Goal: Ask a question: Seek information or help from site administrators or community

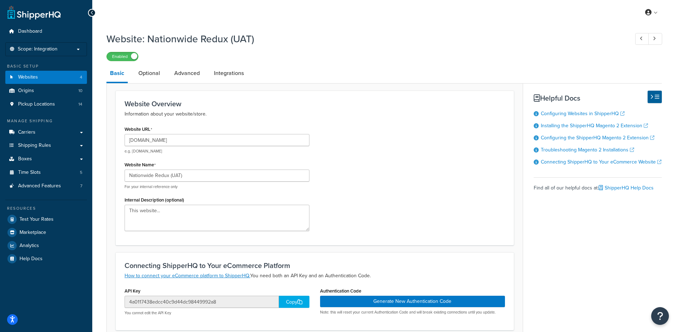
select select "84562"
click at [40, 80] on link "Websites 4" at bounding box center [46, 77] width 82 height 13
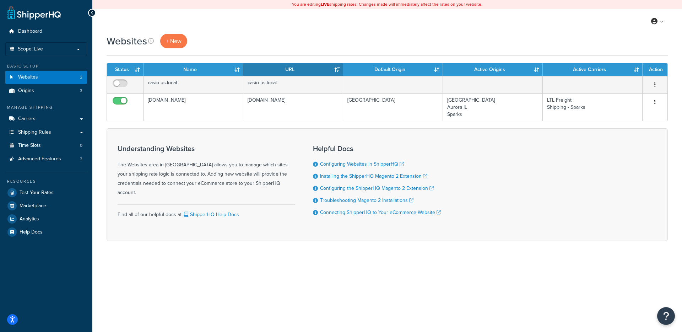
drag, startPoint x: 266, startPoint y: 32, endPoint x: 270, endPoint y: 28, distance: 5.8
click at [266, 33] on div "My Profile Billing Global Settings Contact Us Logout" at bounding box center [386, 21] width 589 height 25
click at [49, 42] on li "Scope: Live Development Integration Test" at bounding box center [46, 49] width 82 height 14
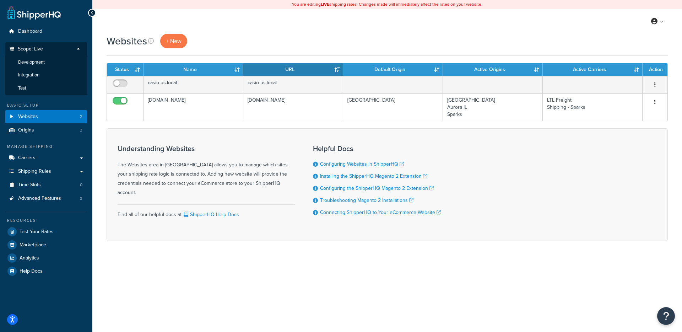
click at [45, 83] on li "Test" at bounding box center [46, 88] width 82 height 13
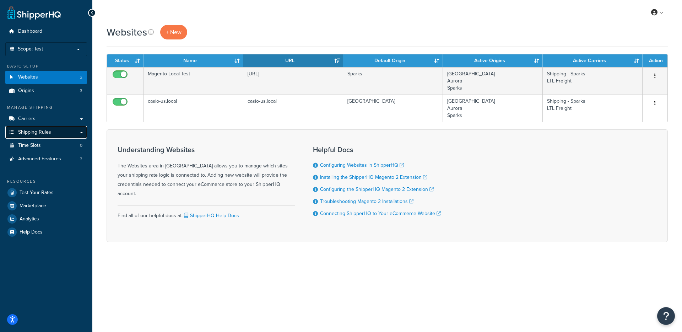
click at [53, 130] on link "Shipping Rules" at bounding box center [46, 132] width 82 height 13
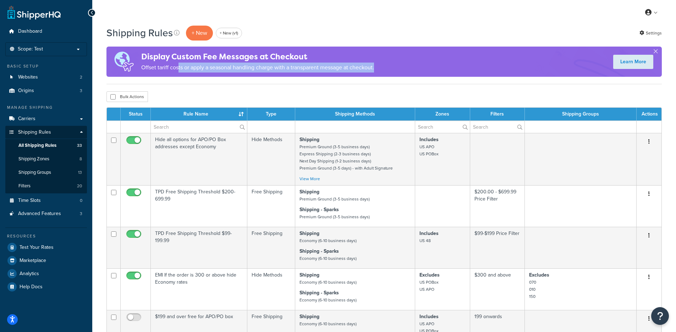
drag, startPoint x: 179, startPoint y: 67, endPoint x: 418, endPoint y: 68, distance: 239.0
click at [418, 68] on div "Display Custom Fee Messages at Checkout Offset tariff costs or apply a seasonal…" at bounding box center [385, 62] width 556 height 30
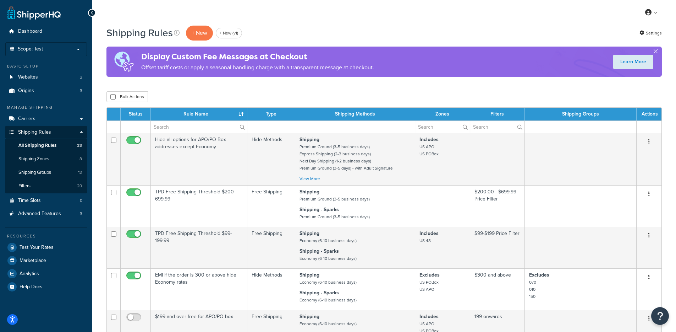
click at [417, 68] on div "Display Custom Fee Messages at Checkout Offset tariff costs or apply a seasonal…" at bounding box center [385, 62] width 556 height 30
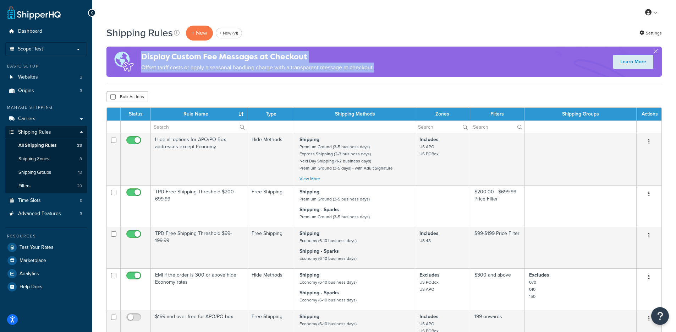
drag, startPoint x: 375, startPoint y: 61, endPoint x: 144, endPoint y: 56, distance: 231.6
click at [144, 56] on div "Display Custom Fee Messages at Checkout Offset tariff costs or apply a seasonal…" at bounding box center [385, 62] width 556 height 30
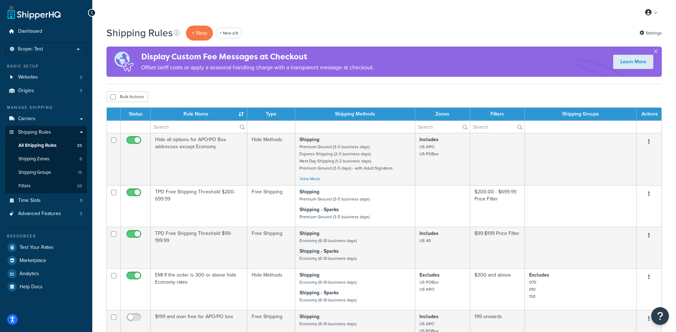
click at [144, 56] on h4 "Display Custom Fee Messages at Checkout" at bounding box center [257, 57] width 233 height 12
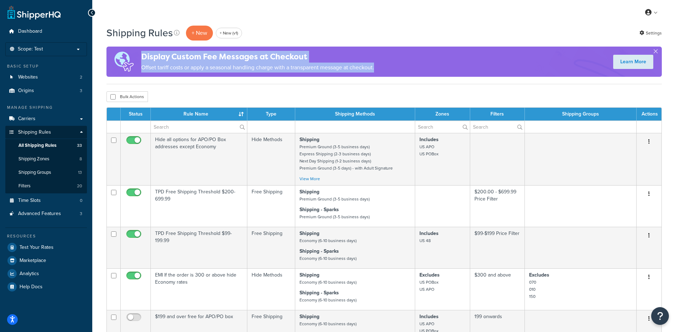
drag, startPoint x: 144, startPoint y: 57, endPoint x: 396, endPoint y: 67, distance: 252.3
click at [396, 67] on div "Display Custom Fee Messages at Checkout Offset tariff costs or apply a seasonal…" at bounding box center [385, 62] width 556 height 30
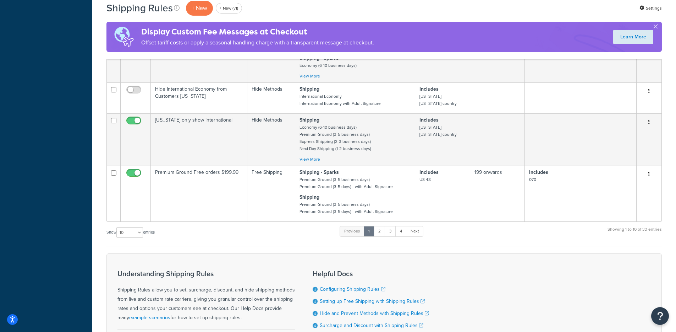
scroll to position [471, 0]
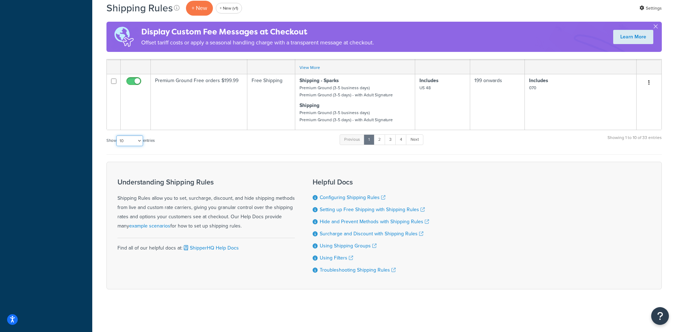
click at [132, 141] on select "10 15 25 50 100 1000" at bounding box center [129, 140] width 27 height 11
click at [117, 135] on select "10 15 25 50 100 1000" at bounding box center [129, 140] width 27 height 11
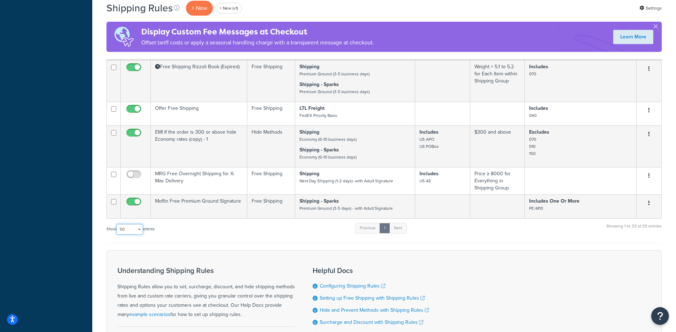
scroll to position [1466, 0]
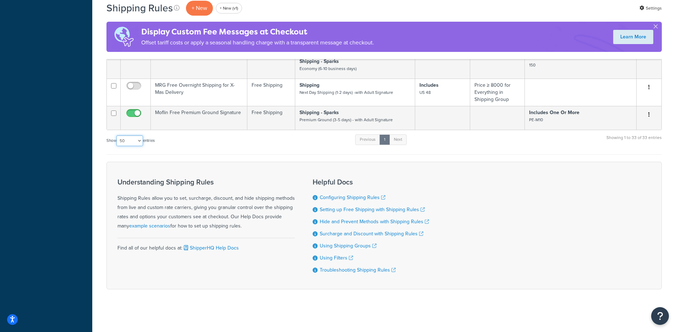
click at [135, 141] on select "10 15 25 50 100 1000" at bounding box center [129, 140] width 27 height 11
click at [130, 143] on select "10 15 25 50 100 1000" at bounding box center [129, 140] width 27 height 11
select select "1000"
click at [117, 135] on select "10 15 25 50 100 1000" at bounding box center [129, 140] width 27 height 11
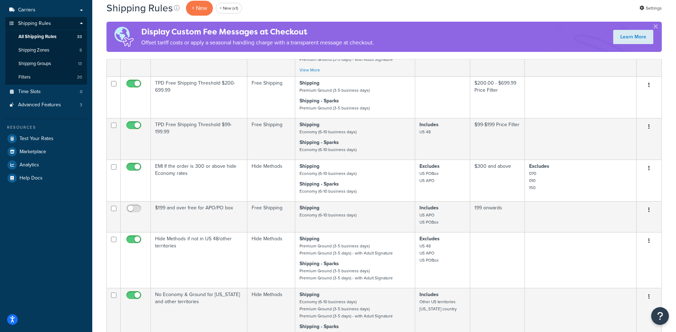
scroll to position [0, 0]
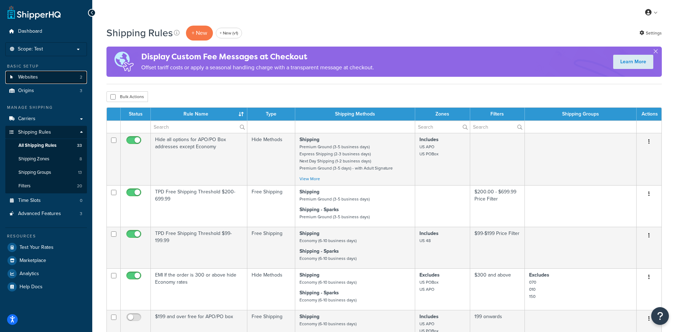
click at [49, 75] on link "Websites 2" at bounding box center [46, 77] width 82 height 13
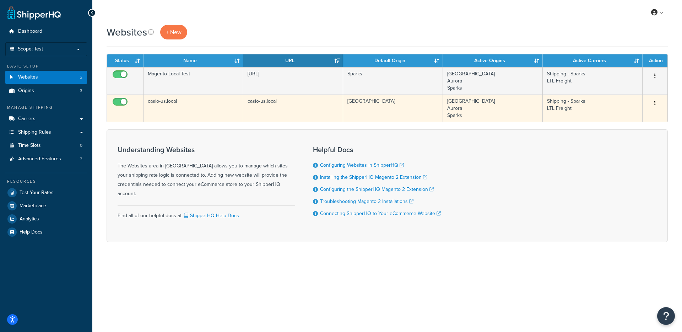
click at [271, 111] on td "casio-us.local" at bounding box center [293, 107] width 100 height 27
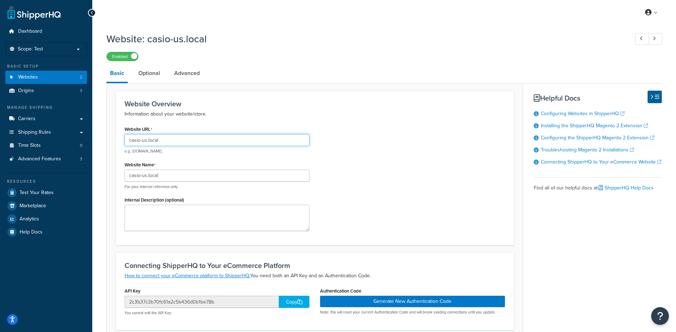
drag, startPoint x: 188, startPoint y: 144, endPoint x: 114, endPoint y: 142, distance: 73.5
click at [110, 141] on form "Website Overview Information about your website/store. Website URL casio-us.loc…" at bounding box center [315, 268] width 416 height 354
click at [344, 186] on div "Website URL casio-us.local e.g. mywebsite.com Website Name casio-us.local For y…" at bounding box center [314, 180] width 391 height 112
click at [68, 81] on link "Websites 2" at bounding box center [46, 77] width 82 height 13
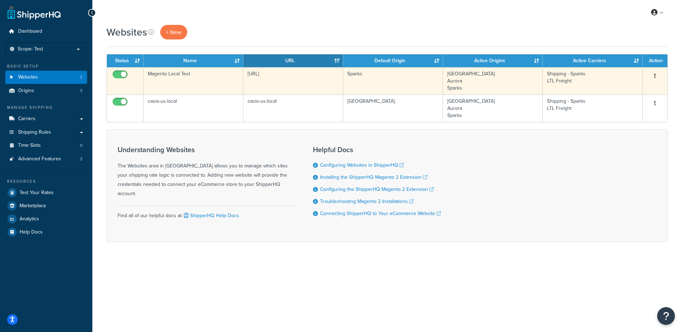
click at [305, 89] on td "[URL]" at bounding box center [293, 80] width 100 height 27
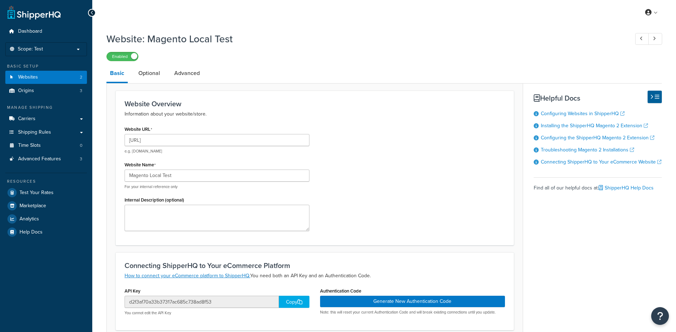
select select "168271"
drag, startPoint x: 205, startPoint y: 142, endPoint x: 185, endPoint y: 127, distance: 24.7
click at [143, 139] on input "http://magentoe241.local" at bounding box center [217, 140] width 185 height 12
click at [61, 186] on link "Test Your Rates" at bounding box center [46, 192] width 82 height 13
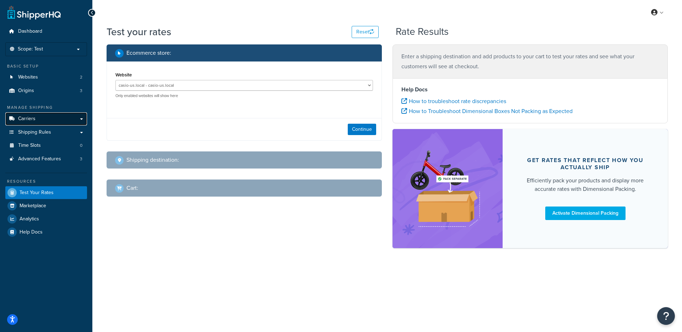
click at [52, 118] on link "Carriers" at bounding box center [46, 118] width 82 height 13
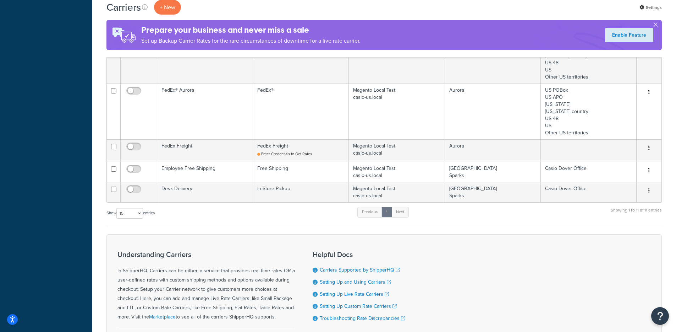
scroll to position [457, 0]
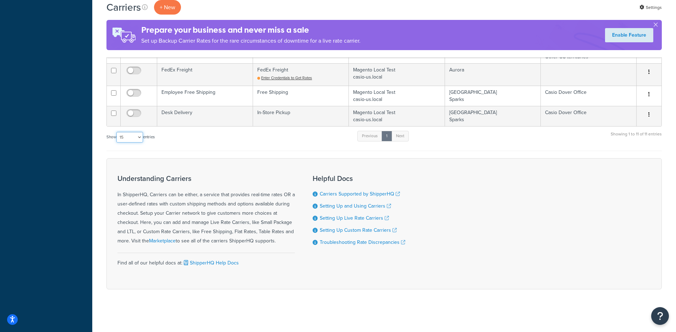
click at [128, 135] on select "10 15 25 50 100" at bounding box center [129, 137] width 27 height 11
select select "100"
click at [117, 132] on select "10 15 25 50 100" at bounding box center [129, 137] width 27 height 11
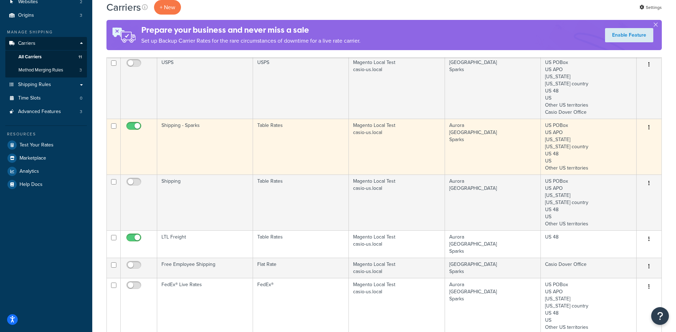
scroll to position [71, 0]
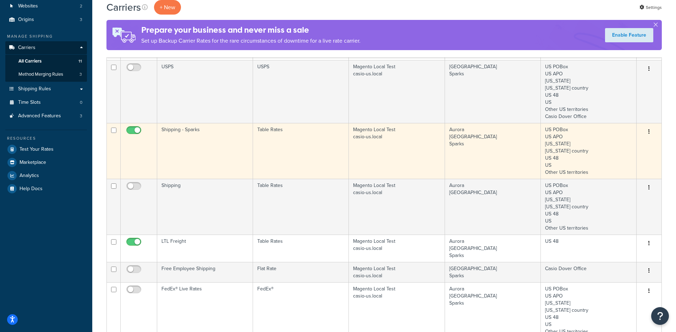
click at [204, 147] on td "Shipping - Sparks" at bounding box center [205, 151] width 96 height 56
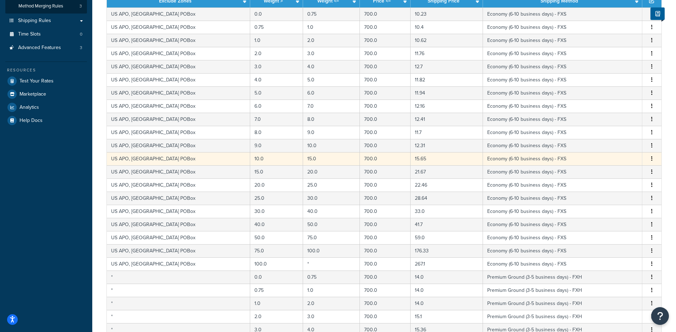
scroll to position [245, 0]
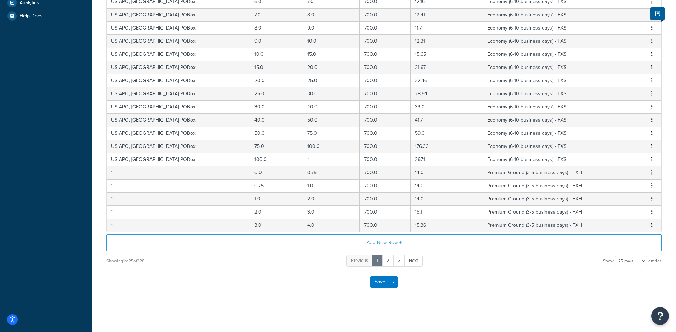
drag, startPoint x: 661, startPoint y: 258, endPoint x: 649, endPoint y: 260, distance: 11.2
click at [658, 259] on span "entries" at bounding box center [655, 261] width 13 height 10
click at [638, 259] on select "10 rows 15 rows 25 rows 50 rows 100 rows 1000 rows" at bounding box center [631, 260] width 32 height 11
select select "1000"
click at [616, 255] on select "10 rows 15 rows 25 rows 50 rows 100 rows 1000 rows" at bounding box center [631, 260] width 32 height 11
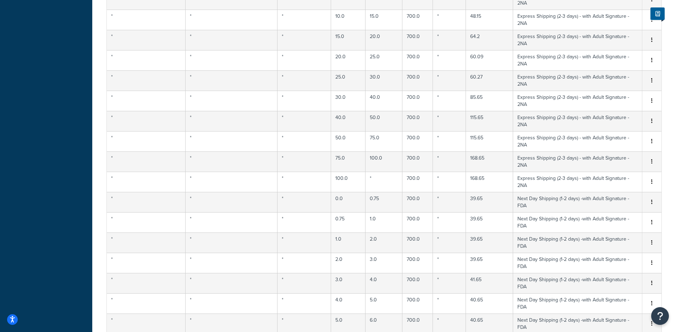
scroll to position [4220, 0]
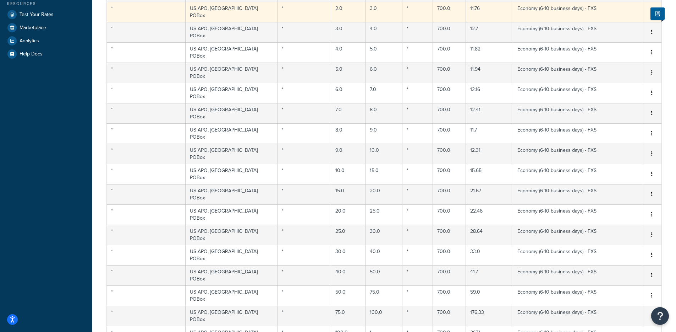
scroll to position [0, 0]
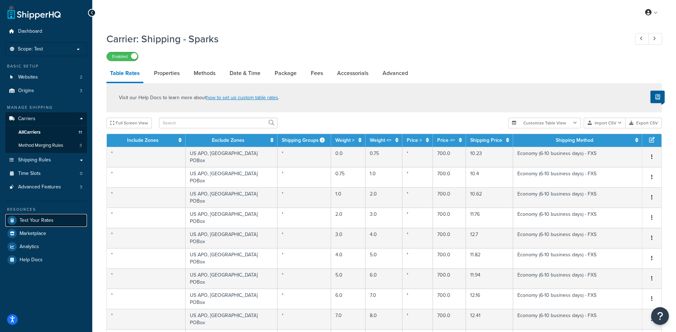
click at [73, 219] on link "Test Your Rates" at bounding box center [46, 220] width 82 height 13
click at [63, 78] on link "Websites 2" at bounding box center [46, 77] width 82 height 13
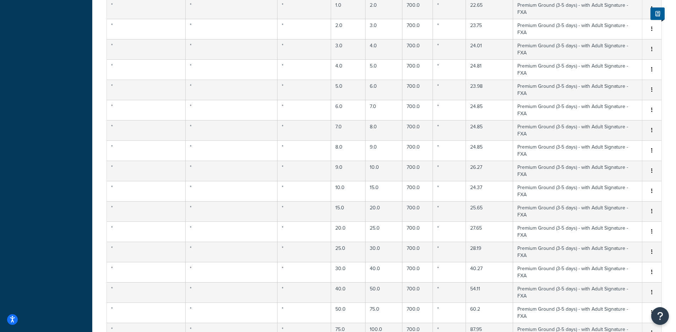
scroll to position [1553, 0]
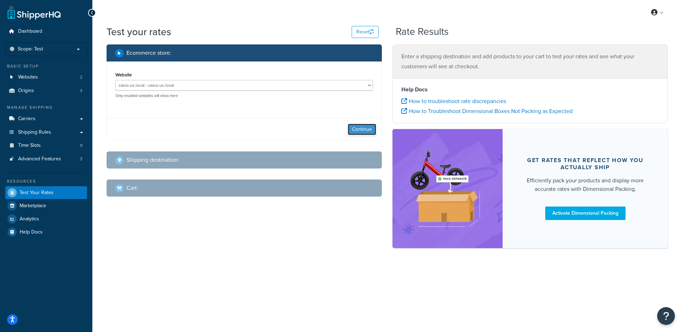
click at [368, 127] on button "Continue" at bounding box center [362, 129] width 28 height 11
select select "[GEOGRAPHIC_DATA]"
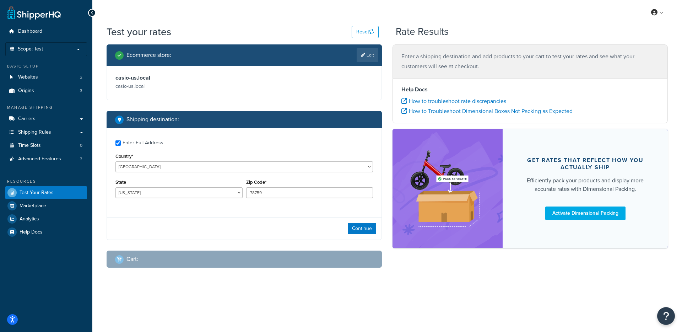
checkbox input "true"
type input "07801"
select select "NJ"
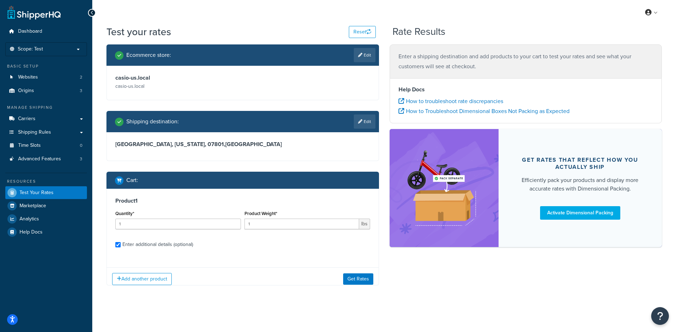
checkbox input "true"
type input "0.800000"
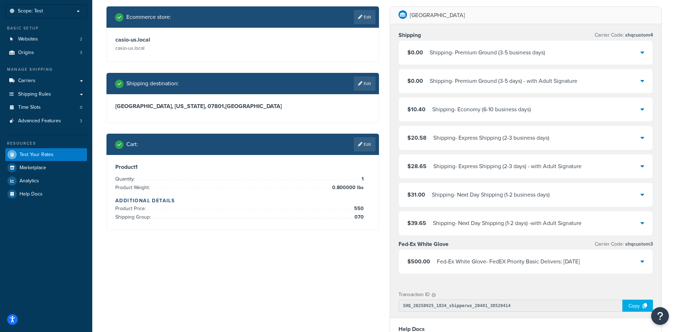
scroll to position [37, 0]
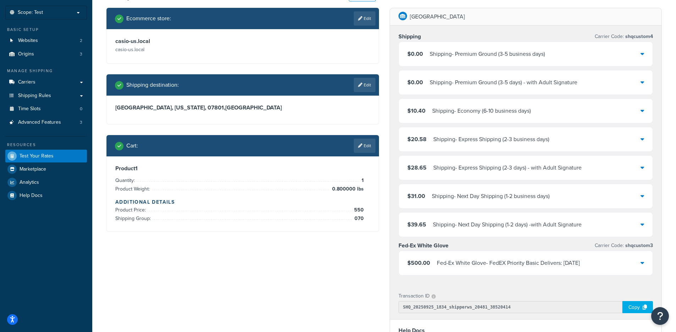
click at [484, 56] on div "Shipping - Premium Ground (3-5 business days)" at bounding box center [487, 54] width 115 height 10
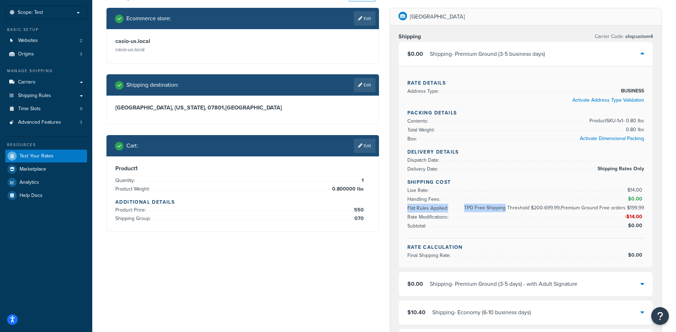
drag, startPoint x: 463, startPoint y: 208, endPoint x: 507, endPoint y: 208, distance: 44.0
click at [507, 208] on li "Flat Rules Applied: TPD Free Shipping Threshold $200-699.99,Premium Ground Free…" at bounding box center [526, 207] width 237 height 9
click at [507, 208] on span "TPD Free Shipping Threshold $200-699.99,Premium Ground Free orders $199.99" at bounding box center [554, 207] width 182 height 9
click at [469, 57] on div "Shipping - Premium Ground (3-5 business days)" at bounding box center [487, 54] width 115 height 10
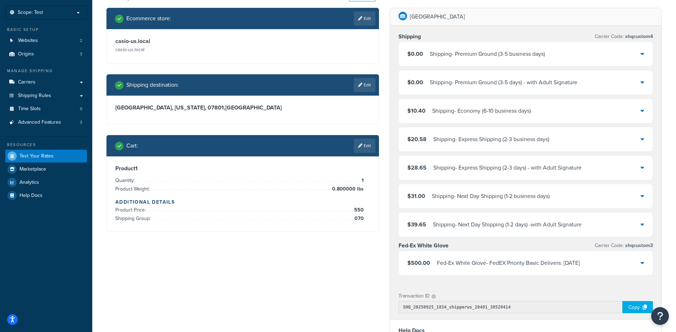
click at [468, 80] on div "Shipping - Premium Ground (3-5 days) - with Adult Signature" at bounding box center [504, 82] width 148 height 10
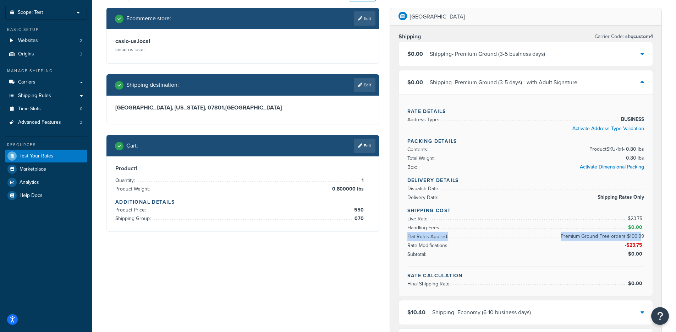
drag, startPoint x: 559, startPoint y: 236, endPoint x: 642, endPoint y: 234, distance: 83.1
click at [642, 234] on li "Flat Rules Applied: Premium Ground Free orders $199.99" at bounding box center [526, 236] width 237 height 9
click at [645, 235] on div "Rate Details Address Type: BUSINESS Activate Address Type Validation Packing De…" at bounding box center [526, 194] width 254 height 201
drag, startPoint x: 646, startPoint y: 235, endPoint x: 604, endPoint y: 237, distance: 41.9
click at [604, 237] on div "Rate Details Address Type: BUSINESS Activate Address Type Validation Packing De…" at bounding box center [526, 194] width 254 height 201
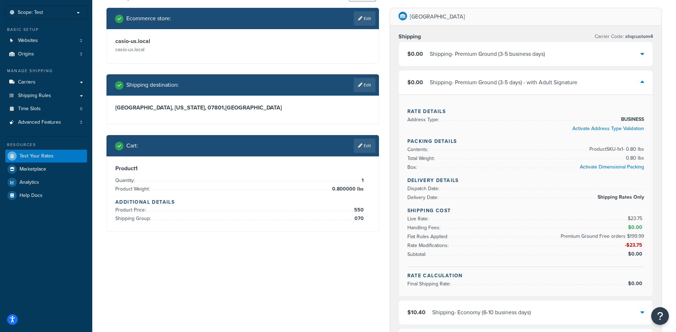
click at [281, 224] on div "Product 1 Quantity: 1 Product Weight: 0.800000 lbs Additional Details Product P…" at bounding box center [243, 193] width 272 height 75
click at [63, 93] on link "Shipping Rules" at bounding box center [46, 95] width 82 height 13
drag, startPoint x: 564, startPoint y: 236, endPoint x: 629, endPoint y: 237, distance: 64.6
click at [629, 237] on span "Premium Ground Free orders $199.99" at bounding box center [601, 236] width 85 height 9
click at [575, 238] on span "Premium Ground Free orders $199.99" at bounding box center [601, 236] width 85 height 9
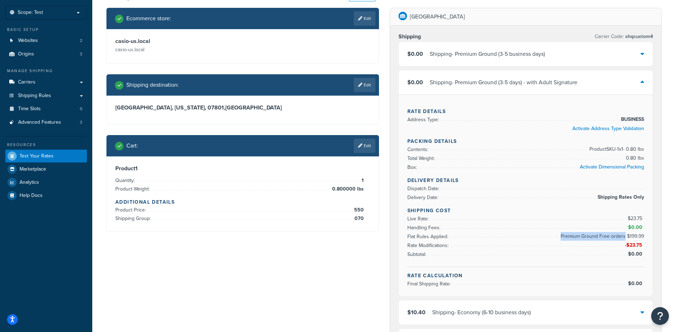
drag, startPoint x: 562, startPoint y: 237, endPoint x: 625, endPoint y: 237, distance: 63.2
click at [625, 237] on span "Premium Ground Free orders $199.99" at bounding box center [601, 236] width 85 height 9
copy span "Premium Ground Free orders"
click at [518, 56] on div "Shipping - Premium Ground (3-5 business days)" at bounding box center [487, 54] width 115 height 10
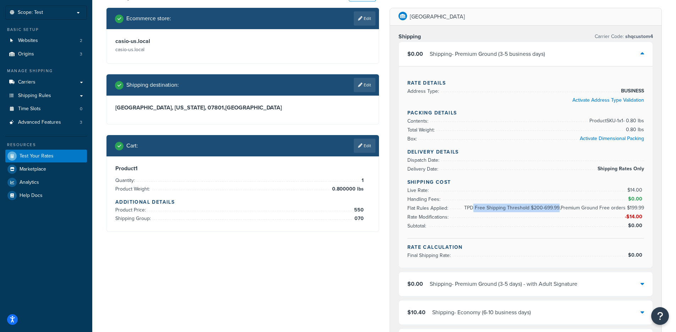
drag, startPoint x: 494, startPoint y: 210, endPoint x: 565, endPoint y: 210, distance: 71.4
click at [561, 210] on span "TPD Free Shipping Threshold $200-699.99,Premium Ground Free orders $199.99" at bounding box center [554, 207] width 182 height 9
drag, startPoint x: 569, startPoint y: 209, endPoint x: 645, endPoint y: 210, distance: 75.3
click at [645, 210] on div "Rate Details Address Type: BUSINESS Activate Address Type Validation Packing De…" at bounding box center [526, 166] width 254 height 201
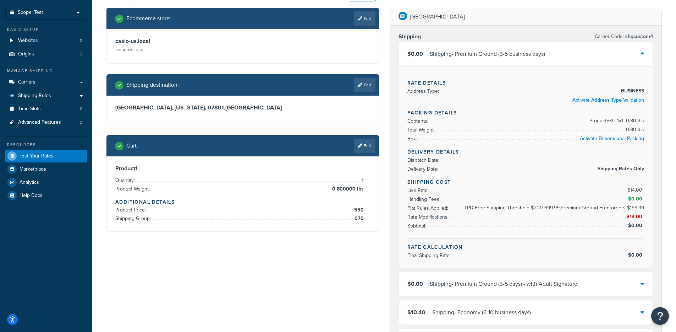
drag, startPoint x: 645, startPoint y: 209, endPoint x: 578, endPoint y: 208, distance: 66.8
click at [578, 208] on div "Rate Details Address Type: BUSINESS Activate Address Type Validation Packing De…" at bounding box center [526, 166] width 254 height 201
drag, startPoint x: 564, startPoint y: 208, endPoint x: 644, endPoint y: 207, distance: 80.3
click at [644, 207] on span "TPD Free Shipping Threshold $200-699.99,Premium Ground Free orders $199.99" at bounding box center [554, 207] width 182 height 9
click at [560, 207] on span "TPD Free Shipping Threshold $200-699.99,Premium Ground Free orders $199.99" at bounding box center [554, 207] width 182 height 9
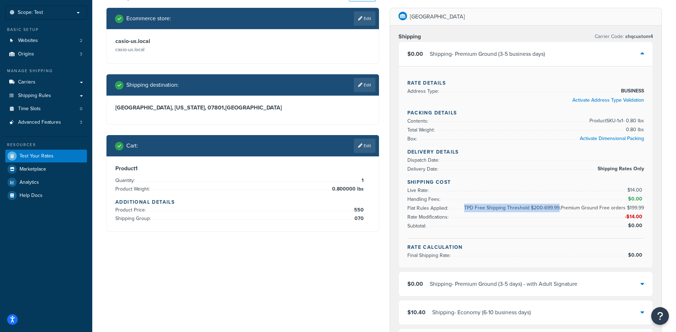
drag, startPoint x: 561, startPoint y: 208, endPoint x: 466, endPoint y: 207, distance: 95.2
click at [466, 207] on span "TPD Free Shipping Threshold $200-699.99,Premium Ground Free orders $199.99" at bounding box center [554, 207] width 182 height 9
copy span "TPD Free Shipping Threshold $200-699.99"
drag, startPoint x: 174, startPoint y: 210, endPoint x: 366, endPoint y: 220, distance: 192.7
click at [366, 220] on div "Product 1 Quantity: 1 Product Weight: 0.800000 lbs Additional Details Product P…" at bounding box center [242, 194] width 255 height 58
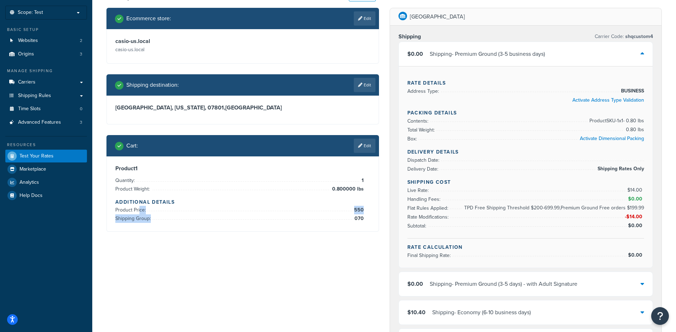
click at [366, 220] on div "Product 1 Quantity: 1 Product Weight: 0.800000 lbs Additional Details Product P…" at bounding box center [242, 194] width 255 height 58
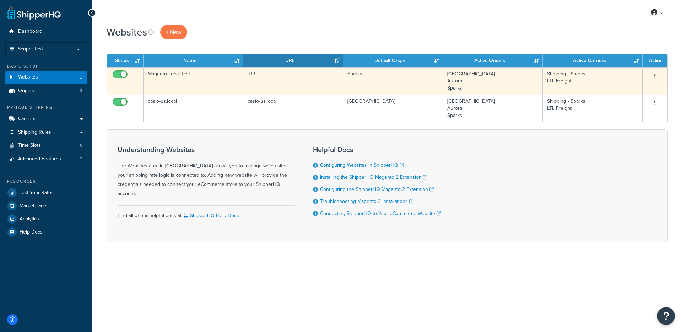
click at [289, 88] on td "[URL]" at bounding box center [293, 80] width 100 height 27
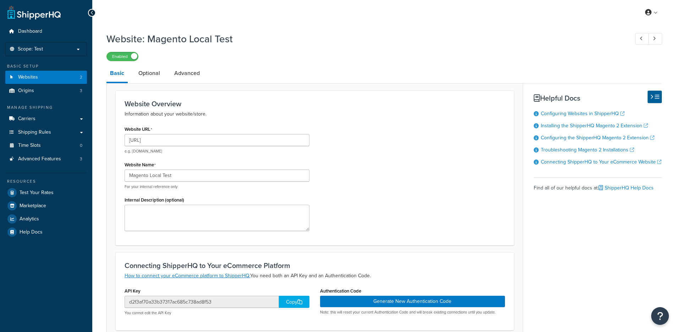
select select "168271"
drag, startPoint x: 206, startPoint y: 142, endPoint x: 142, endPoint y: 141, distance: 64.3
click at [142, 141] on input "[URL]" at bounding box center [217, 140] width 185 height 12
click at [45, 75] on link "Websites 2" at bounding box center [46, 77] width 82 height 13
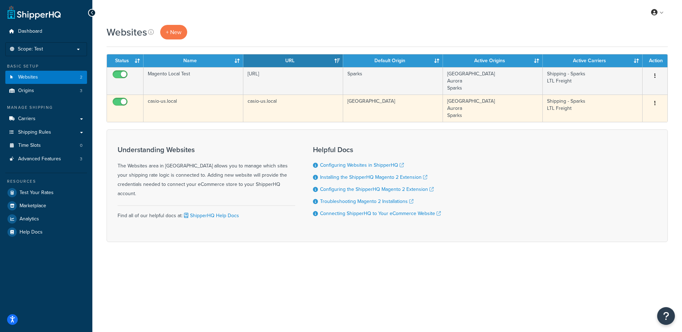
click at [292, 103] on td "casio-us.local" at bounding box center [293, 107] width 100 height 27
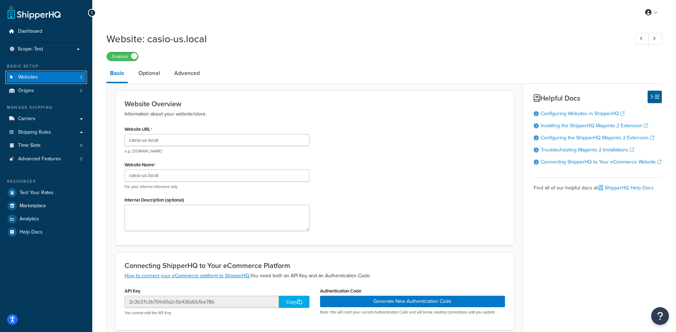
click at [32, 74] on span "Websites" at bounding box center [28, 77] width 20 height 6
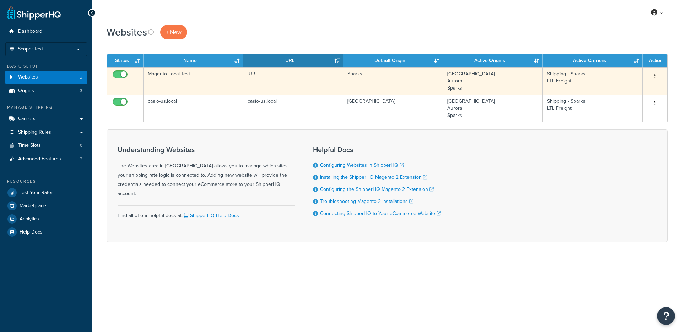
click at [244, 82] on td "[URL]" at bounding box center [293, 80] width 100 height 27
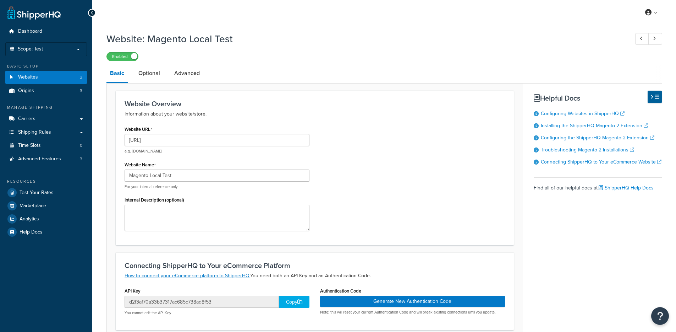
select select "168271"
click at [55, 78] on link "Websites 2" at bounding box center [46, 77] width 82 height 13
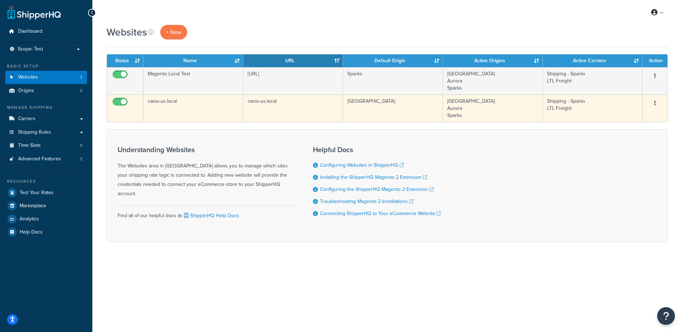
click at [205, 101] on td "casio-us.local" at bounding box center [193, 107] width 100 height 27
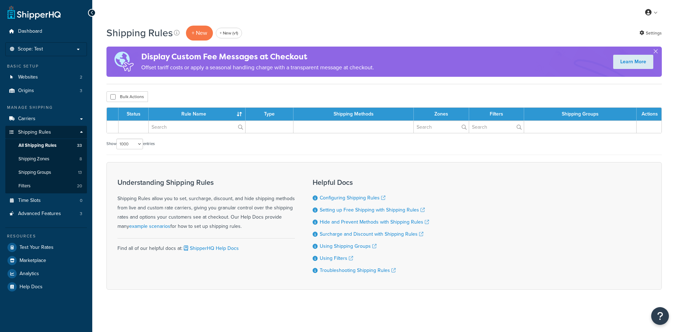
select select "1000"
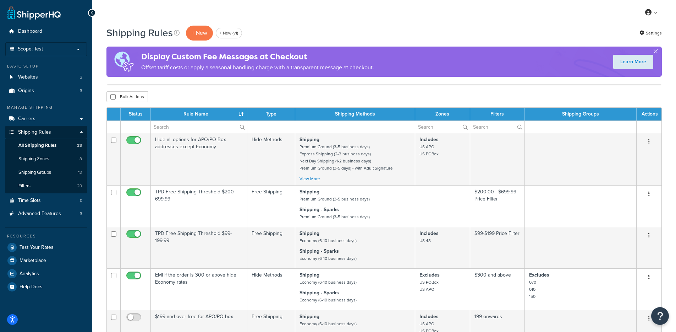
scroll to position [384, 0]
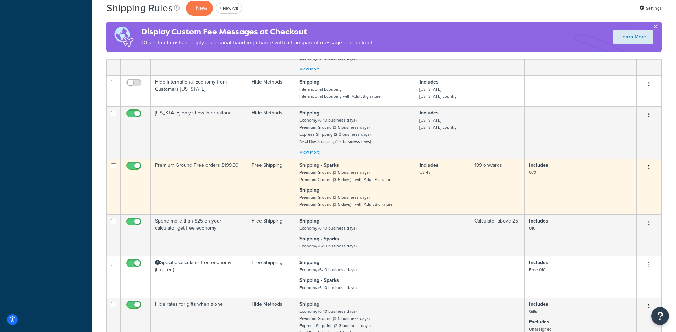
click at [208, 183] on td "Premium Ground Free orders $199.99" at bounding box center [199, 186] width 97 height 56
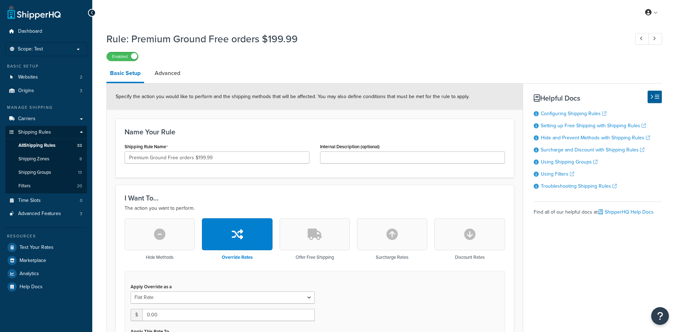
select select "SHIPPING_GROUP"
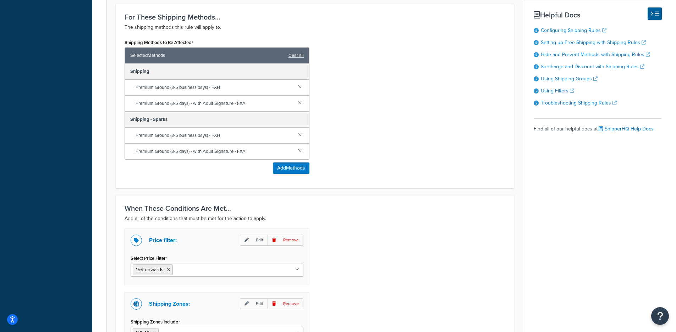
scroll to position [597, 0]
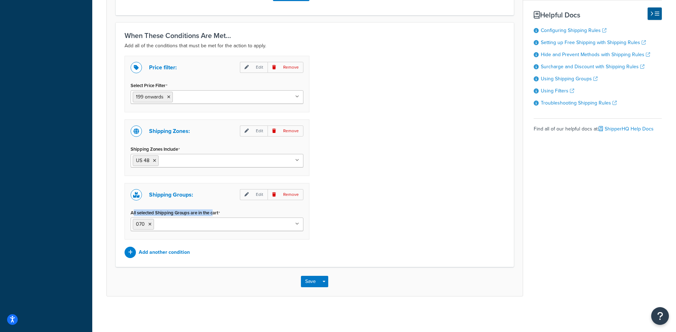
drag, startPoint x: 132, startPoint y: 211, endPoint x: 353, endPoint y: 207, distance: 220.9
click at [272, 212] on div "All selected Shipping Groups are in the cart 070 040 010 090 Free 010 070 fathe…" at bounding box center [217, 218] width 173 height 23
click at [441, 173] on div "Price filter: Edit Remove Select Price Filter 199 onwards $200.00 - $699.99 Pri…" at bounding box center [314, 157] width 391 height 202
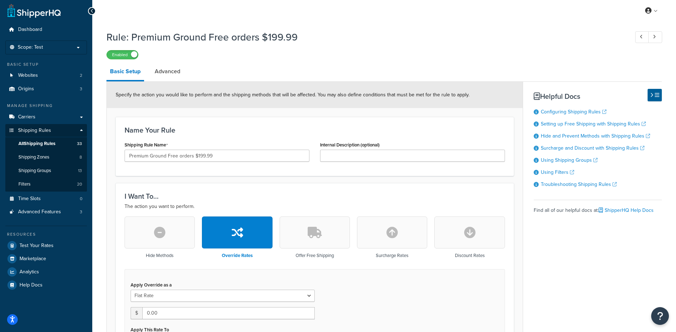
scroll to position [0, 0]
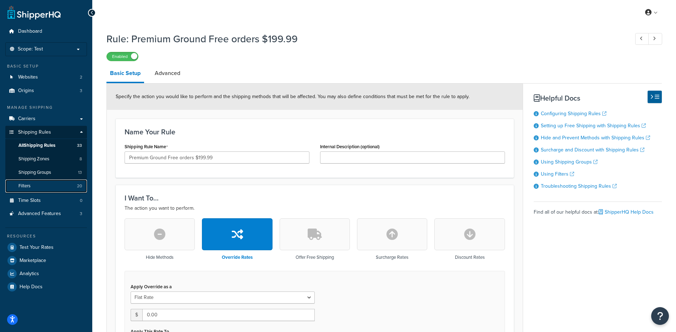
click at [58, 187] on link "Filters 20" at bounding box center [46, 185] width 82 height 13
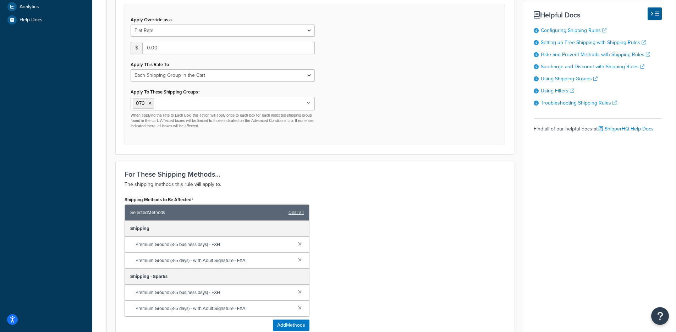
scroll to position [30, 0]
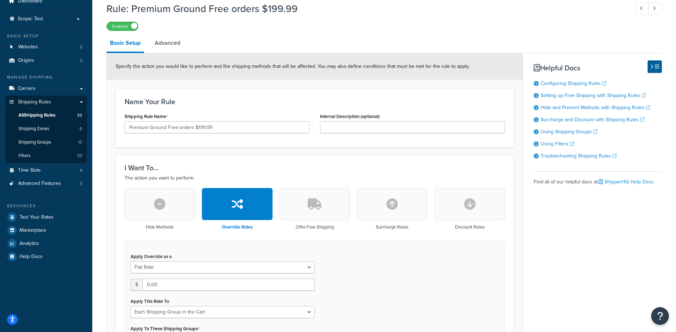
click at [140, 25] on div "Enabled" at bounding box center [385, 26] width 556 height 10
click at [129, 24] on label "Enabled" at bounding box center [122, 26] width 31 height 9
click at [116, 26] on label "Disabled" at bounding box center [122, 26] width 31 height 9
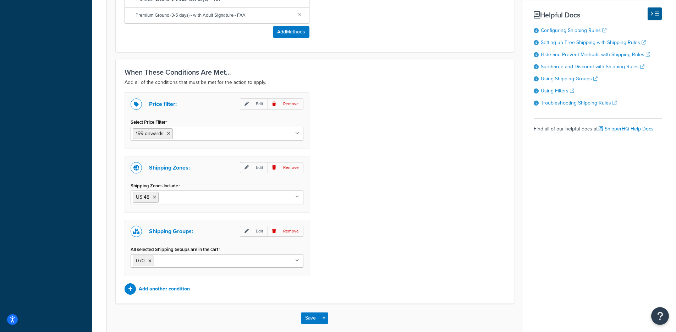
scroll to position [553, 0]
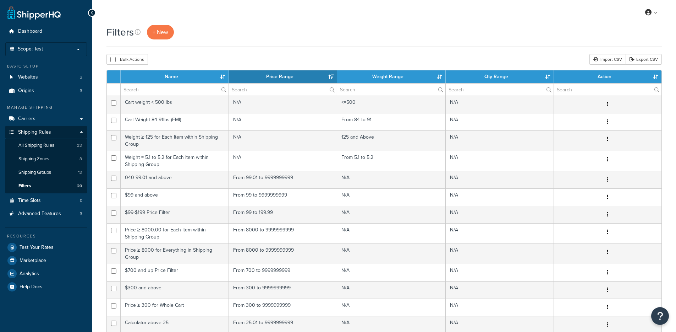
select select "15"
click at [297, 53] on div "Filters + New Bulk Actions Duplicate [GEOGRAPHIC_DATA] Import CSV Export CSV Co…" at bounding box center [384, 272] width 584 height 494
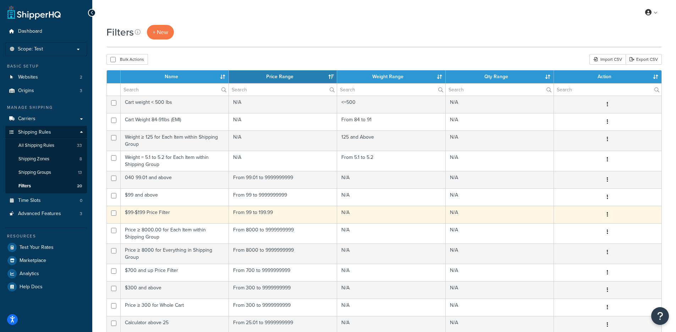
scroll to position [192, 0]
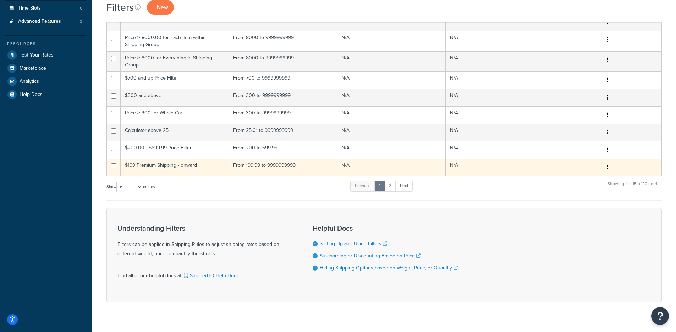
click at [245, 167] on td "From 199.99 to 9999999999" at bounding box center [283, 166] width 108 height 17
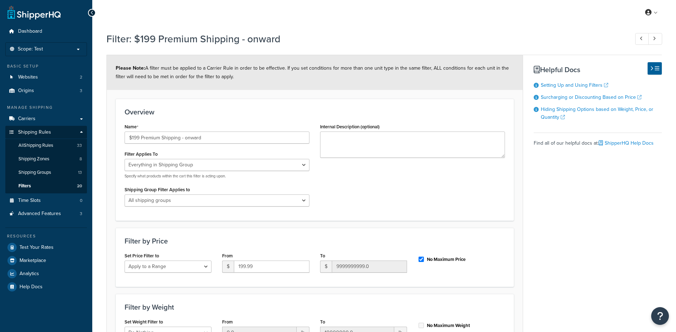
select select "SHIPPING_GROUP"
select select "range"
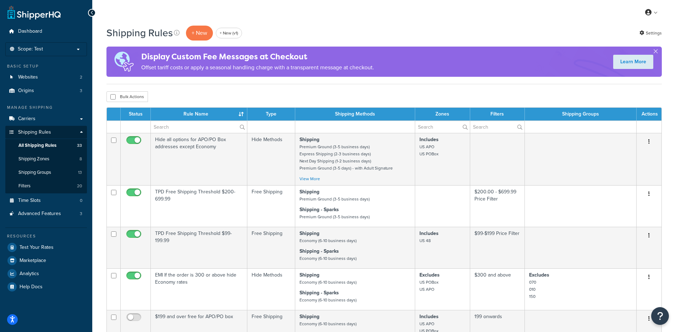
select select "1000"
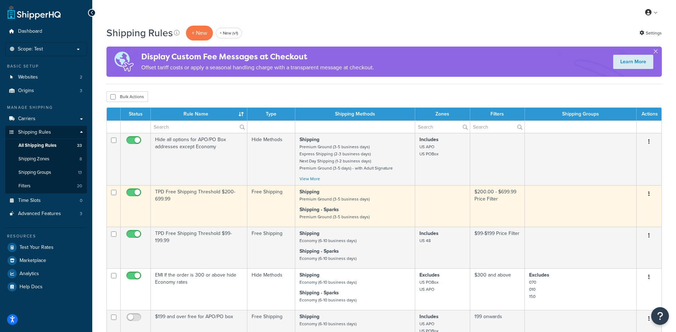
click at [212, 214] on td "TPD Free Shipping Threshold $200-699.99" at bounding box center [199, 206] width 97 height 42
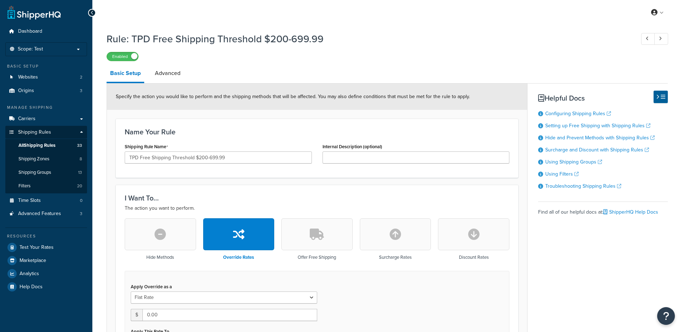
select select "SHIPPING_GROUP"
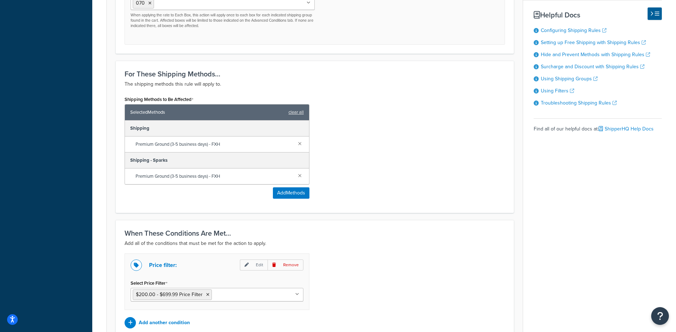
scroll to position [438, 0]
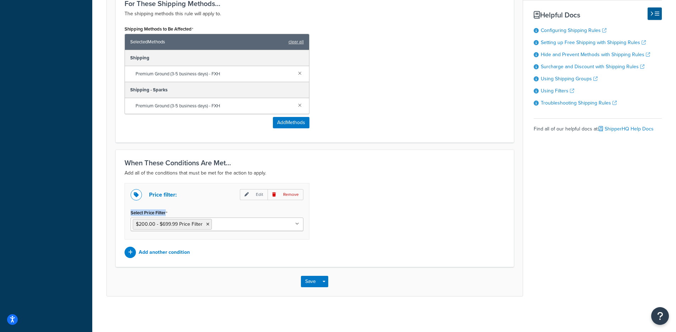
drag, startPoint x: 127, startPoint y: 212, endPoint x: 290, endPoint y: 218, distance: 163.8
click at [192, 214] on div "Price filter: Edit Remove Select Price Filter $200.00 - $699.99 Price Filter $9…" at bounding box center [217, 211] width 185 height 56
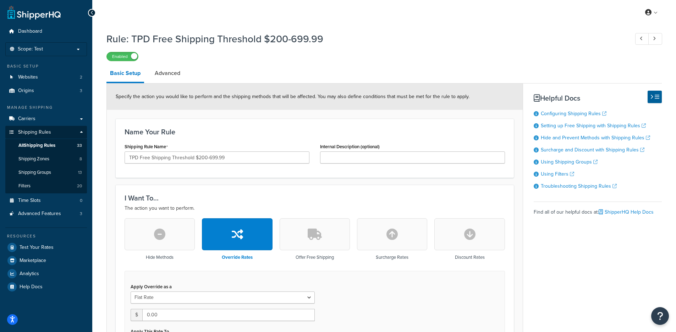
drag, startPoint x: 137, startPoint y: 56, endPoint x: 151, endPoint y: 47, distance: 17.1
click at [137, 56] on span at bounding box center [134, 56] width 6 height 6
click at [115, 51] on div "Rule: TPD Free Shipping Threshold $200-699.99 Disabled" at bounding box center [385, 44] width 556 height 33
click at [116, 60] on label "Disabled" at bounding box center [122, 56] width 31 height 9
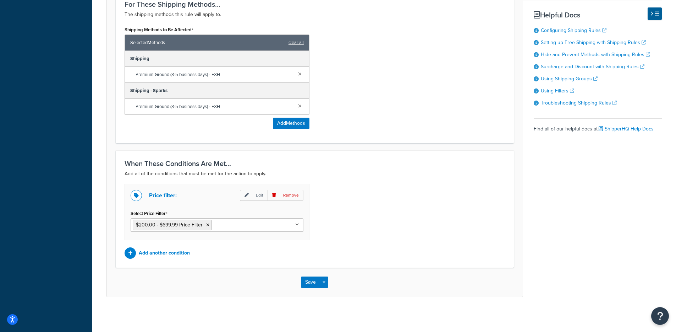
scroll to position [435, 0]
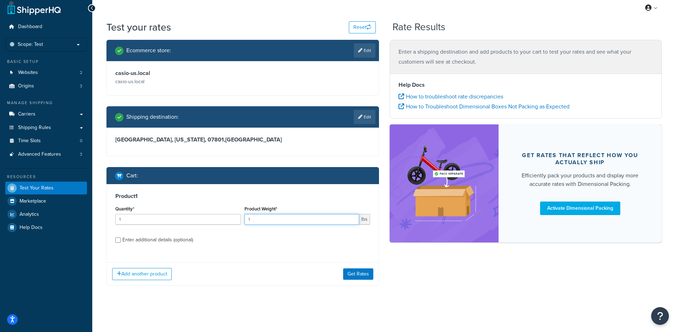
drag, startPoint x: 266, startPoint y: 216, endPoint x: 233, endPoint y: 223, distance: 34.4
click at [233, 223] on div "Quantity* 1 Product Weight* 1 lbs" at bounding box center [243, 217] width 259 height 26
type input ".8"
click at [349, 271] on button "Get Rates" at bounding box center [358, 273] width 30 height 11
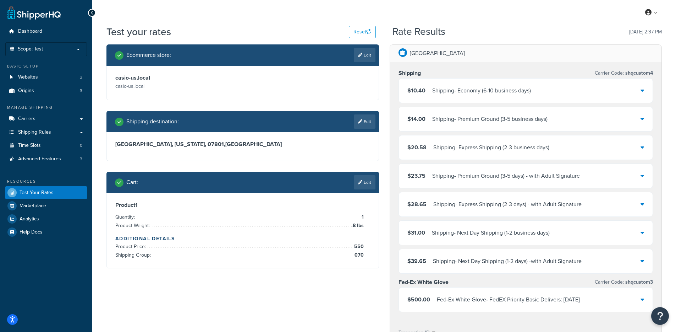
click at [440, 92] on div "Shipping - Economy (6-10 business days)" at bounding box center [482, 91] width 99 height 10
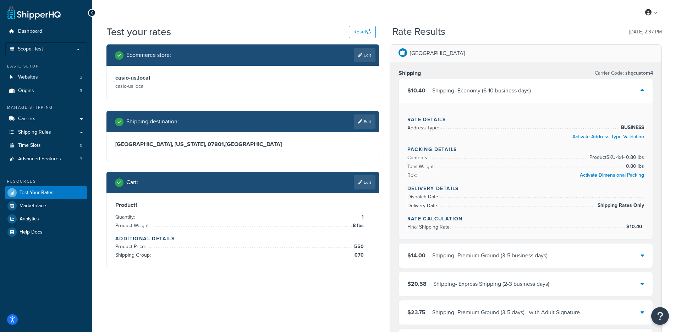
click at [442, 89] on div "Shipping - Economy (6-10 business days)" at bounding box center [482, 91] width 99 height 10
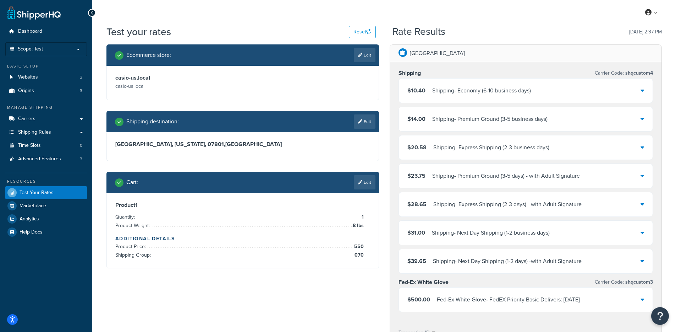
click at [444, 121] on div "Shipping - Premium Ground (3-5 business days)" at bounding box center [490, 119] width 115 height 10
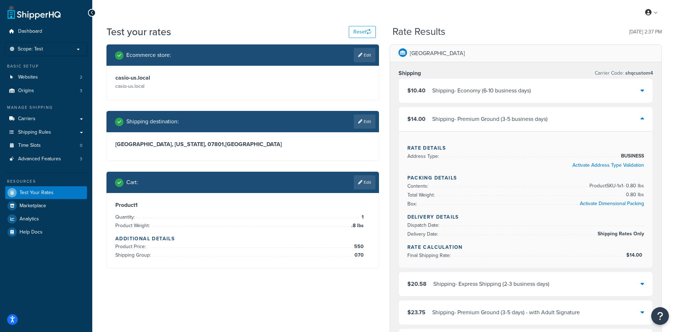
click at [444, 120] on div "Shipping - Premium Ground (3-5 business days)" at bounding box center [490, 119] width 115 height 10
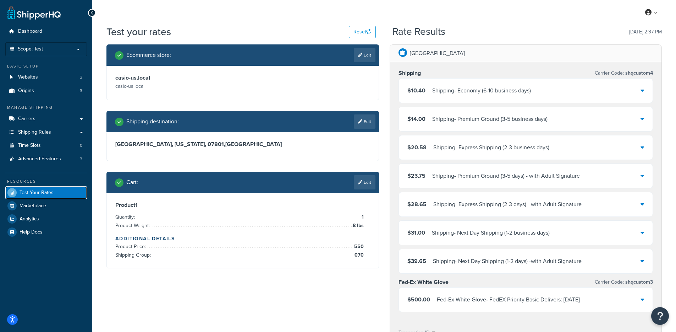
drag, startPoint x: 63, startPoint y: 190, endPoint x: 139, endPoint y: 121, distance: 102.1
click at [63, 190] on link "Test Your Rates" at bounding box center [46, 192] width 82 height 13
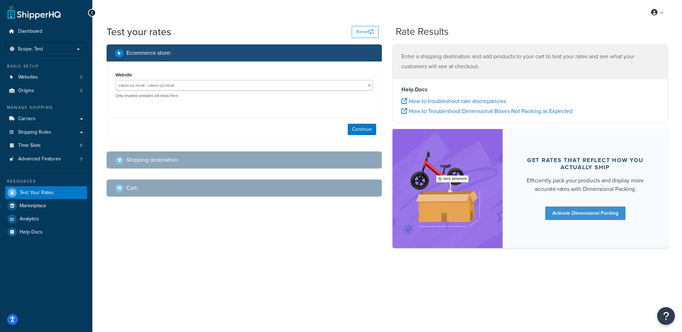
select select "[GEOGRAPHIC_DATA]"
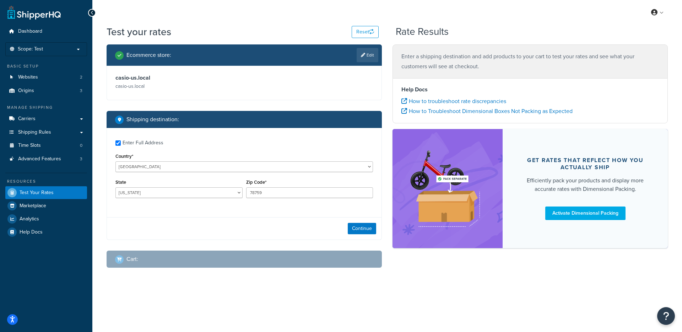
checkbox input "true"
type input "07801"
select select "NJ"
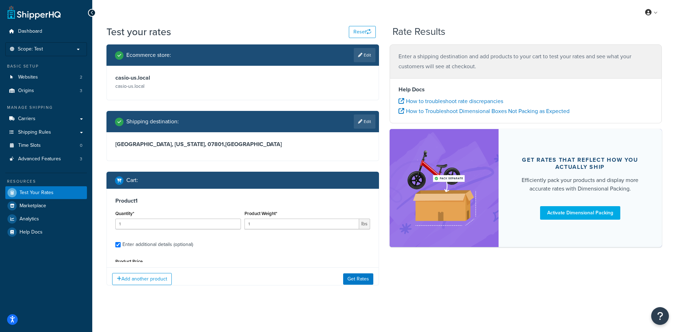
type input "0.800000"
type input "550"
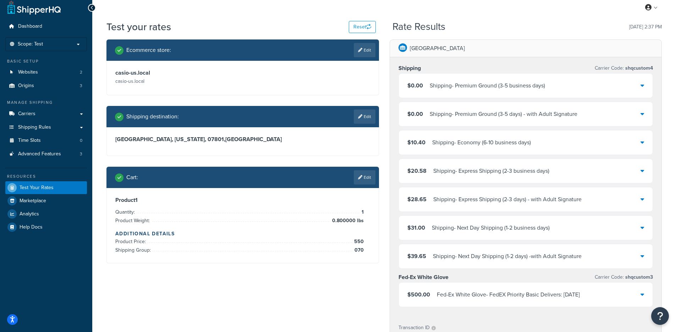
scroll to position [11, 0]
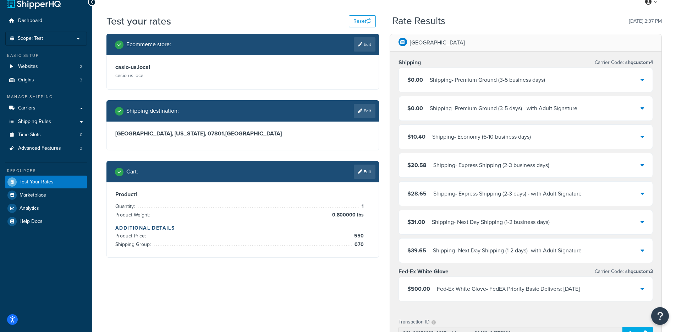
click at [464, 113] on div "Shipping - Premium Ground (3-5 days) - with Adult Signature" at bounding box center [504, 108] width 148 height 10
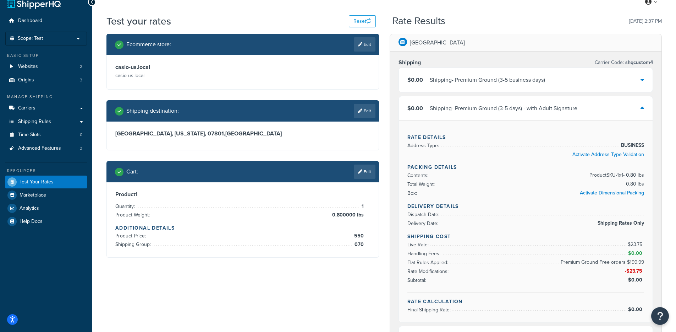
click at [472, 103] on div "$0.00 Shipping - Premium Ground (3-5 days) - with Adult Signature" at bounding box center [526, 108] width 254 height 24
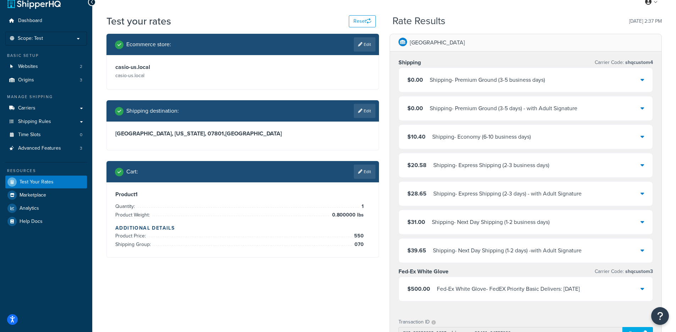
click at [469, 102] on div "$0.00 Shipping - Premium Ground (3-5 days) - with Adult Signature" at bounding box center [526, 108] width 254 height 24
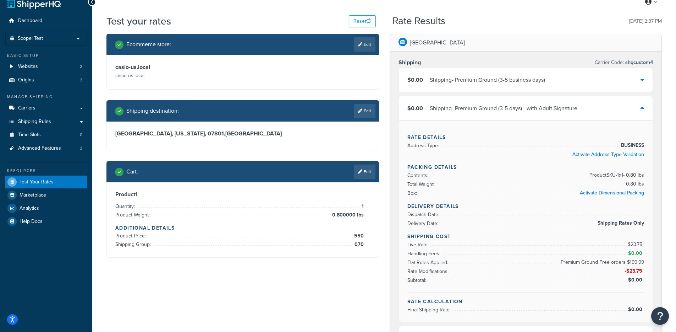
click at [445, 88] on div "$0.00 Shipping - Premium Ground (3-5 business days)" at bounding box center [526, 80] width 254 height 24
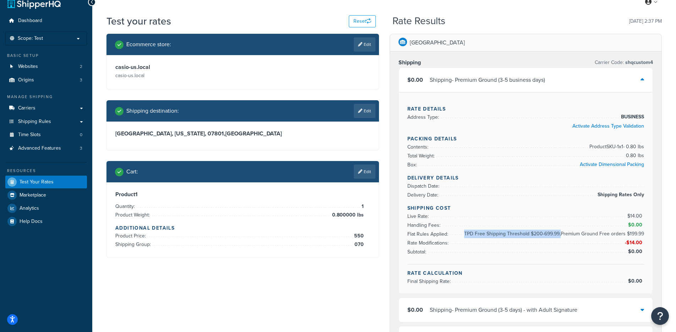
drag, startPoint x: 466, startPoint y: 233, endPoint x: 562, endPoint y: 235, distance: 96.6
click at [562, 235] on span "TPD Free Shipping Threshold $200-699.99,Premium Ground Free orders $199.99" at bounding box center [554, 233] width 182 height 9
click at [556, 232] on span "TPD Free Shipping Threshold $200-699.99,Premium Ground Free orders $199.99" at bounding box center [554, 233] width 182 height 9
drag, startPoint x: 561, startPoint y: 232, endPoint x: 466, endPoint y: 232, distance: 94.5
click at [466, 232] on span "TPD Free Shipping Threshold $200-699.99,Premium Ground Free orders $199.99" at bounding box center [554, 233] width 182 height 9
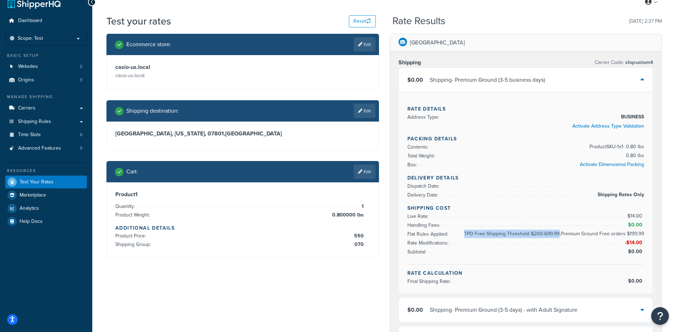
copy span "TPD Free Shipping Threshold $200-699.99"
click at [571, 232] on span "TPD Free Shipping Threshold $200-699.99,Premium Ground Free orders $199.99" at bounding box center [554, 233] width 182 height 9
drag, startPoint x: 564, startPoint y: 233, endPoint x: 644, endPoint y: 234, distance: 80.3
click at [644, 234] on span "TPD Free Shipping Threshold $200-699.99,Premium Ground Free orders $199.99" at bounding box center [554, 233] width 182 height 9
copy span "Premium Ground Free orders $199.99"
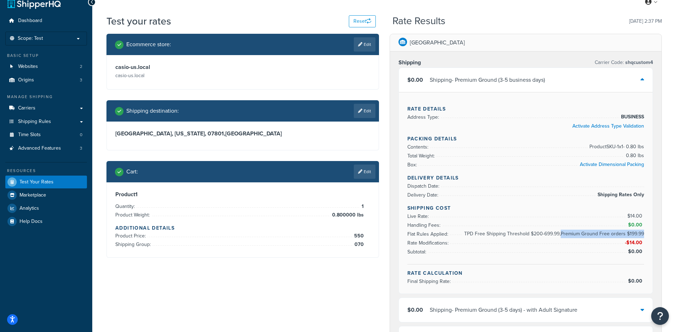
drag, startPoint x: 290, startPoint y: 183, endPoint x: 290, endPoint y: 199, distance: 15.6
click at [290, 183] on div "Cart : Edit Product 1 Quantity: 1 Product Weight: 0.800000 lbs Additional Detai…" at bounding box center [243, 209] width 273 height 97
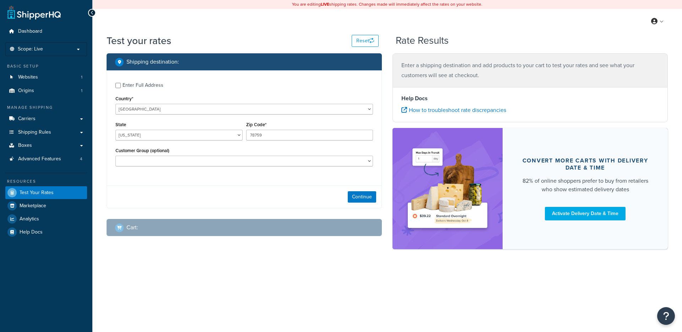
select select "[GEOGRAPHIC_DATA]"
click at [51, 80] on link "Websites 1" at bounding box center [46, 77] width 82 height 13
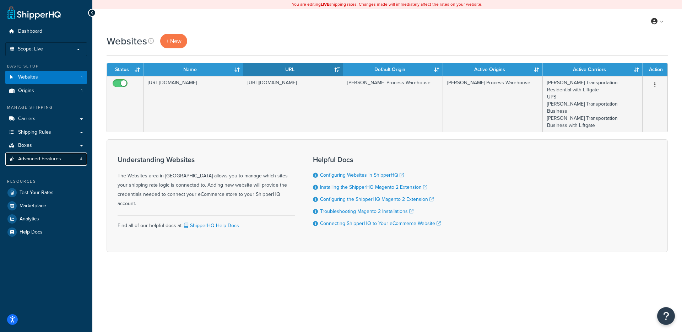
click at [48, 157] on span "Advanced Features" at bounding box center [39, 159] width 43 height 6
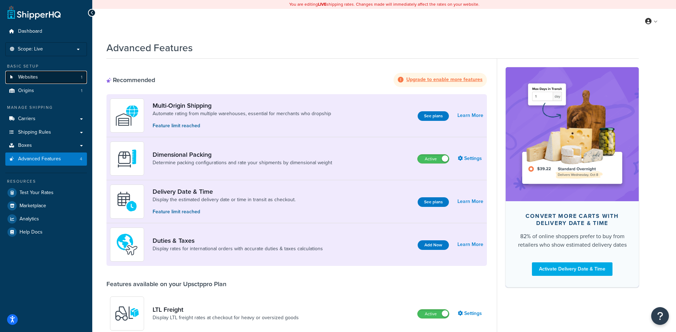
drag, startPoint x: 65, startPoint y: 78, endPoint x: 67, endPoint y: 74, distance: 4.4
click at [65, 77] on link "Websites 1" at bounding box center [46, 77] width 82 height 13
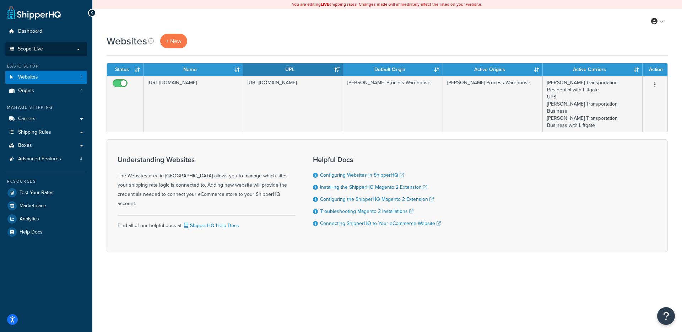
click at [78, 49] on p "Scope: Live" at bounding box center [46, 49] width 75 height 6
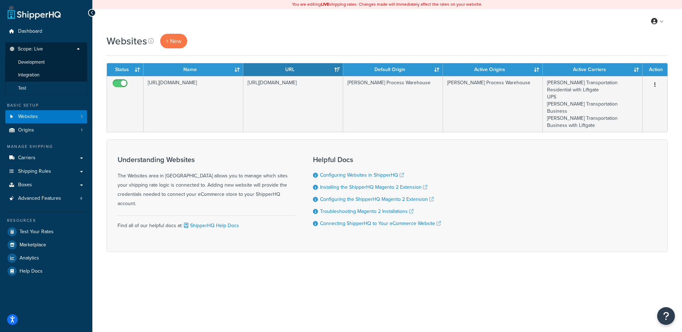
click at [33, 90] on li "Test" at bounding box center [46, 88] width 82 height 13
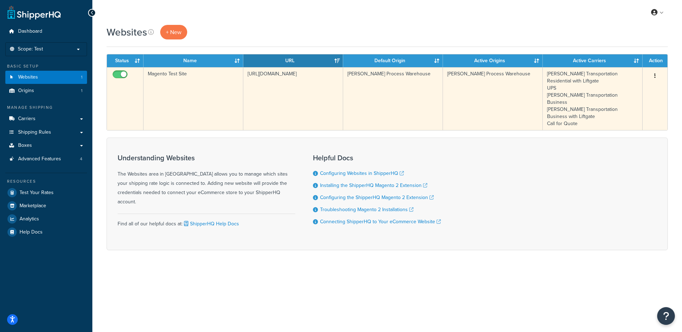
click at [248, 102] on td "[URL][DOMAIN_NAME]" at bounding box center [293, 98] width 100 height 63
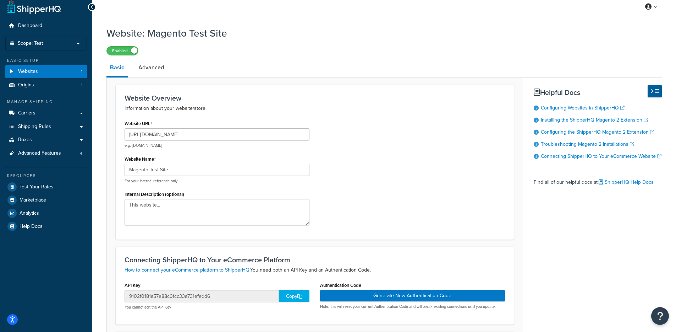
scroll to position [43, 0]
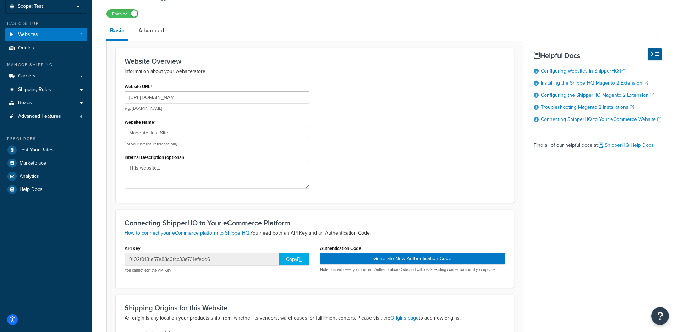
click at [283, 259] on div "Copy" at bounding box center [294, 259] width 31 height 12
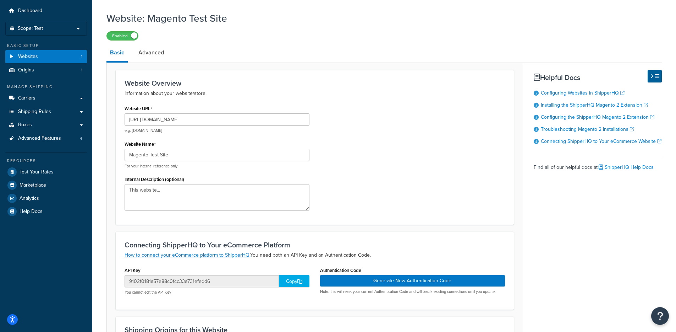
scroll to position [0, 0]
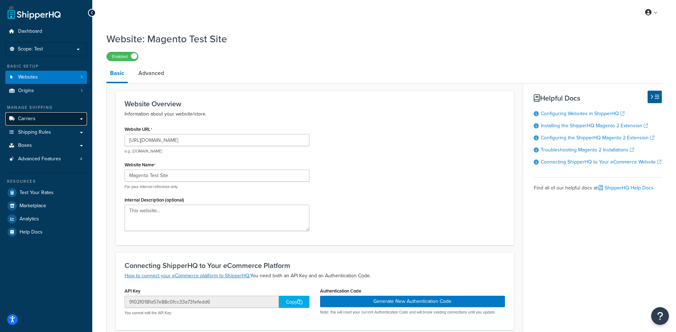
click at [70, 115] on link "Carriers" at bounding box center [46, 118] width 82 height 13
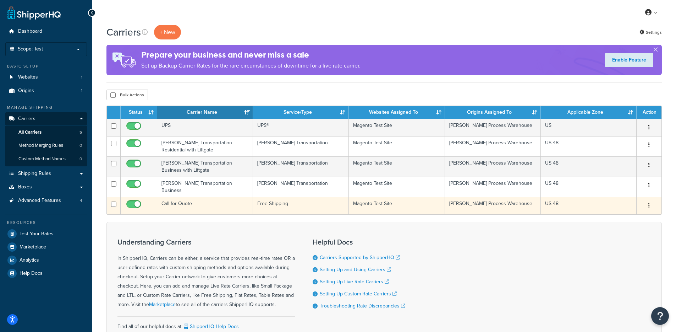
click at [228, 205] on td "Call for Quote" at bounding box center [205, 205] width 96 height 17
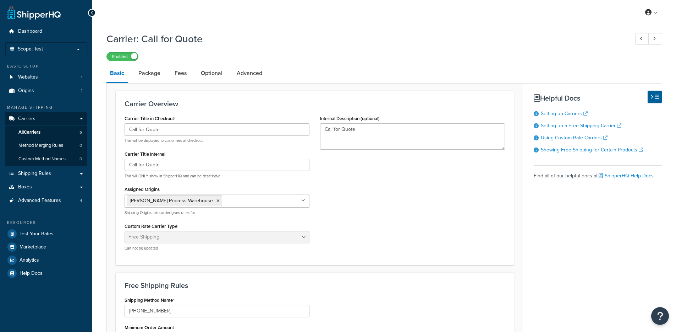
select select "free"
click at [58, 126] on link "All Carriers 5" at bounding box center [46, 132] width 82 height 13
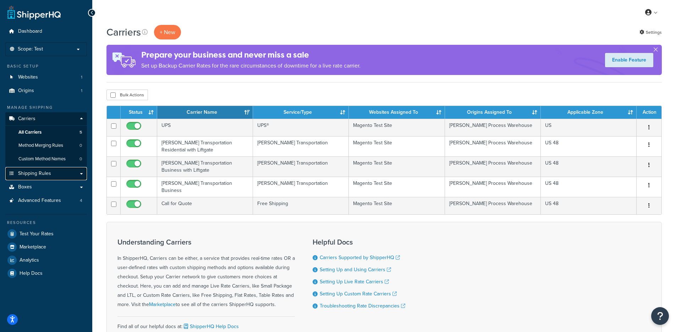
click at [57, 173] on link "Shipping Rules" at bounding box center [46, 173] width 82 height 13
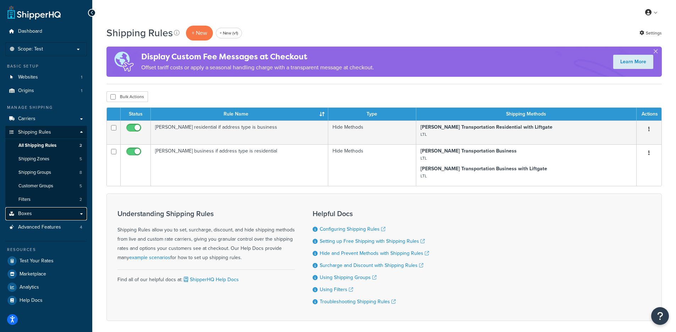
click at [47, 215] on link "Boxes" at bounding box center [46, 213] width 82 height 13
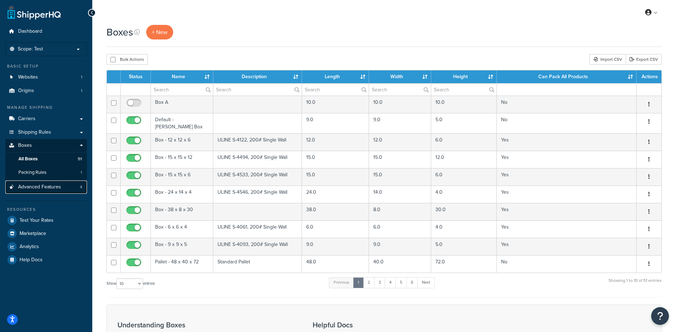
click at [58, 188] on span "Advanced Features" at bounding box center [39, 187] width 43 height 6
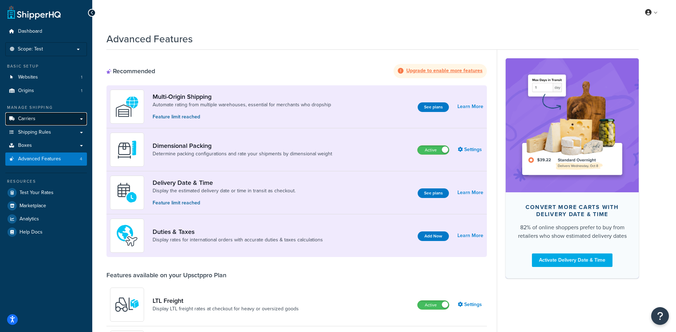
click at [43, 117] on link "Carriers" at bounding box center [46, 118] width 82 height 13
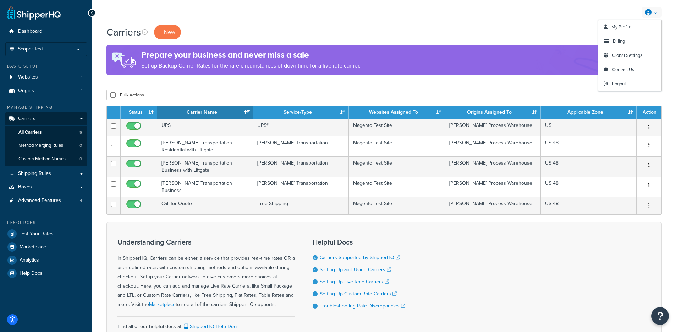
click at [533, 23] on div "My Profile Billing Global Settings Contact Us Logout" at bounding box center [384, 12] width 584 height 25
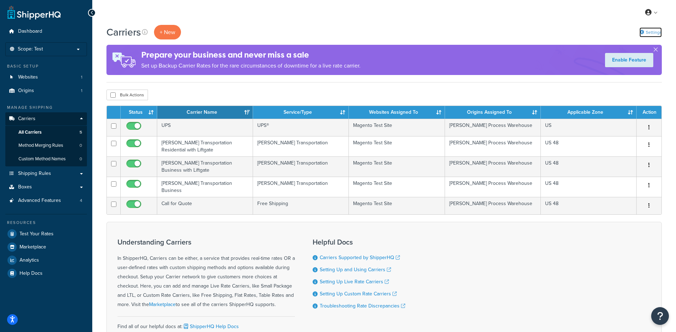
click at [657, 30] on link "Settings" at bounding box center [651, 32] width 22 height 10
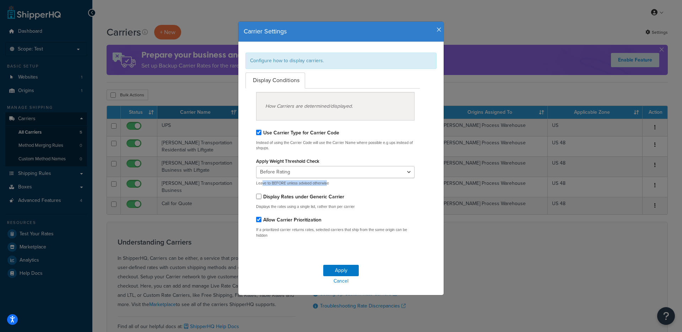
drag, startPoint x: 259, startPoint y: 183, endPoint x: 326, endPoint y: 185, distance: 67.5
click at [326, 185] on p "Leave to BEFORE unless advised otherwise" at bounding box center [335, 182] width 158 height 5
click at [327, 185] on p "Leave to BEFORE unless advised otherwise" at bounding box center [335, 182] width 158 height 5
click at [356, 173] on select "Before Rating After Rating" at bounding box center [335, 172] width 158 height 12
click at [436, 31] on icon "button" at bounding box center [438, 30] width 5 height 6
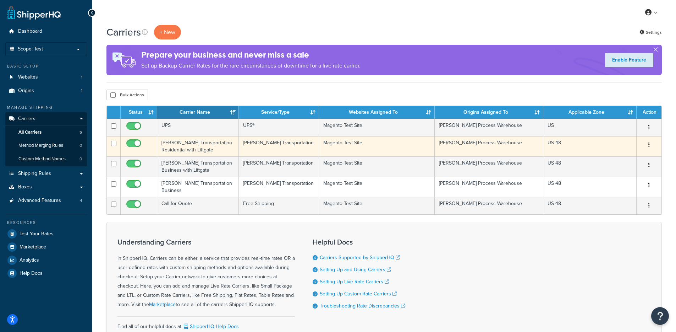
click at [179, 151] on td "[PERSON_NAME] Transportation Residential with Liftgate" at bounding box center [198, 146] width 82 height 20
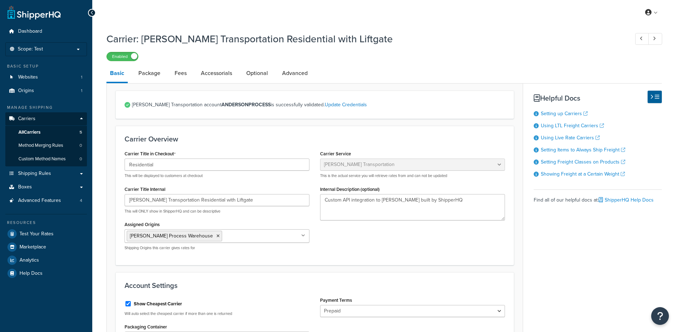
select select "evansFreight"
select select "PLT"
click at [215, 75] on link "Accessorials" at bounding box center [216, 73] width 38 height 17
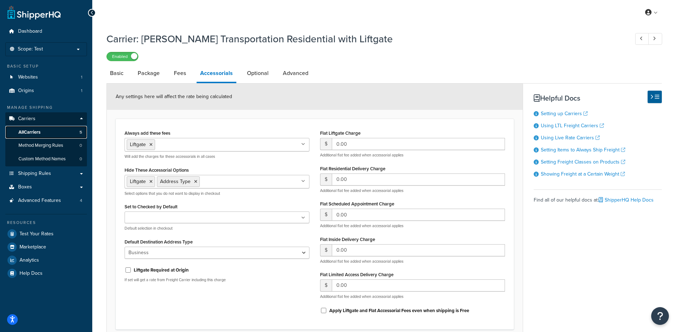
click at [44, 131] on link "All Carriers 5" at bounding box center [46, 132] width 82 height 13
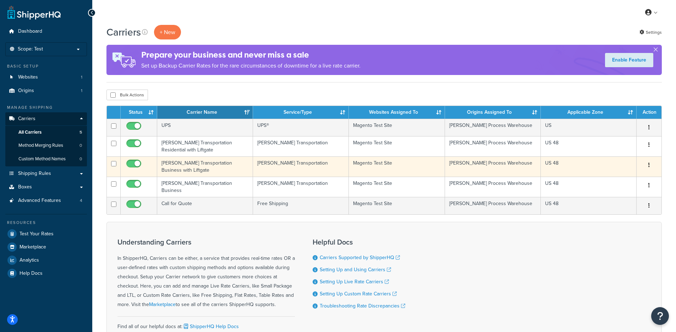
click at [206, 169] on td "[PERSON_NAME] Transportation Business with Liftgate" at bounding box center [205, 166] width 96 height 20
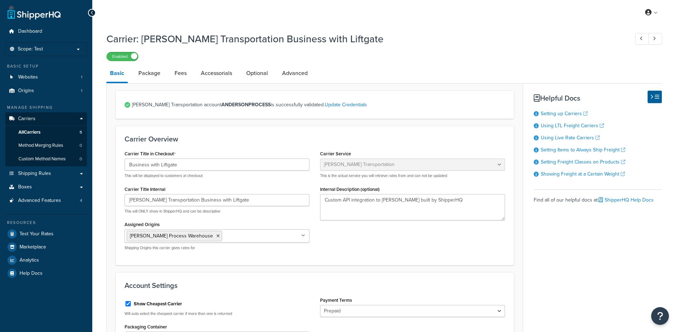
select select "evansFreight"
select select "PLT"
click at [213, 77] on link "Accessorials" at bounding box center [216, 73] width 38 height 17
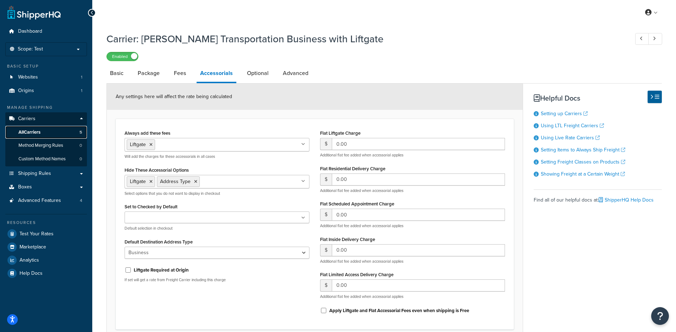
click at [52, 133] on link "All Carriers 5" at bounding box center [46, 132] width 82 height 13
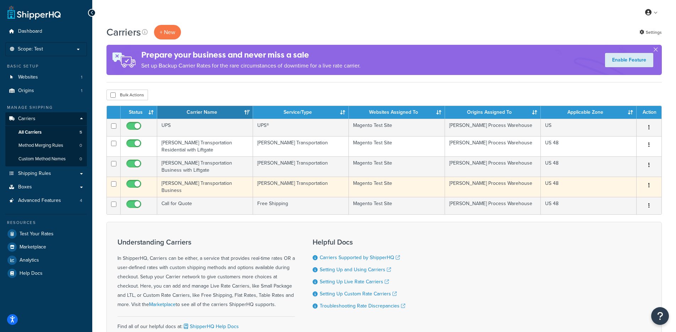
click at [200, 183] on td "[PERSON_NAME] Transportation Business" at bounding box center [205, 186] width 96 height 20
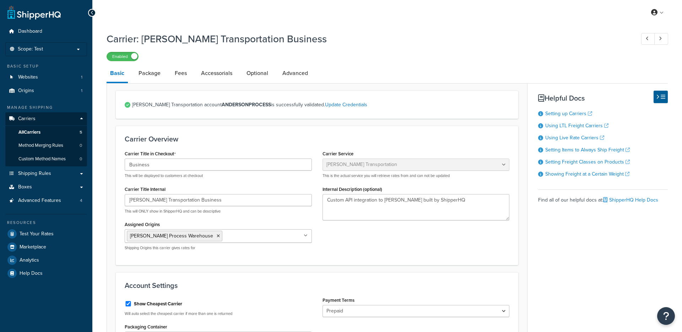
select select "evansFreight"
select select "PLT"
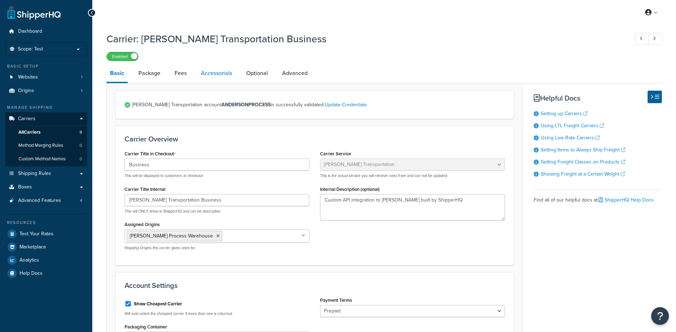
click at [218, 71] on link "Accessorials" at bounding box center [216, 73] width 38 height 17
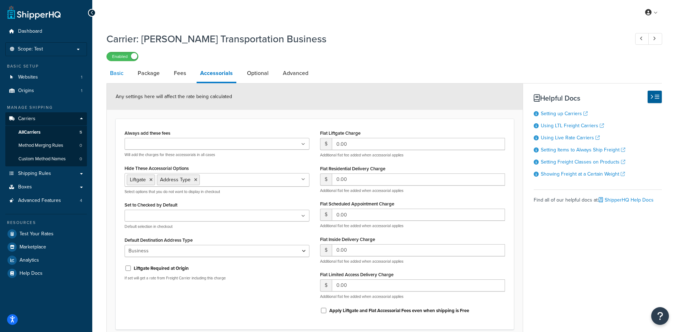
click at [120, 77] on link "Basic" at bounding box center [117, 73] width 21 height 17
select select "evansFreight"
select select "PLT"
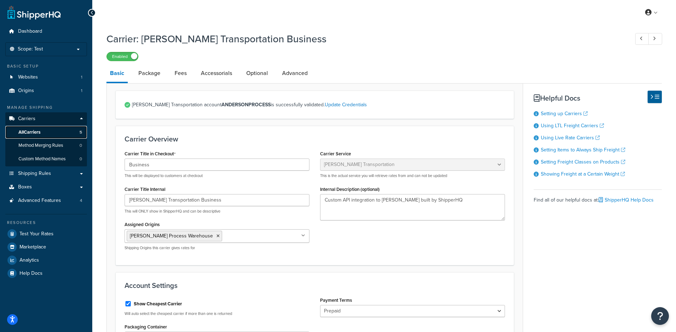
click at [56, 136] on link "All Carriers 5" at bounding box center [46, 132] width 82 height 13
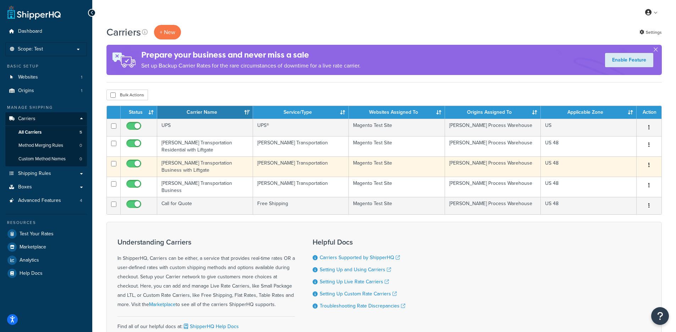
click at [216, 171] on td "[PERSON_NAME] Transportation Business with Liftgate" at bounding box center [205, 166] width 96 height 20
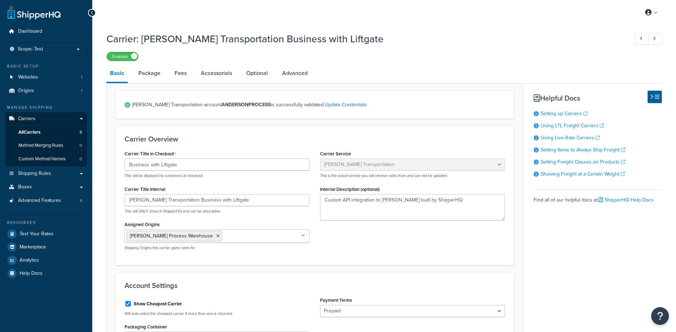
select select "evansFreight"
select select "PLT"
click at [213, 76] on link "Accessorials" at bounding box center [216, 73] width 38 height 17
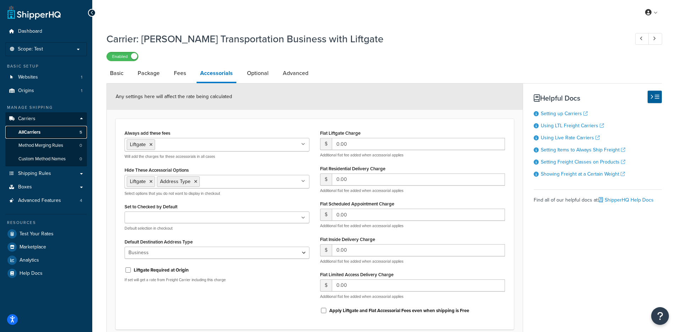
click at [42, 132] on link "All Carriers 5" at bounding box center [46, 132] width 82 height 13
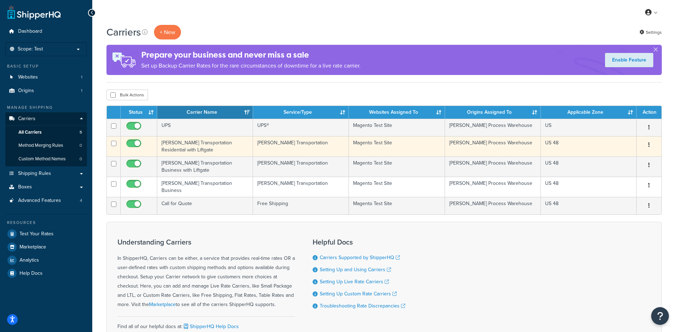
click at [222, 151] on td "[PERSON_NAME] Transportation Residential with Liftgate" at bounding box center [205, 146] width 96 height 20
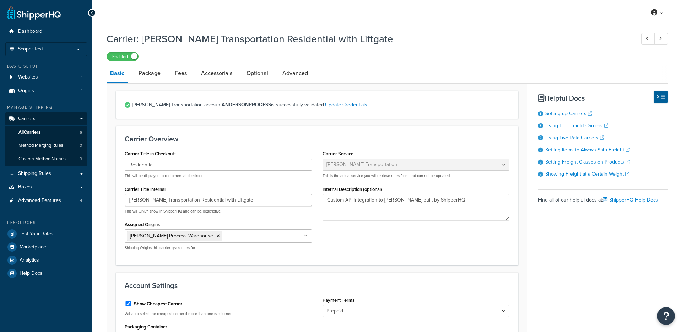
select select "evansFreight"
select select "PLT"
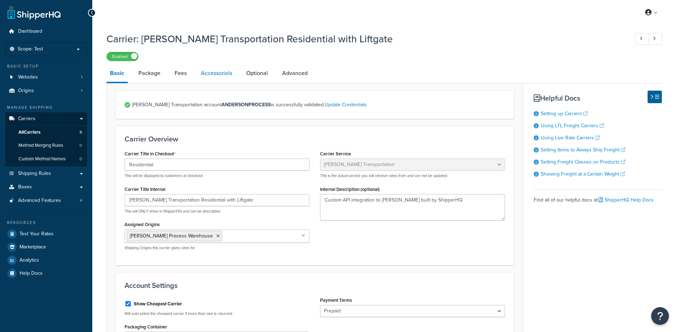
click at [214, 82] on link "Accessorials" at bounding box center [216, 73] width 38 height 17
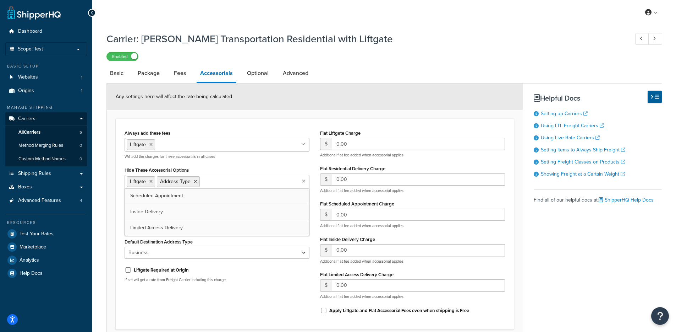
click at [230, 179] on input "Hide These Accessorial Options" at bounding box center [233, 181] width 63 height 8
click at [99, 210] on div "Carrier: Evans Transportation Residential with Liftgate Enabled Basic Package F…" at bounding box center [384, 202] width 584 height 348
click at [52, 132] on link "All Carriers 5" at bounding box center [46, 132] width 82 height 13
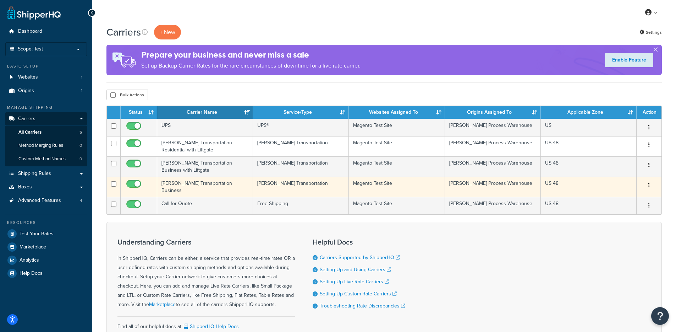
click at [217, 190] on td "Evans Transportation Business" at bounding box center [205, 186] width 96 height 20
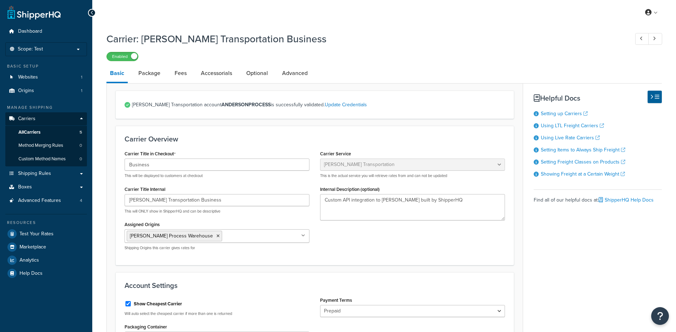
select select "evansFreight"
select select "PLT"
click at [212, 74] on link "Accessorials" at bounding box center [216, 73] width 38 height 17
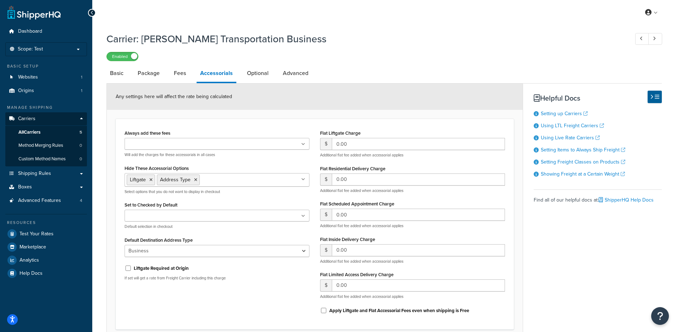
click at [229, 183] on input "Hide These Accessorial Options" at bounding box center [233, 179] width 63 height 8
click at [111, 131] on form "Any settings here will affect the rate being calculated Always add these fees L…" at bounding box center [315, 220] width 416 height 275
click at [51, 133] on link "All Carriers 5" at bounding box center [46, 132] width 82 height 13
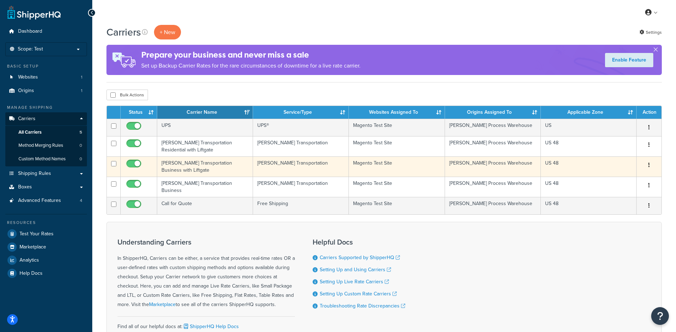
click at [236, 168] on td "[PERSON_NAME] Transportation Business with Liftgate" at bounding box center [205, 166] width 96 height 20
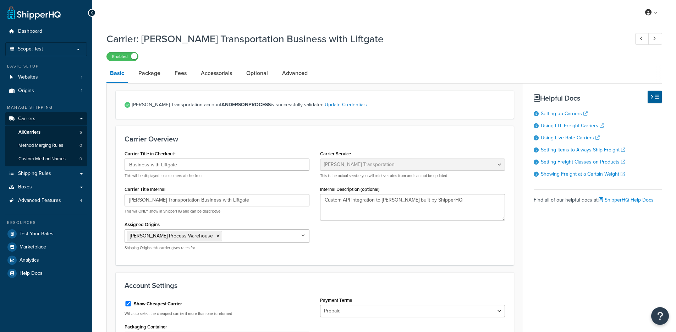
select select "evansFreight"
select select "PLT"
click at [225, 78] on link "Accessorials" at bounding box center [216, 73] width 38 height 17
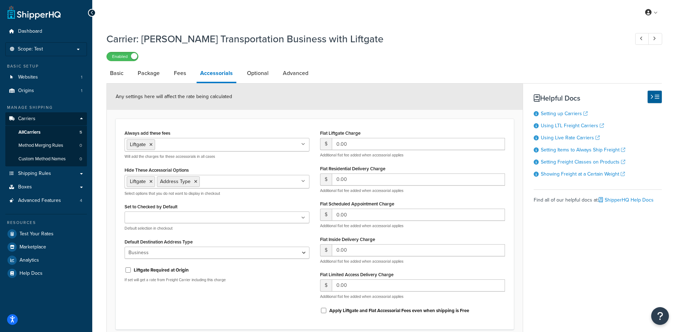
scroll to position [1, 0]
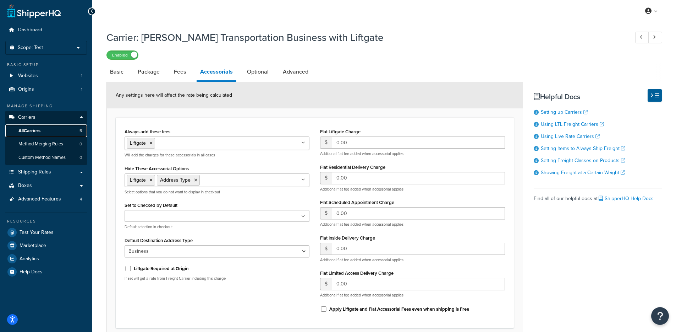
drag, startPoint x: 54, startPoint y: 130, endPoint x: 60, endPoint y: 131, distance: 6.8
click at [54, 131] on link "All Carriers 5" at bounding box center [46, 130] width 82 height 13
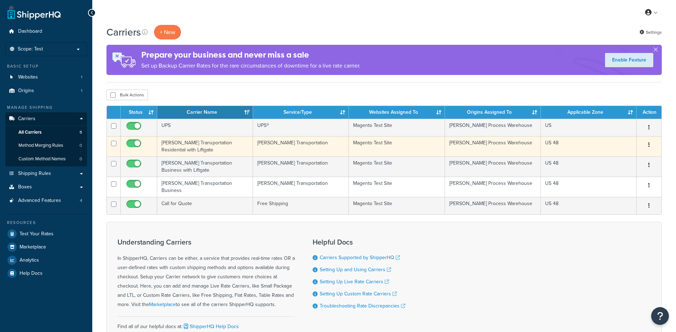
click at [201, 150] on td "[PERSON_NAME] Transportation Residential with Liftgate" at bounding box center [205, 146] width 96 height 20
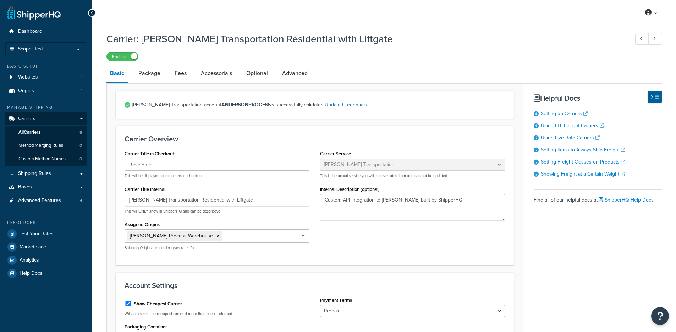
select select "evansFreight"
select select "PLT"
click at [215, 76] on link "Accessorials" at bounding box center [216, 73] width 38 height 17
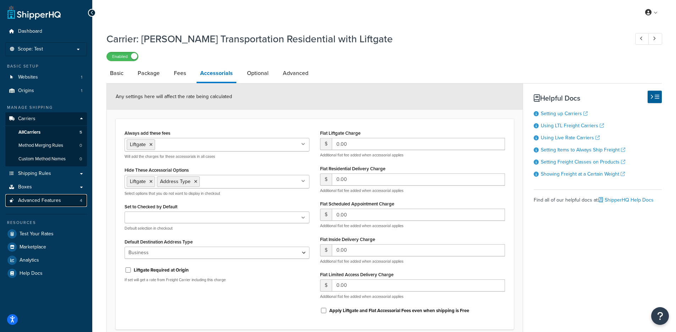
click at [48, 201] on span "Advanced Features" at bounding box center [39, 200] width 43 height 6
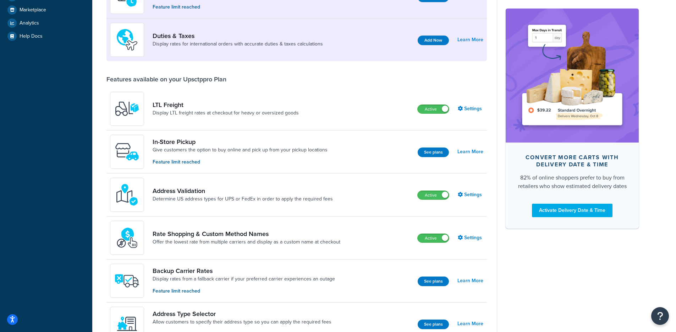
scroll to position [194, 0]
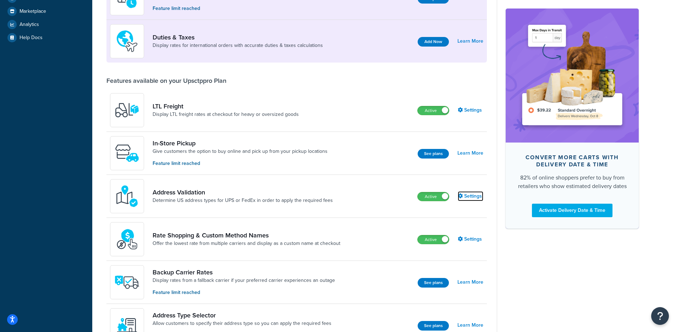
click at [473, 199] on link "Settings" at bounding box center [471, 196] width 26 height 10
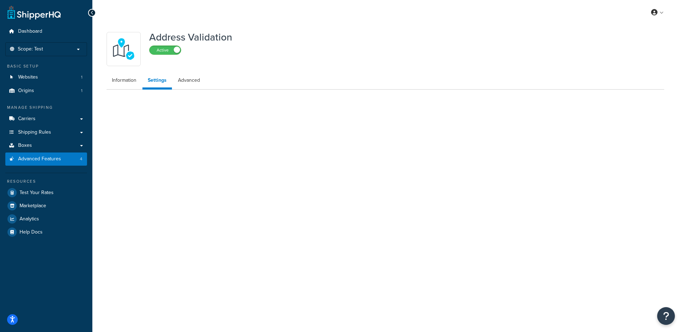
select select "157480"
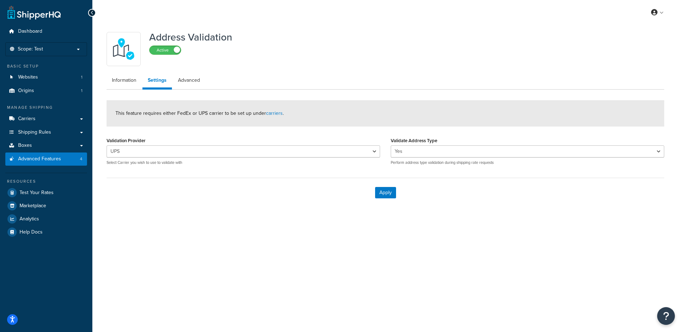
click at [182, 91] on div "Address Validation Active Information Settings Advanced This feature requires e…" at bounding box center [385, 117] width 568 height 179
click at [185, 80] on link "Advanced" at bounding box center [189, 80] width 33 height 14
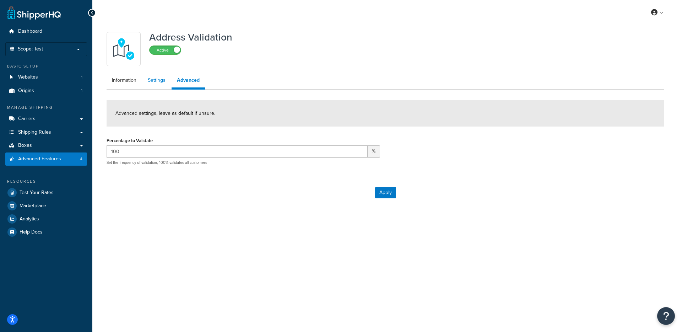
click at [161, 83] on link "Settings" at bounding box center [156, 80] width 28 height 14
select select "157480"
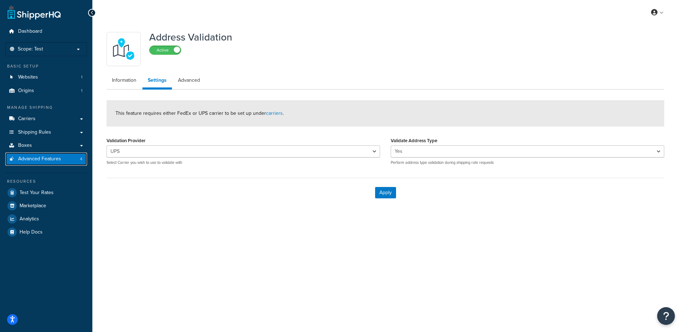
click at [56, 161] on span "Advanced Features" at bounding box center [39, 159] width 43 height 6
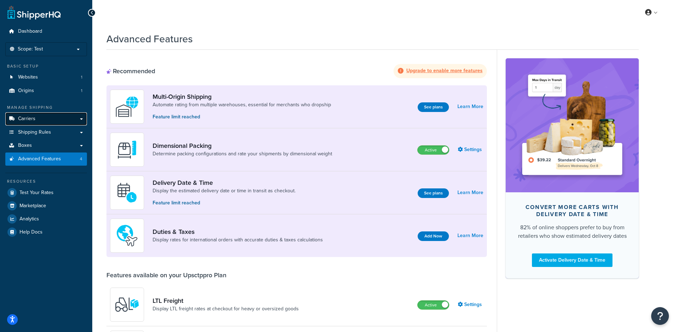
click at [49, 112] on link "Carriers" at bounding box center [46, 118] width 82 height 13
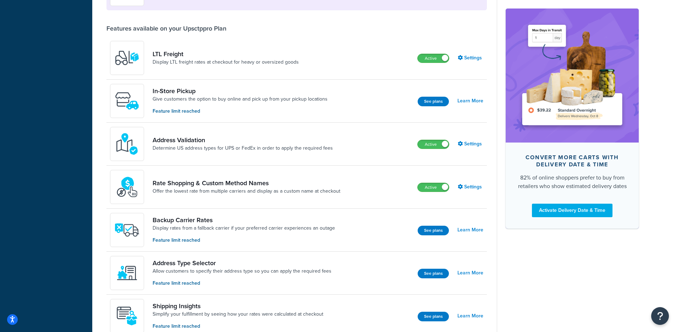
scroll to position [283, 0]
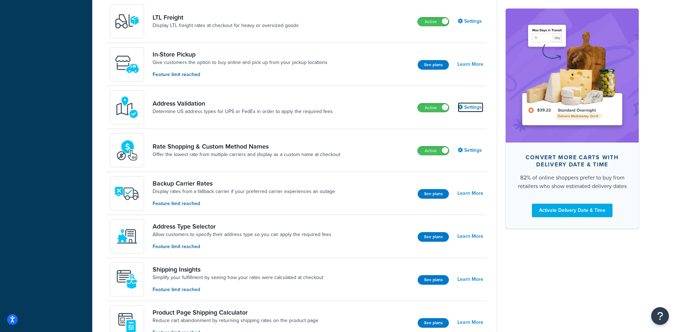
click at [479, 103] on link "Settings" at bounding box center [471, 107] width 26 height 10
select select "157480"
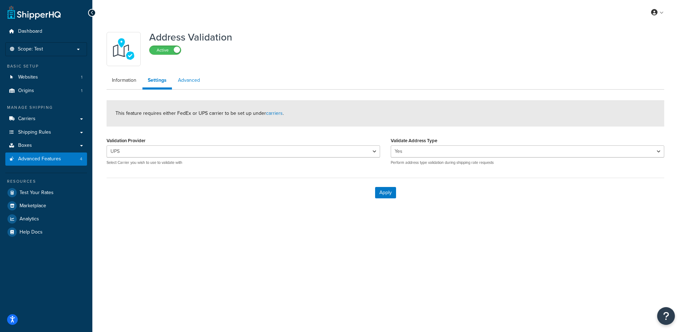
click at [192, 83] on link "Advanced" at bounding box center [189, 80] width 33 height 14
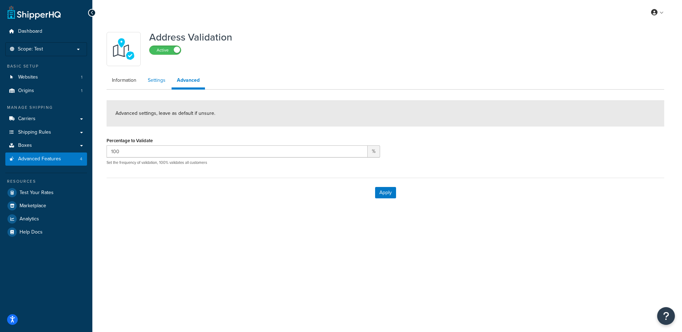
click at [157, 84] on link "Settings" at bounding box center [156, 80] width 28 height 14
select select "157480"
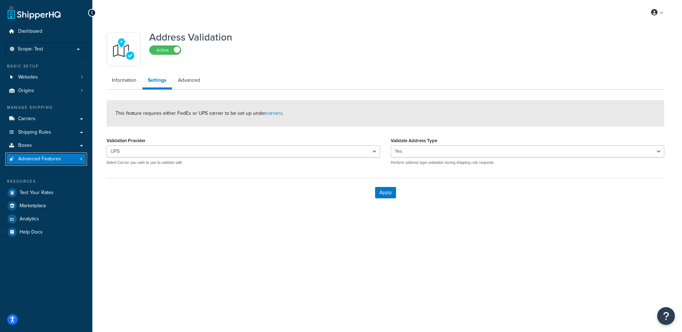
click at [50, 159] on span "Advanced Features" at bounding box center [39, 159] width 43 height 6
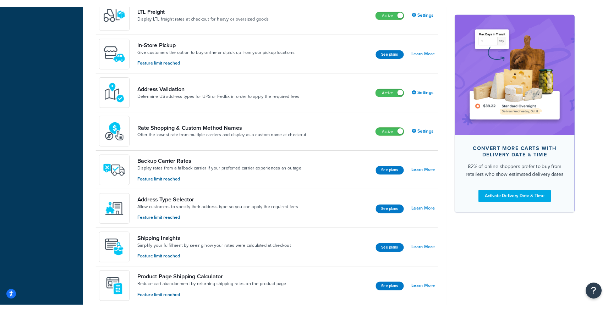
scroll to position [200, 0]
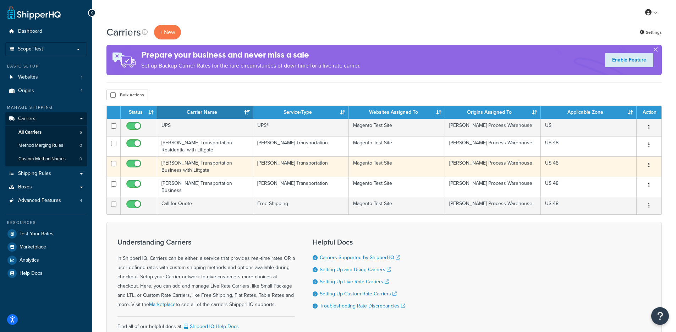
click at [137, 166] on input "checkbox" at bounding box center [135, 165] width 20 height 9
checkbox input "false"
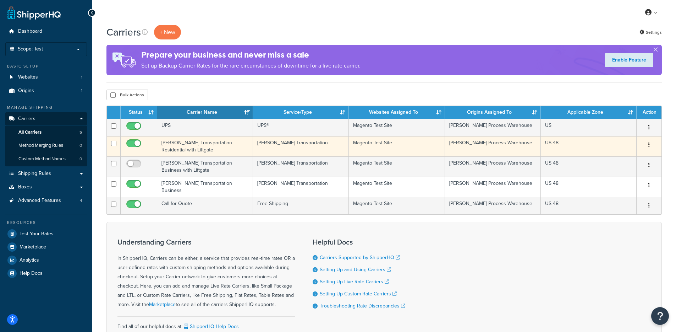
click at [136, 146] on input "checkbox" at bounding box center [135, 145] width 20 height 9
checkbox input "false"
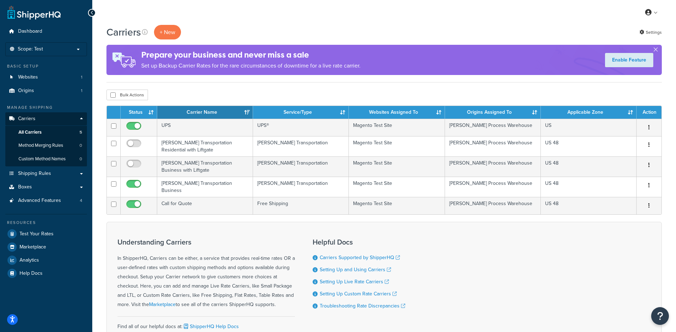
drag, startPoint x: 401, startPoint y: 48, endPoint x: 439, endPoint y: 2, distance: 59.3
click at [402, 47] on div "Prepare your business and never miss a sale Set up Backup Carrier Rates for the…" at bounding box center [385, 60] width 556 height 30
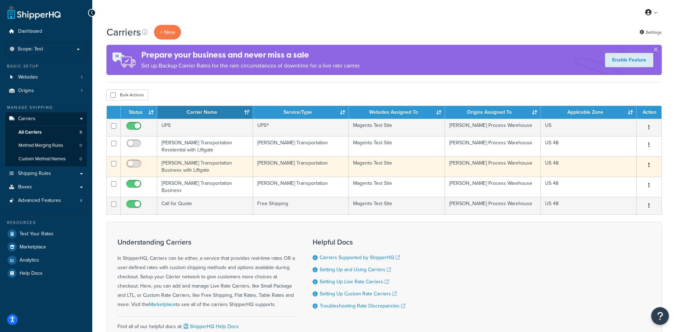
click at [135, 163] on input "checkbox" at bounding box center [135, 165] width 20 height 9
checkbox input "true"
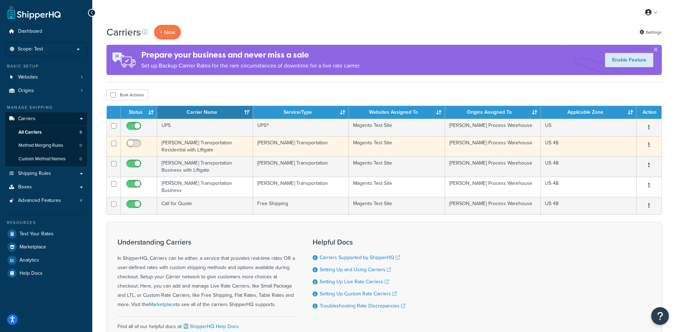
click at [132, 145] on input "checkbox" at bounding box center [135, 145] width 20 height 9
checkbox input "true"
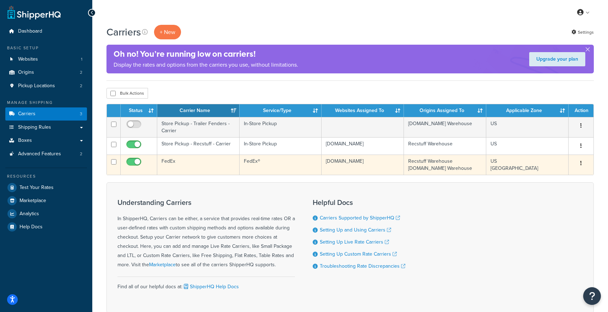
click at [209, 167] on td "FedEx" at bounding box center [198, 165] width 82 height 20
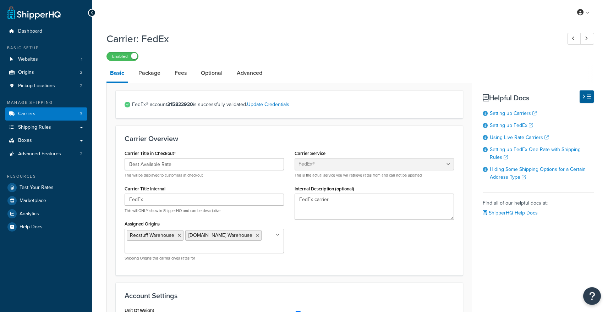
select select "fedEx"
select select "REGULAR_PICKUP"
select select "YOUR_PACKAGING"
click at [147, 75] on link "Package" at bounding box center [149, 73] width 29 height 17
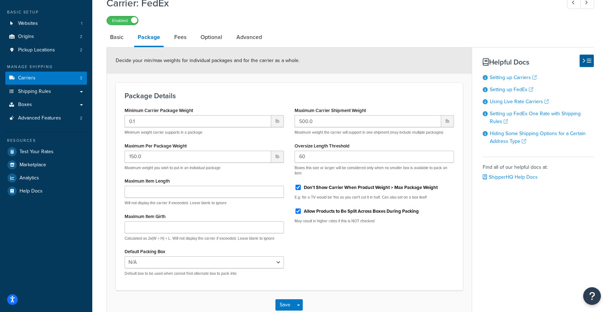
scroll to position [32, 0]
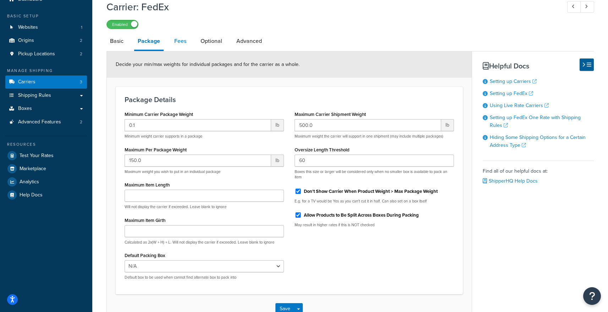
click at [183, 39] on link "Fees" at bounding box center [180, 41] width 19 height 17
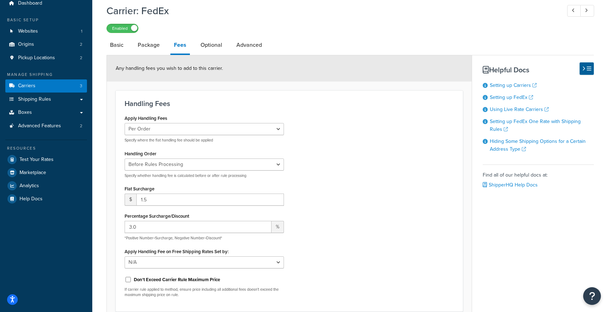
scroll to position [29, 0]
click at [217, 48] on link "Optional" at bounding box center [211, 44] width 29 height 17
select select "business"
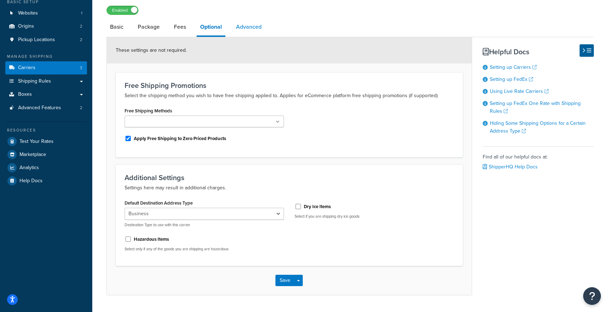
scroll to position [44, 0]
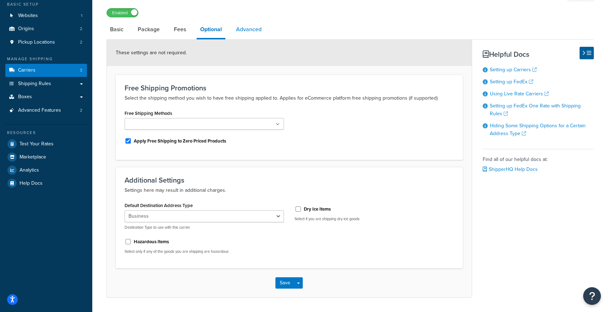
click at [243, 38] on link "Advanced" at bounding box center [249, 29] width 33 height 17
select select "false"
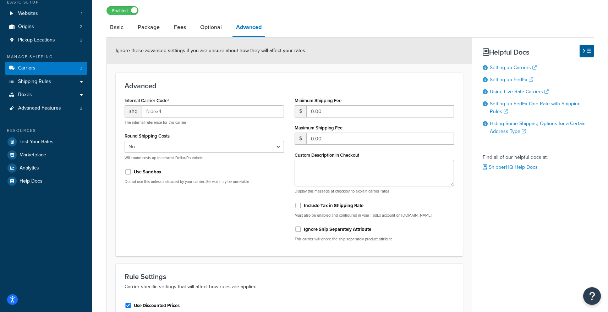
scroll to position [45, 0]
click at [39, 140] on span "Test Your Rates" at bounding box center [37, 143] width 34 height 6
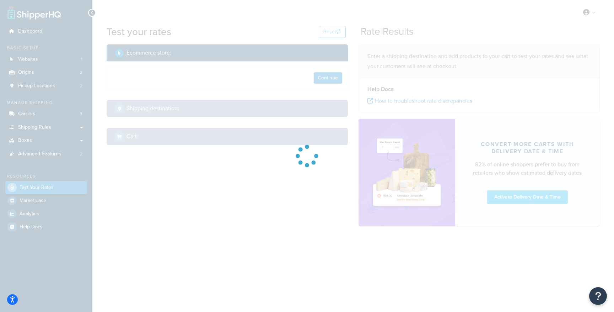
select select "TX"
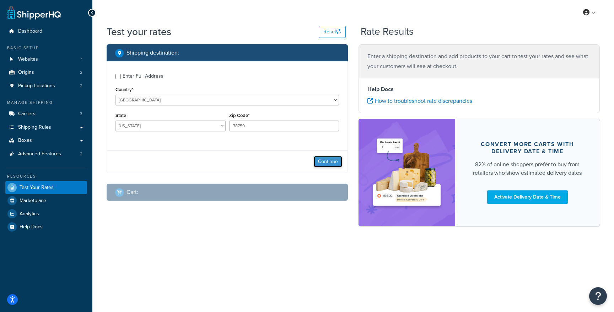
click at [328, 167] on button "Continue" at bounding box center [328, 161] width 28 height 11
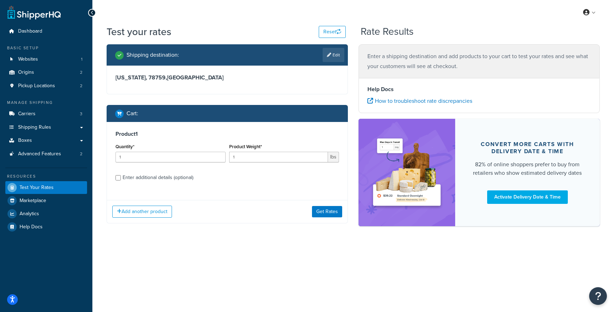
click at [327, 206] on div "Add another product Get Rates" at bounding box center [227, 211] width 240 height 23
click at [324, 211] on button "Get Rates" at bounding box center [327, 211] width 30 height 11
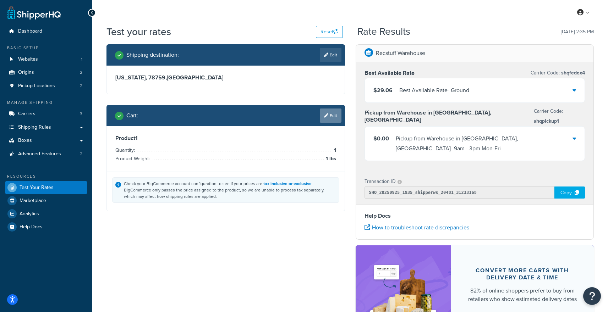
click at [328, 113] on link "Edit" at bounding box center [331, 116] width 22 height 14
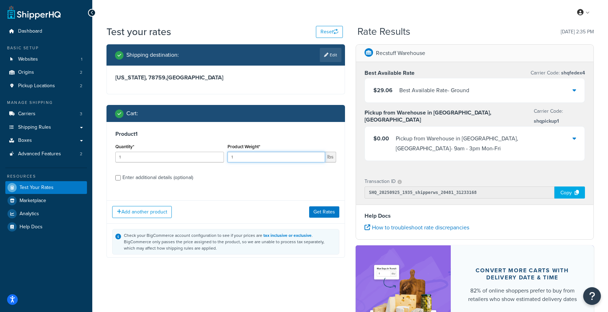
click at [240, 157] on input "1" at bounding box center [277, 157] width 98 height 11
type input "26"
click at [315, 212] on button "Get Rates" at bounding box center [324, 211] width 30 height 11
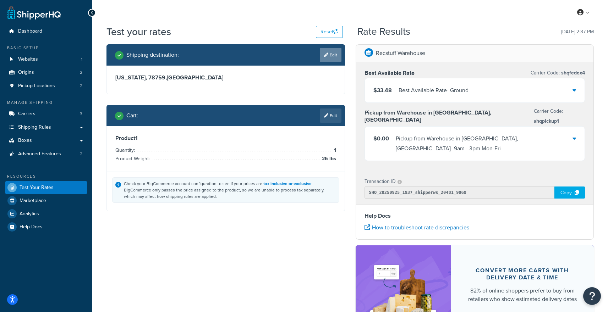
click at [337, 48] on link "Edit" at bounding box center [331, 55] width 22 height 14
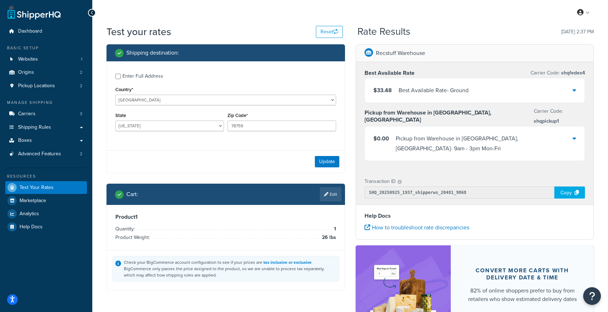
click at [150, 120] on div "State Alabama Alaska American Samoa Arizona Arkansas Armed Forces Americas Arme…" at bounding box center [169, 121] width 109 height 21
click at [149, 121] on select "Alabama Alaska American Samoa Arizona Arkansas Armed Forces Americas Armed Forc…" at bounding box center [169, 126] width 109 height 11
select select "OK"
click at [115, 121] on select "Alabama Alaska American Samoa Arizona Arkansas Armed Forces Americas Armed Forc…" at bounding box center [169, 126] width 109 height 11
click at [244, 124] on input "78759" at bounding box center [282, 126] width 109 height 11
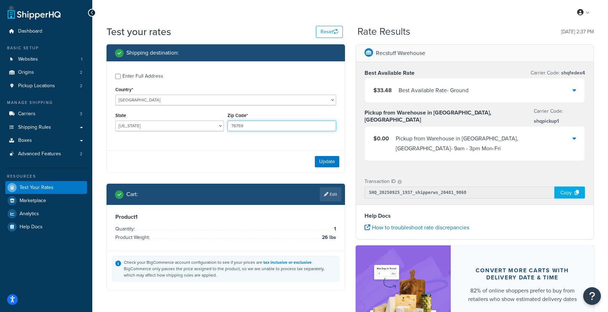
click at [244, 124] on input "78759" at bounding box center [282, 126] width 109 height 11
type input "53073"
click at [326, 162] on button "Update" at bounding box center [327, 161] width 25 height 11
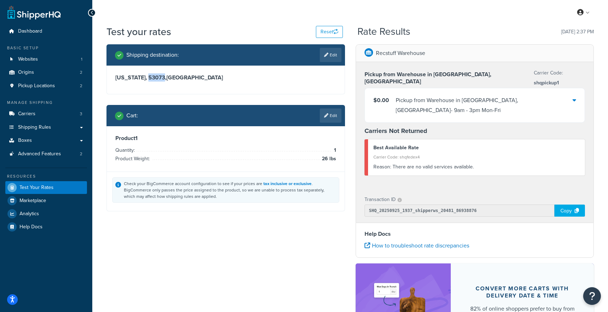
drag, startPoint x: 161, startPoint y: 77, endPoint x: 145, endPoint y: 77, distance: 15.3
click at [145, 77] on h3 "Oklahoma, 53073 , United States" at bounding box center [225, 77] width 221 height 7
copy h3 "53073"
click at [324, 57] on link "Edit" at bounding box center [331, 55] width 22 height 14
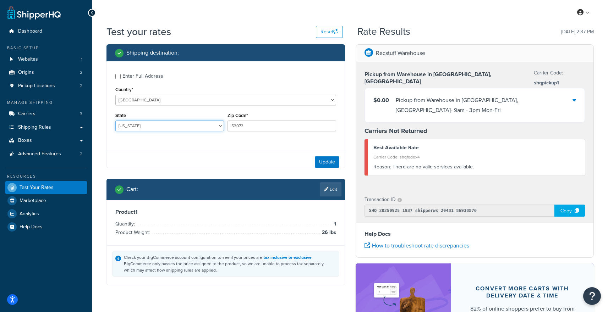
click at [145, 125] on select "Alabama Alaska American Samoa Arizona Arkansas Armed Forces Americas Armed Forc…" at bounding box center [169, 126] width 109 height 11
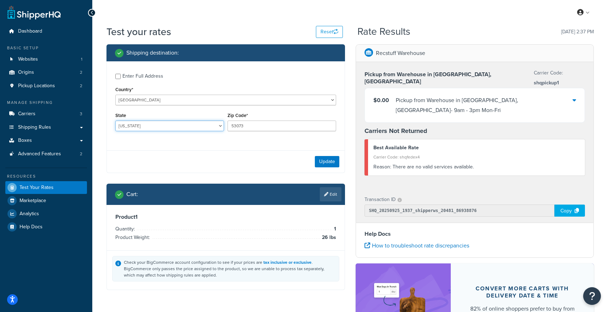
select select "WI"
click at [115, 121] on select "Alabama Alaska American Samoa Arizona Arkansas Armed Forces Americas Armed Forc…" at bounding box center [169, 126] width 109 height 11
click at [331, 157] on button "Update" at bounding box center [327, 161] width 25 height 11
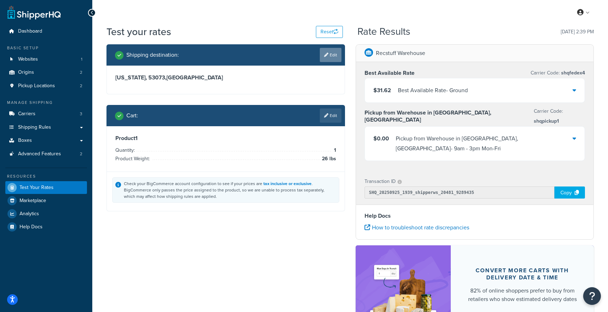
click at [331, 58] on link "Edit" at bounding box center [331, 55] width 22 height 14
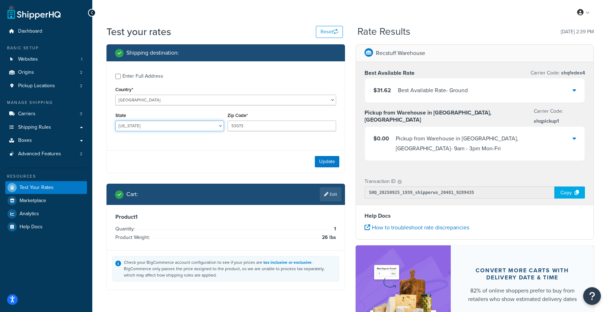
click at [166, 130] on select "Alabama Alaska American Samoa Arizona Arkansas Armed Forces Americas Armed Forc…" at bounding box center [169, 126] width 109 height 11
select select "OK"
click at [115, 121] on select "Alabama Alaska American Samoa Arizona Arkansas Armed Forces Americas Armed Forc…" at bounding box center [169, 126] width 109 height 11
click at [328, 158] on button "Update" at bounding box center [327, 161] width 25 height 11
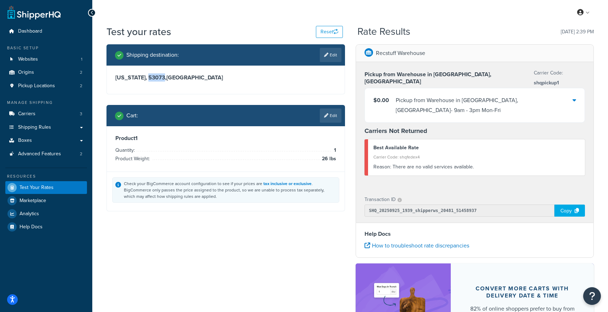
drag, startPoint x: 161, startPoint y: 79, endPoint x: 145, endPoint y: 78, distance: 16.4
click at [145, 78] on h3 "Oklahoma, 53073 , United States" at bounding box center [225, 77] width 221 height 7
copy h3 "53073"
click at [270, 245] on div "Shipping destination : Edit Oklahoma, 53073 , United States Cart : Edit Product…" at bounding box center [350, 210] width 498 height 333
click at [325, 54] on icon at bounding box center [326, 55] width 4 height 4
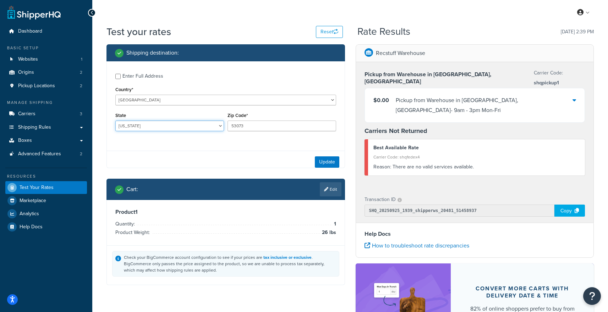
click at [135, 123] on select "Alabama Alaska American Samoa Arizona Arkansas Armed Forces Americas Armed Forc…" at bounding box center [169, 126] width 109 height 11
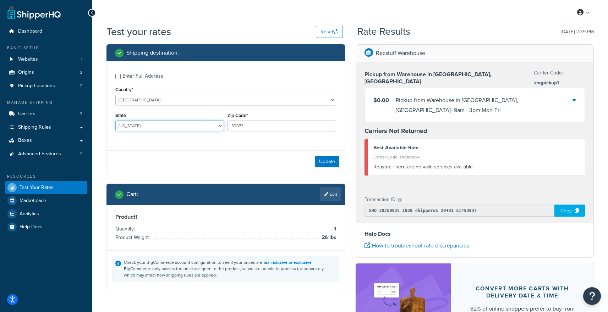
select select "WI"
click at [115, 121] on select "Alabama Alaska American Samoa Arizona Arkansas Armed Forces Americas Armed Forc…" at bounding box center [169, 126] width 109 height 11
click at [316, 166] on button "Update" at bounding box center [327, 161] width 25 height 11
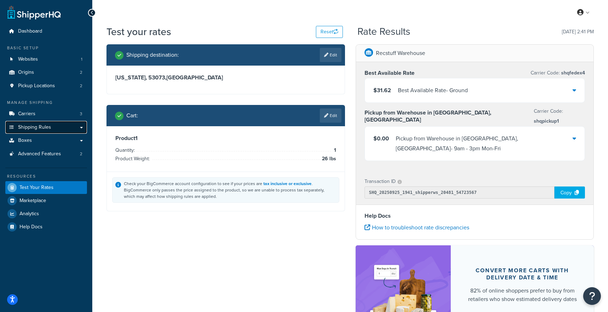
click at [60, 127] on link "Shipping Rules" at bounding box center [46, 127] width 82 height 13
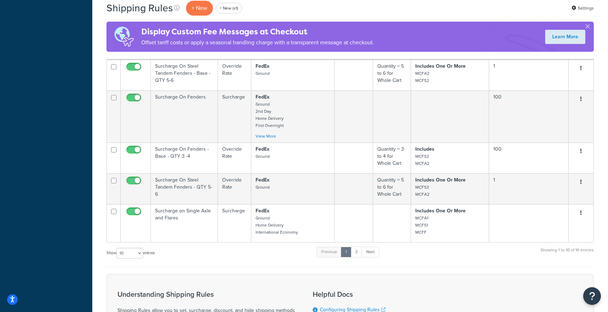
scroll to position [335, 0]
click at [130, 250] on select "10 15 25 50 100 1000" at bounding box center [129, 253] width 27 height 11
select select "50"
click at [117, 248] on select "10 15 25 50 100 1000" at bounding box center [129, 253] width 27 height 11
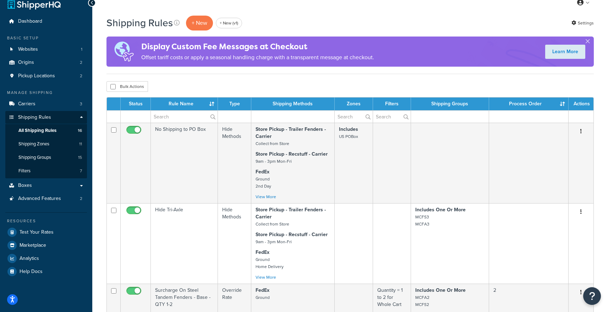
scroll to position [0, 0]
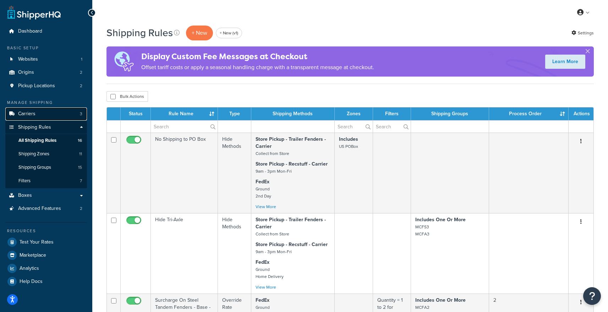
click at [54, 117] on link "Carriers 3" at bounding box center [46, 114] width 82 height 13
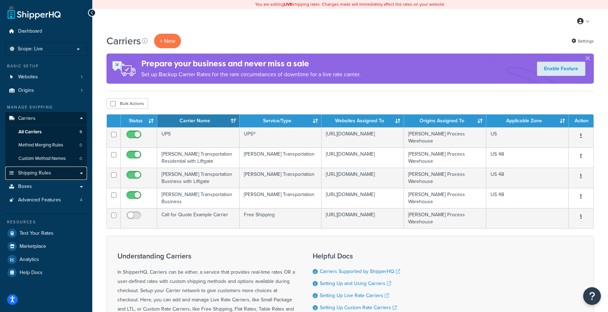
click at [49, 167] on link "Shipping Rules" at bounding box center [46, 173] width 82 height 13
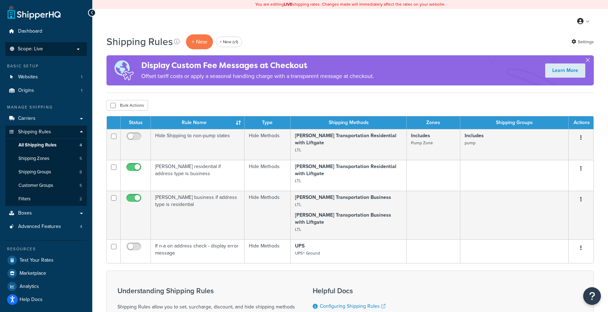
click at [75, 45] on li "Scope: Live Development Integration Test" at bounding box center [46, 49] width 82 height 14
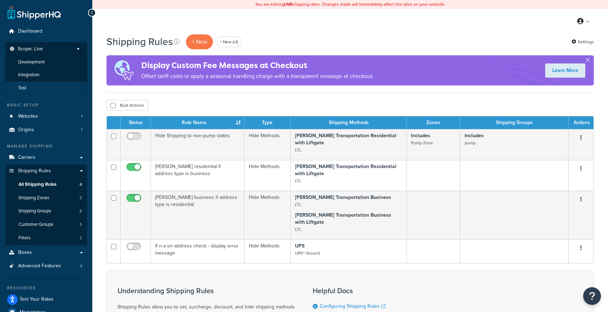
click at [57, 83] on li "Test" at bounding box center [46, 88] width 82 height 13
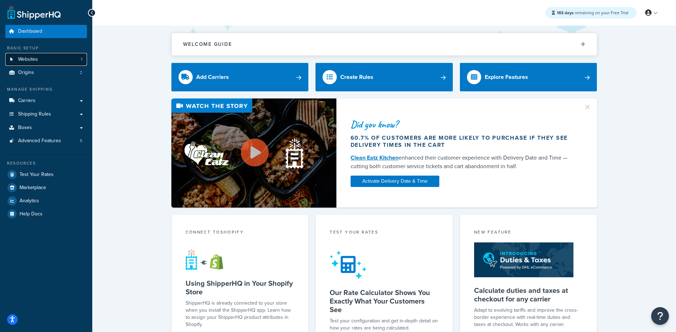
click at [56, 56] on link "Websites 1" at bounding box center [46, 59] width 82 height 13
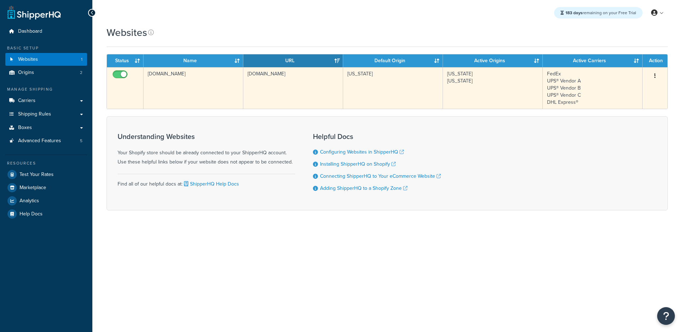
click at [276, 93] on td "[DOMAIN_NAME]" at bounding box center [293, 88] width 100 height 42
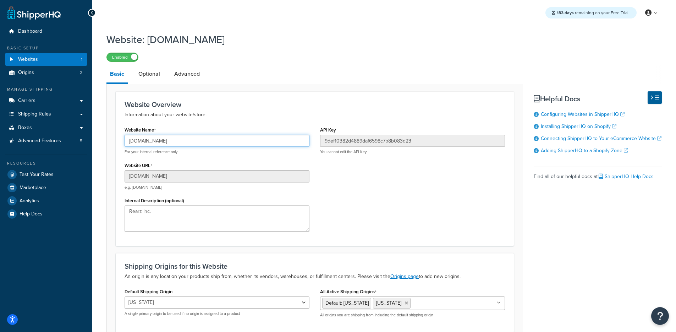
click at [207, 143] on input "[DOMAIN_NAME]" at bounding box center [217, 141] width 185 height 12
click at [155, 70] on link "Optional" at bounding box center [149, 73] width 29 height 17
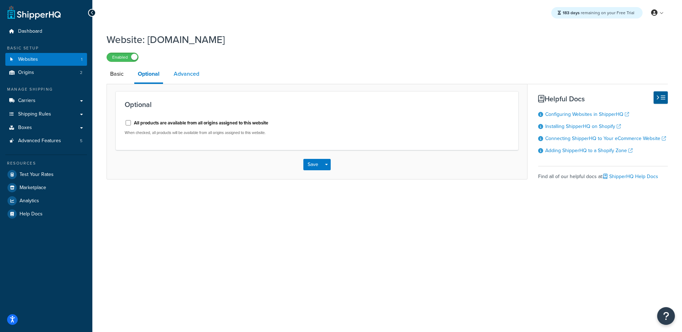
click at [189, 74] on link "Advanced" at bounding box center [186, 73] width 33 height 17
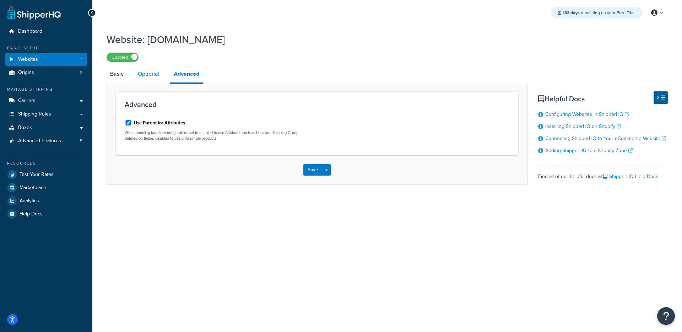
click at [151, 81] on link "Optional" at bounding box center [148, 73] width 29 height 17
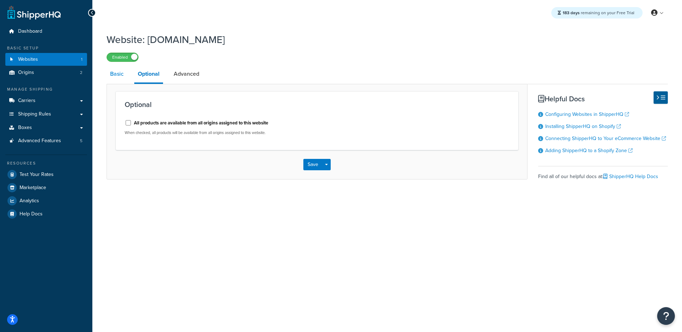
click at [122, 78] on link "Basic" at bounding box center [117, 73] width 21 height 17
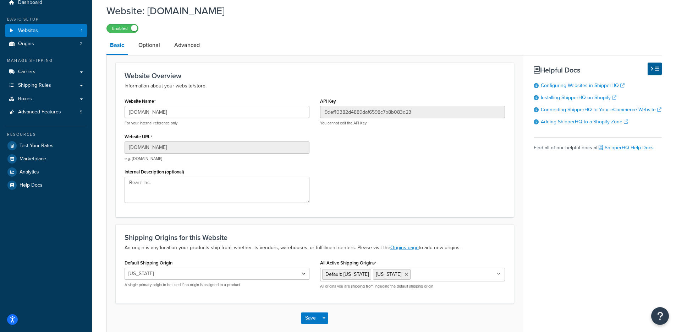
scroll to position [66, 0]
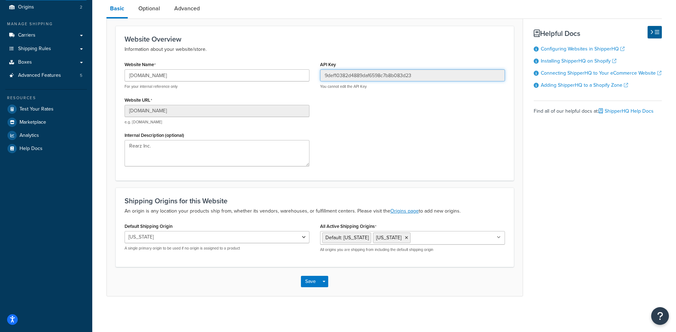
click at [377, 73] on input "9def10382d4889daf6598c7b8b083d23" at bounding box center [412, 75] width 185 height 12
click at [377, 74] on input "9def10382d4889daf6598c7b8b083d23" at bounding box center [412, 75] width 185 height 12
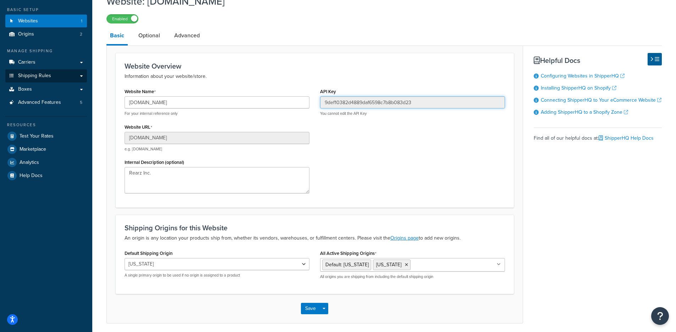
scroll to position [0, 0]
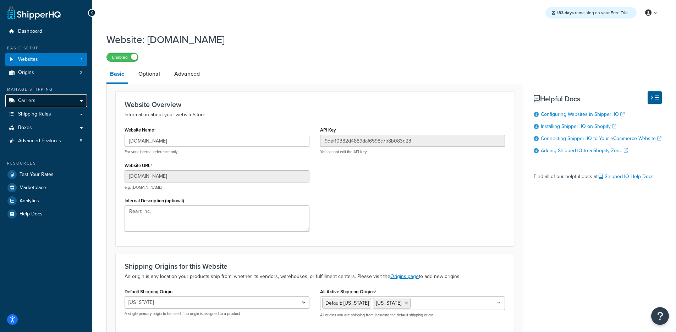
click at [64, 103] on link "Carriers" at bounding box center [46, 100] width 82 height 13
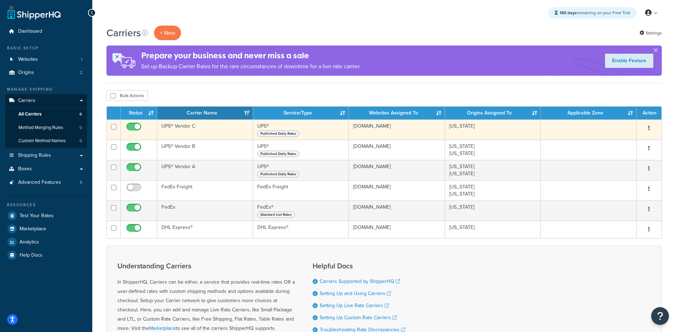
drag, startPoint x: 139, startPoint y: 126, endPoint x: 138, endPoint y: 130, distance: 4.5
click at [139, 126] on input "checkbox" at bounding box center [135, 128] width 20 height 9
checkbox input "false"
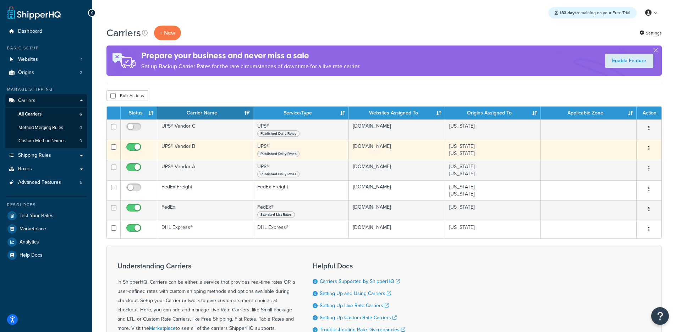
click at [133, 145] on input "checkbox" at bounding box center [135, 148] width 20 height 9
checkbox input "false"
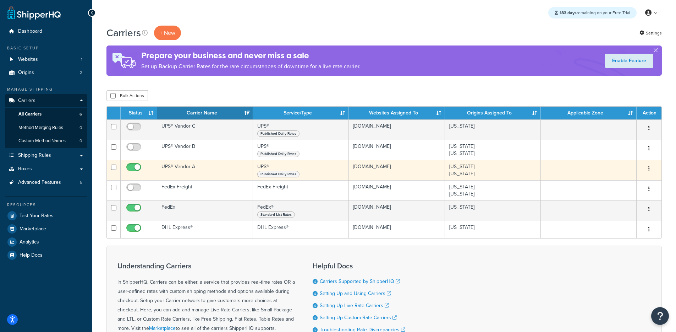
click at [131, 168] on input "checkbox" at bounding box center [135, 168] width 20 height 9
checkbox input "false"
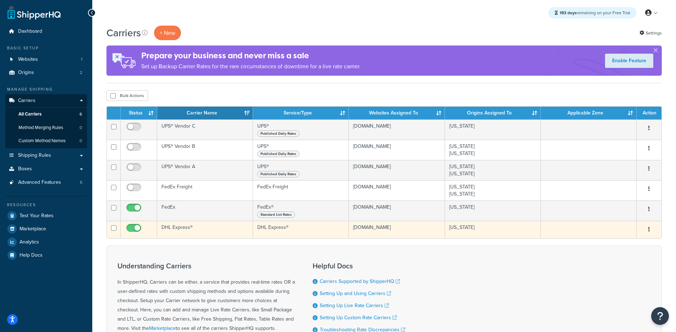
drag, startPoint x: 131, startPoint y: 207, endPoint x: 131, endPoint y: 226, distance: 18.8
click at [131, 207] on input "checkbox" at bounding box center [135, 209] width 20 height 9
checkbox input "false"
click at [128, 229] on input "checkbox" at bounding box center [135, 229] width 20 height 9
checkbox input "false"
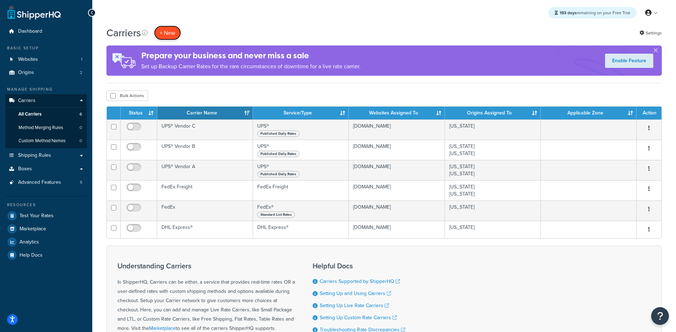
click at [172, 31] on button "+ New" at bounding box center [167, 33] width 27 height 15
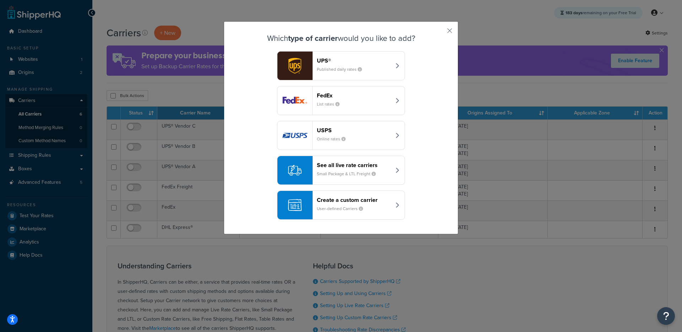
click at [348, 198] on header "Create a custom carrier" at bounding box center [354, 199] width 74 height 7
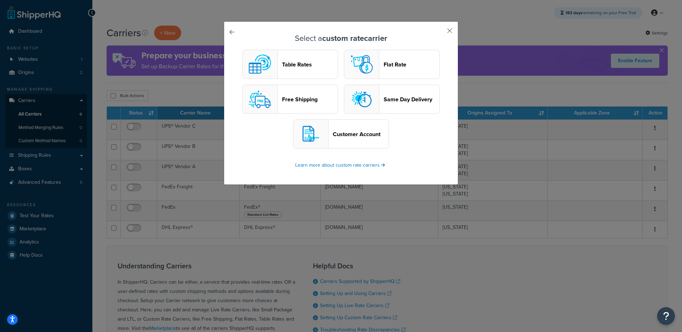
click at [440, 32] on button "button" at bounding box center [439, 33] width 2 height 2
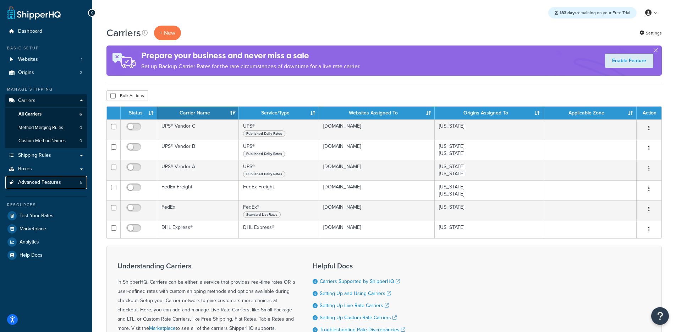
click at [55, 181] on span "Advanced Features" at bounding box center [39, 182] width 43 height 6
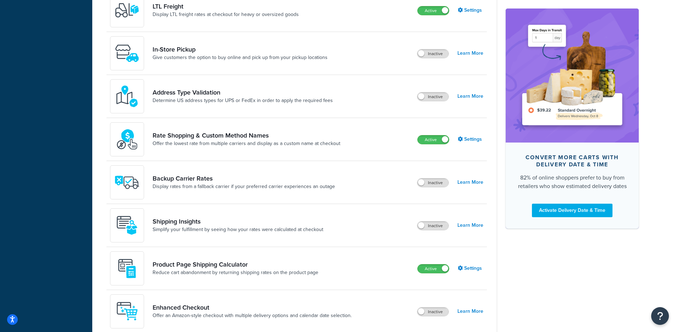
scroll to position [300, 0]
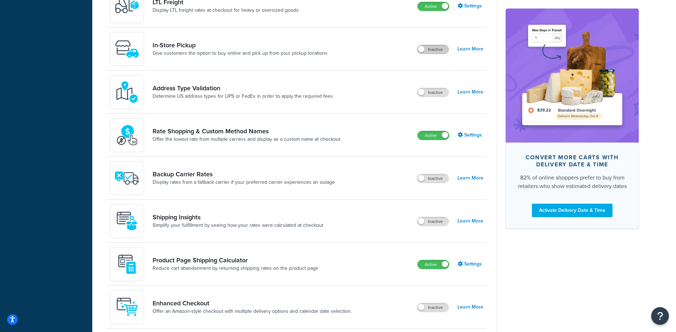
click at [425, 51] on label "Inactive" at bounding box center [433, 49] width 31 height 9
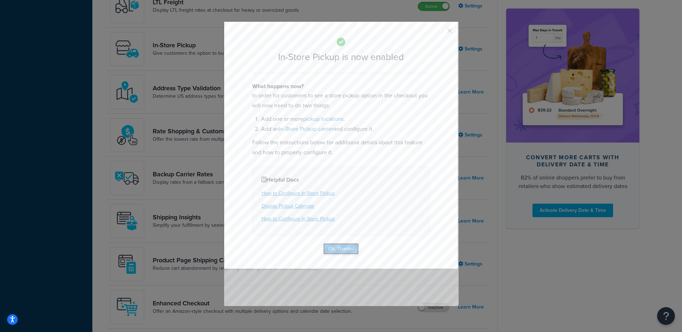
click at [330, 244] on button "Ok, Thanks!" at bounding box center [341, 248] width 36 height 11
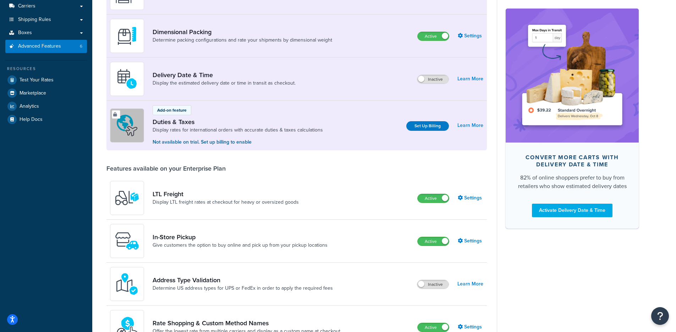
scroll to position [109, 0]
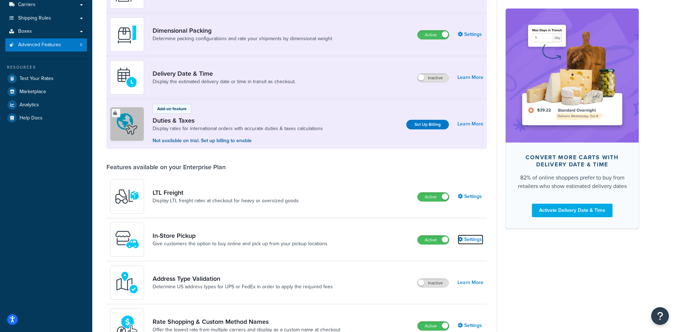
click at [469, 243] on link "Settings" at bounding box center [471, 239] width 26 height 10
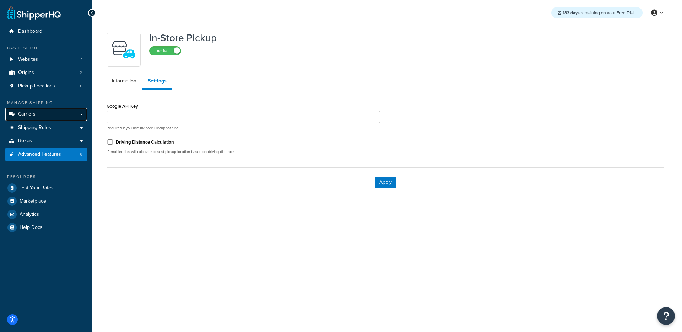
click at [41, 120] on link "Carriers" at bounding box center [46, 114] width 82 height 13
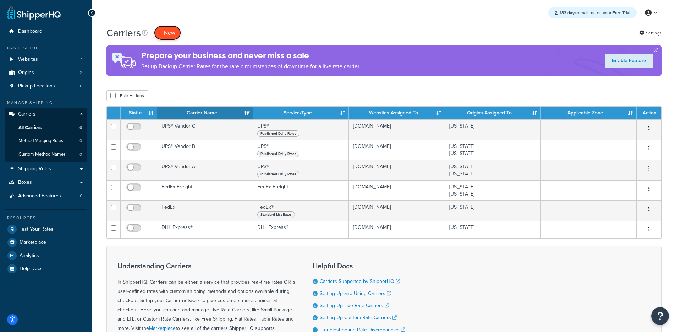
click at [168, 37] on button "+ New" at bounding box center [167, 33] width 27 height 15
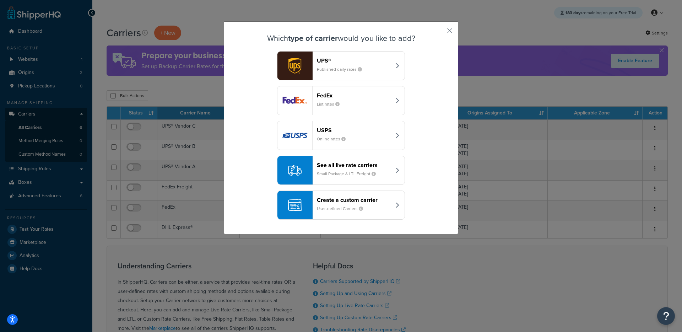
click at [357, 184] on button "See all live rate carriers Small Package & LTL Freight" at bounding box center [341, 170] width 128 height 29
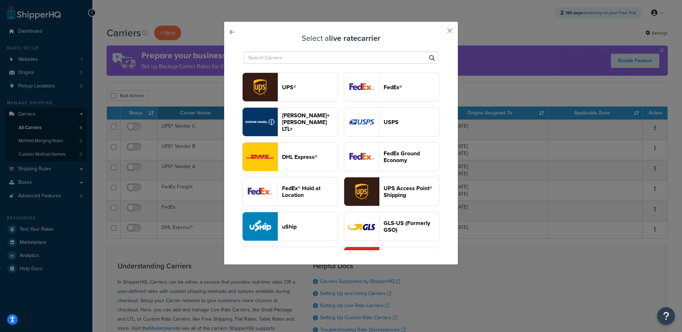
click at [334, 57] on input "text" at bounding box center [341, 57] width 195 height 12
click at [232, 33] on div "Select a live rate carrier UPS® FedEx® Kuehne+Nagel LTL+ USPS DHL Express® FedE…" at bounding box center [341, 142] width 234 height 243
click at [242, 34] on link at bounding box center [242, 34] width 0 height 0
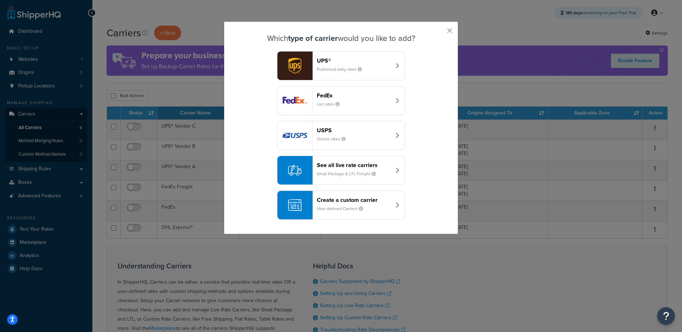
click at [377, 180] on button "See all live rate carriers Small Package & LTL Freight" at bounding box center [341, 170] width 128 height 29
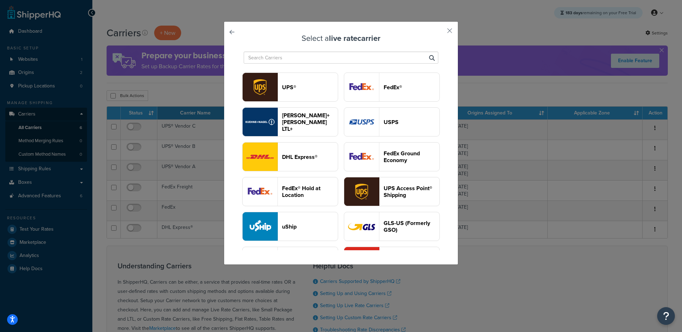
click at [233, 32] on div "Select a live rate carrier UPS® FedEx® Kuehne+Nagel LTL+ USPS DHL Express® FedE…" at bounding box center [341, 142] width 234 height 243
click at [232, 30] on div "Select a live rate carrier UPS® FedEx® Kuehne+Nagel LTL+ USPS DHL Express® FedE…" at bounding box center [341, 142] width 234 height 243
click at [242, 34] on link at bounding box center [242, 34] width 0 height 0
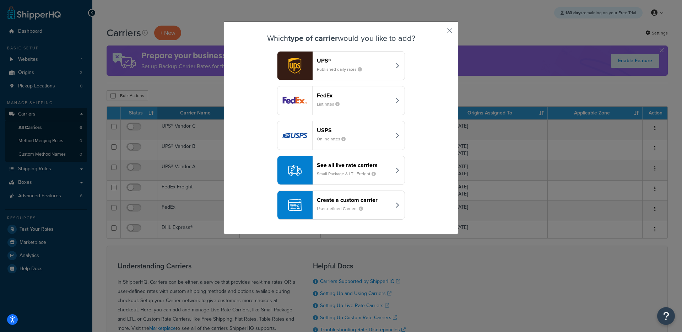
click at [352, 197] on header "Create a custom carrier" at bounding box center [354, 199] width 74 height 7
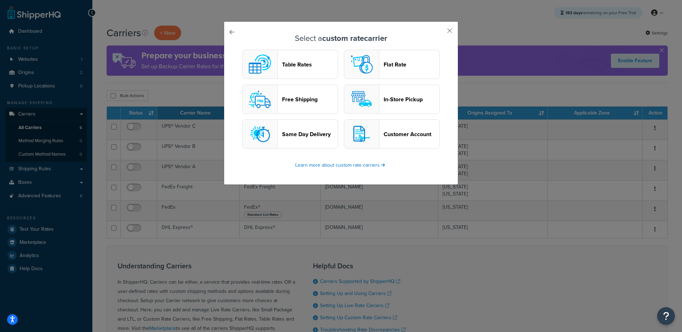
click at [393, 102] on header "In-Store Pickup" at bounding box center [412, 99] width 56 height 7
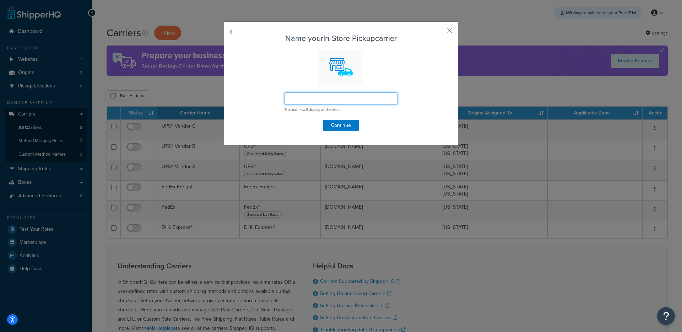
click at [336, 103] on input "text" at bounding box center [341, 98] width 114 height 12
type input "In-Store Pickup"
click at [337, 121] on button "Continue" at bounding box center [341, 125] width 36 height 11
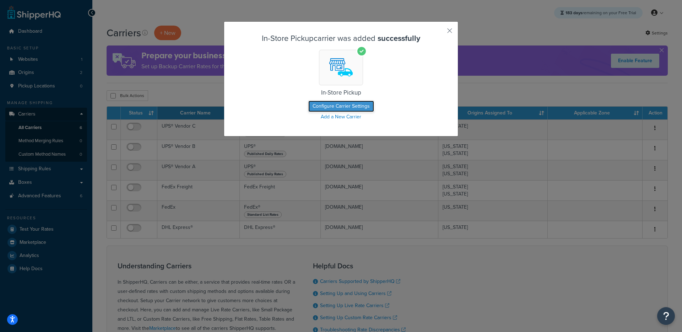
click at [335, 107] on button "Configure Carrier Settings" at bounding box center [341, 105] width 66 height 11
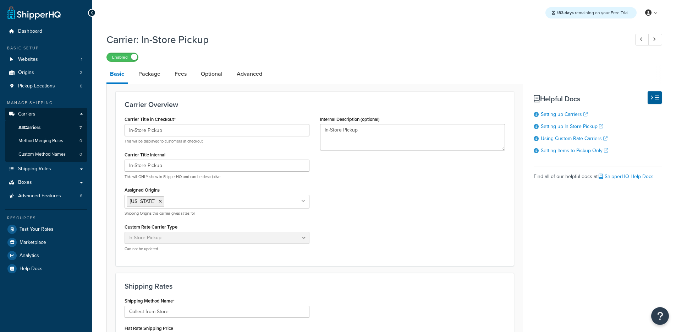
select select "pickup"
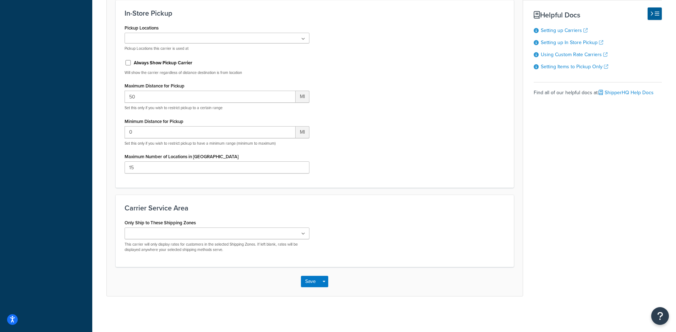
scroll to position [401, 0]
click at [206, 46] on div "No results found Pickup Locations this carrier is used at" at bounding box center [217, 42] width 185 height 18
click at [209, 45] on div "No results found Pickup Locations this carrier is used at" at bounding box center [217, 42] width 185 height 18
click at [256, 43] on ul at bounding box center [217, 38] width 185 height 11
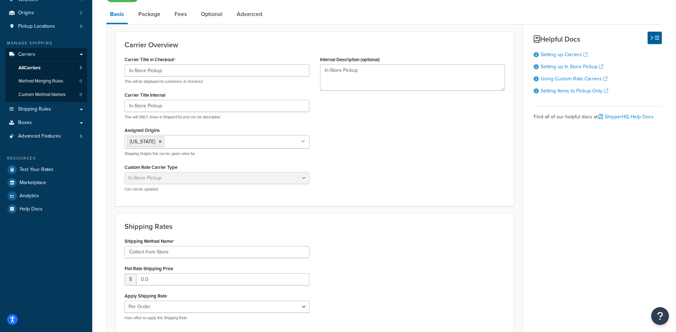
scroll to position [0, 0]
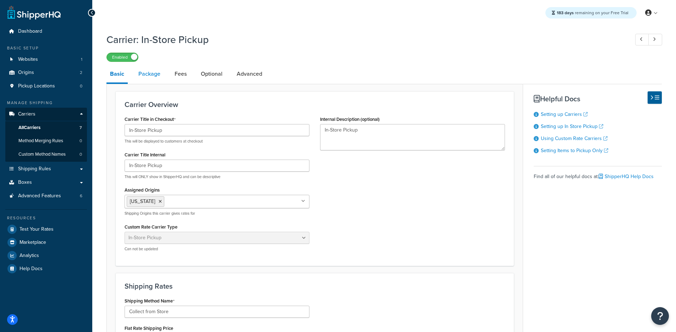
click at [150, 79] on link "Package" at bounding box center [149, 73] width 29 height 17
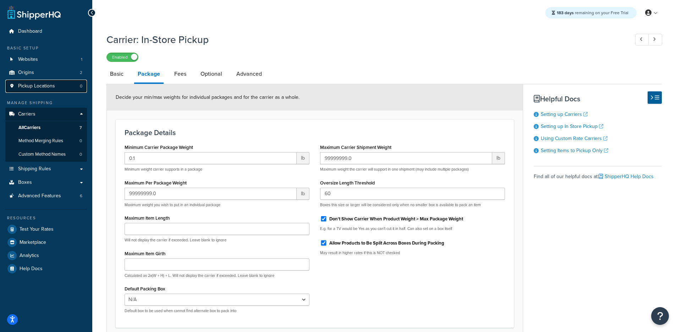
click at [57, 83] on link "Pickup Locations 0" at bounding box center [46, 86] width 82 height 13
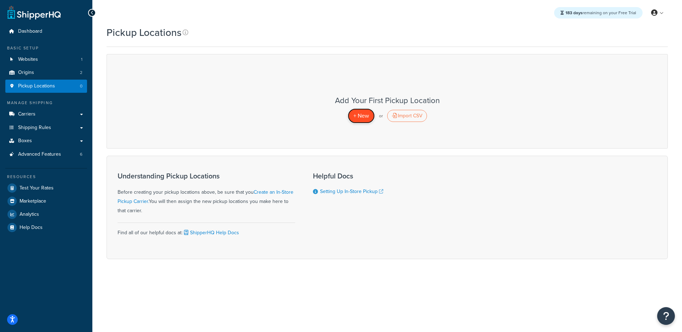
click at [370, 116] on link "+ New" at bounding box center [361, 115] width 27 height 15
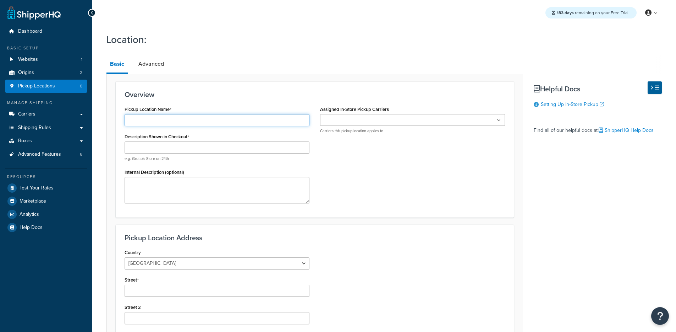
click at [230, 120] on input "Pickup Location Name" at bounding box center [217, 120] width 185 height 12
type input "[US_STATE]"
click at [380, 123] on ul at bounding box center [412, 120] width 185 height 12
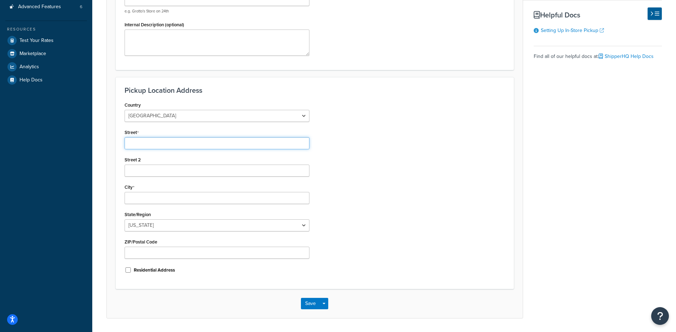
click at [199, 144] on input "Street" at bounding box center [217, 143] width 185 height 12
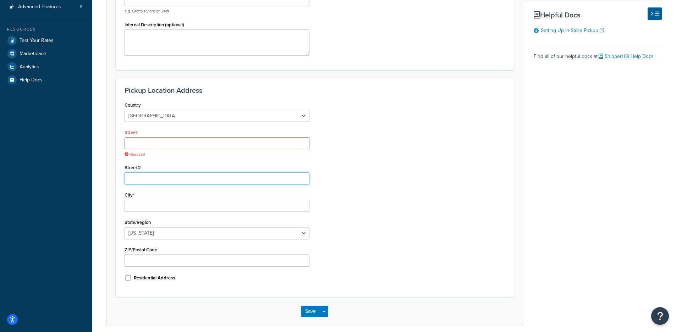
click at [280, 174] on input "Street 2" at bounding box center [217, 178] width 185 height 12
click at [238, 143] on input "Street" at bounding box center [217, 143] width 185 height 12
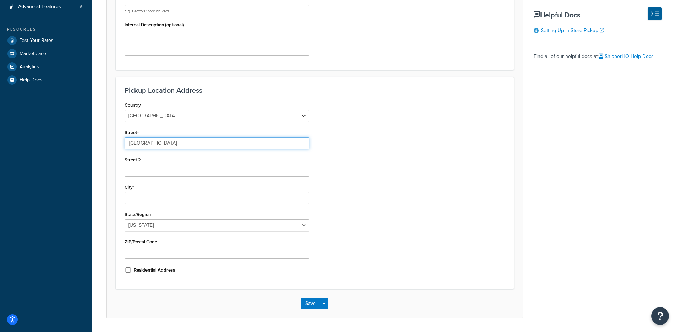
type input "[GEOGRAPHIC_DATA]"
type input "Austin"
click at [336, 232] on div "Country United States United Kingdom Afghanistan Åland Islands Albania Algeria …" at bounding box center [314, 190] width 391 height 180
click at [244, 232] on div "Country United States United Kingdom Afghanistan Åland Islands Albania Algeria …" at bounding box center [217, 190] width 196 height 180
click at [288, 225] on select "Alabama Alaska American Samoa Arizona Arkansas Armed Forces Americas Armed Forc…" at bounding box center [217, 225] width 185 height 12
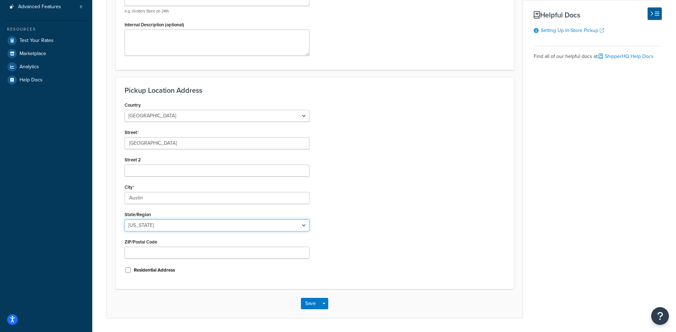
select select "43"
click at [229, 252] on input "ZIP/Postal Code" at bounding box center [217, 252] width 185 height 12
type input "78759"
click at [426, 233] on div "Country United States United Kingdom Afghanistan Åland Islands Albania Algeria …" at bounding box center [314, 190] width 391 height 180
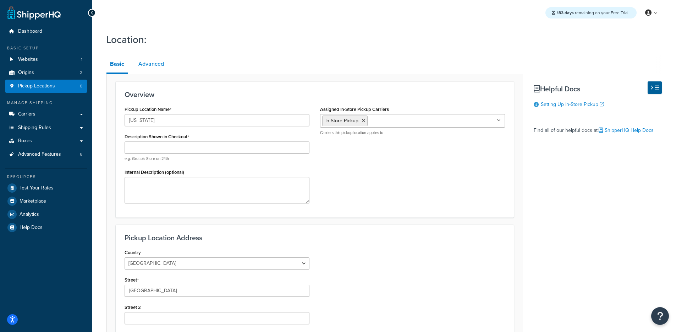
click at [157, 66] on link "Advanced" at bounding box center [151, 63] width 33 height 17
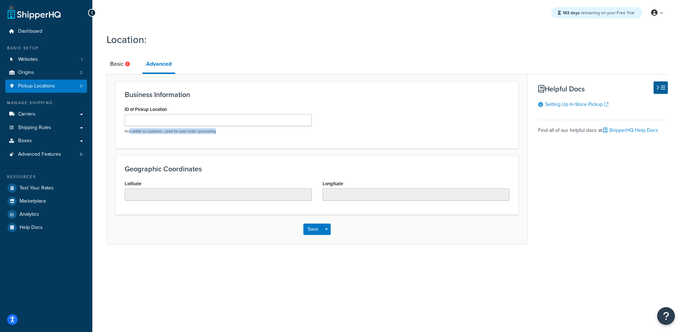
drag, startPoint x: 164, startPoint y: 132, endPoint x: 230, endPoint y: 132, distance: 66.1
click at [230, 132] on p "Not visible to customer, used for post order processing" at bounding box center [218, 131] width 187 height 5
click at [162, 116] on input "ID of Pickup Location" at bounding box center [218, 120] width 187 height 12
click at [127, 62] on icon at bounding box center [127, 63] width 5 height 5
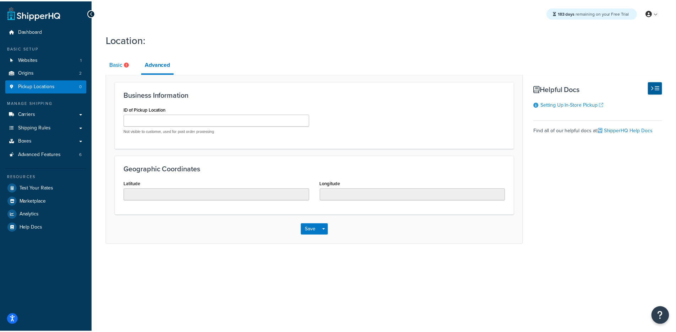
select select "43"
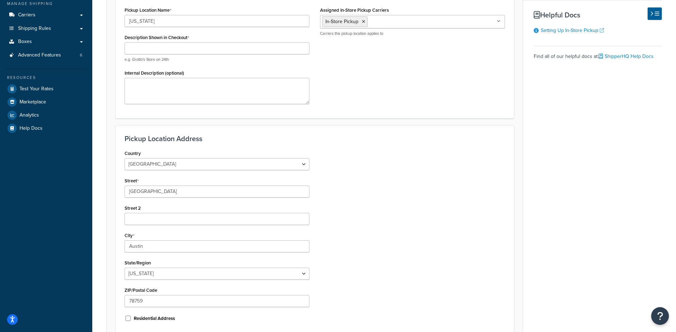
scroll to position [170, 0]
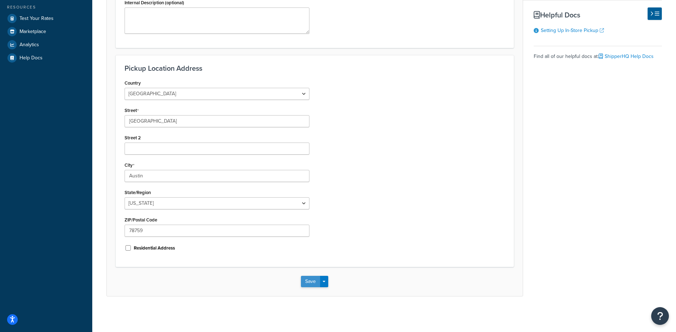
click at [308, 281] on button "Save" at bounding box center [310, 281] width 19 height 11
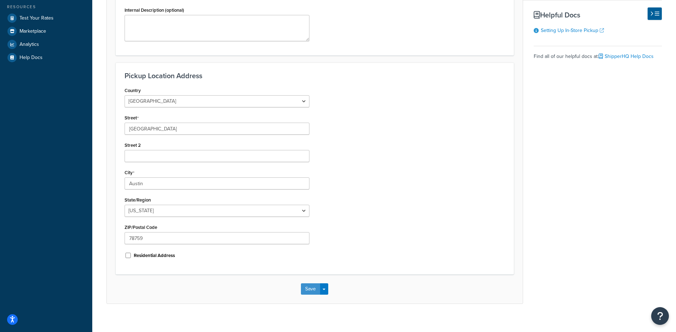
scroll to position [0, 0]
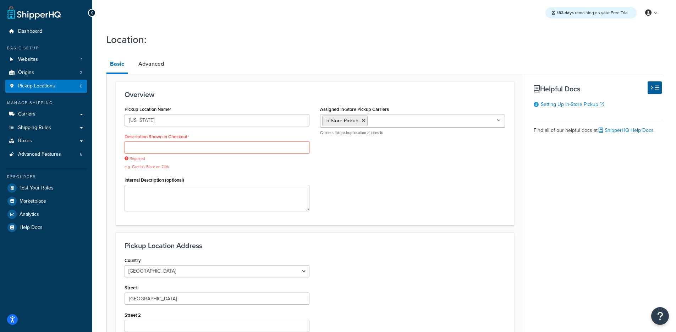
click at [167, 143] on input "Description Shown in Checkout" at bounding box center [217, 147] width 185 height 12
click at [160, 121] on input "[US_STATE]" at bounding box center [217, 120] width 185 height 12
click at [150, 124] on input "[US_STATE]" at bounding box center [217, 120] width 185 height 12
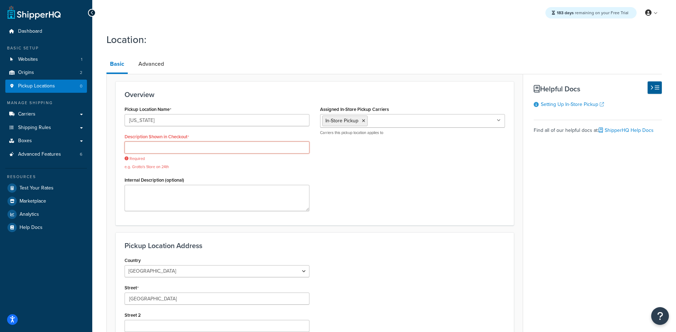
click at [129, 152] on input "Description Shown in Checkout" at bounding box center [217, 147] width 185 height 12
paste input "[US_STATE]"
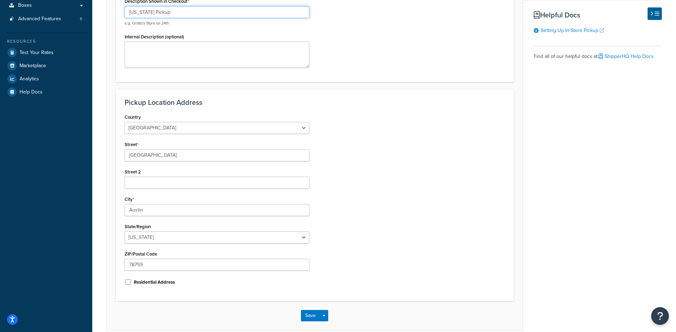
scroll to position [170, 0]
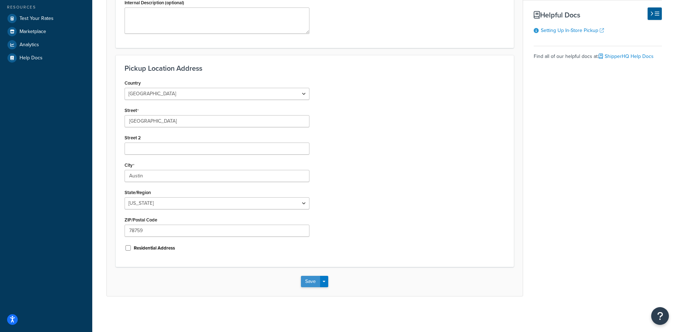
type input "Texas Pickup"
click at [305, 280] on button "Save" at bounding box center [310, 281] width 19 height 11
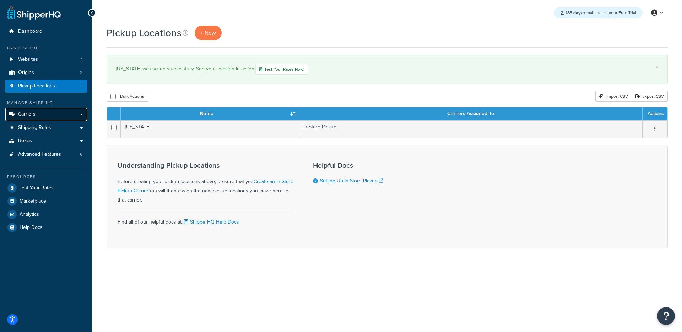
click at [37, 114] on link "Carriers" at bounding box center [46, 114] width 82 height 13
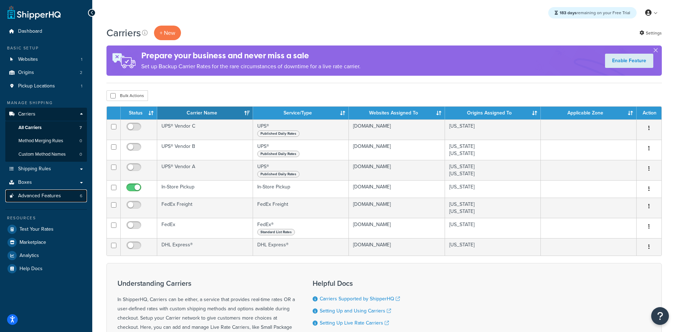
click at [66, 194] on link "Advanced Features 6" at bounding box center [46, 195] width 82 height 13
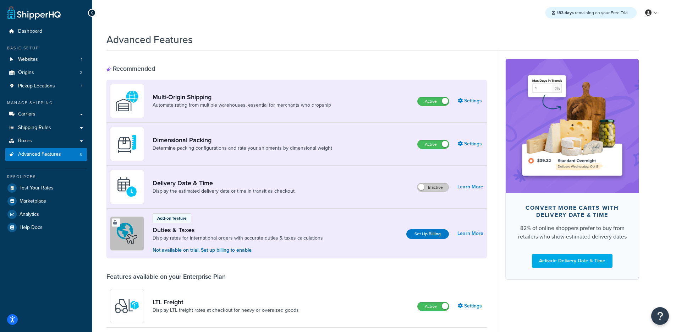
click at [433, 189] on label "Inactive" at bounding box center [433, 187] width 31 height 9
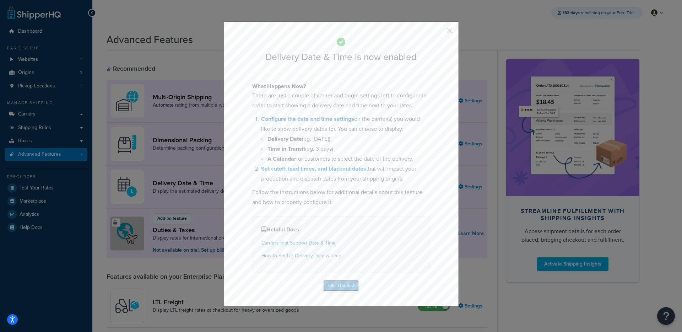
click at [334, 284] on button "Ok, Thanks!" at bounding box center [341, 285] width 36 height 11
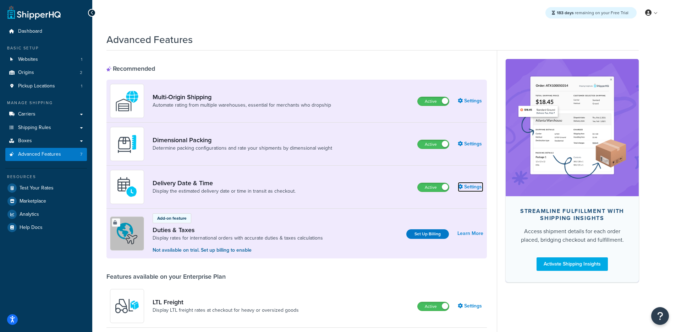
click at [464, 188] on link "Settings" at bounding box center [471, 187] width 26 height 10
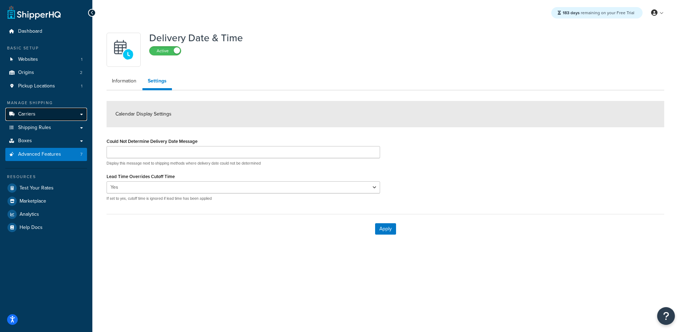
click at [52, 115] on link "Carriers" at bounding box center [46, 114] width 82 height 13
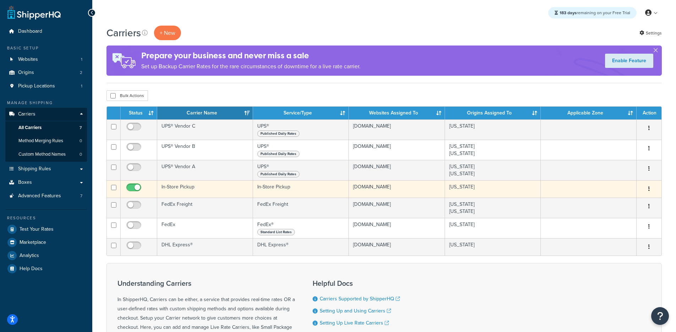
click at [212, 188] on td "In-Store Pickup" at bounding box center [205, 188] width 96 height 17
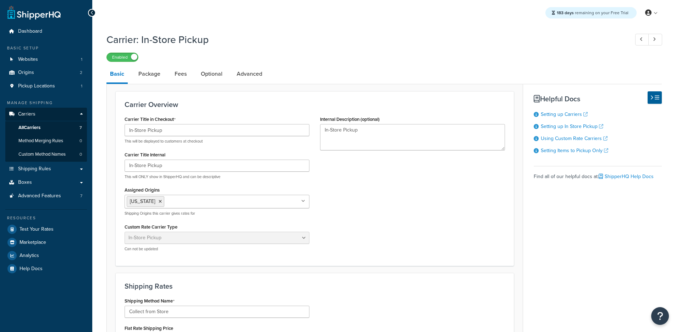
select select "pickup"
click at [156, 76] on link "Package" at bounding box center [149, 73] width 29 height 17
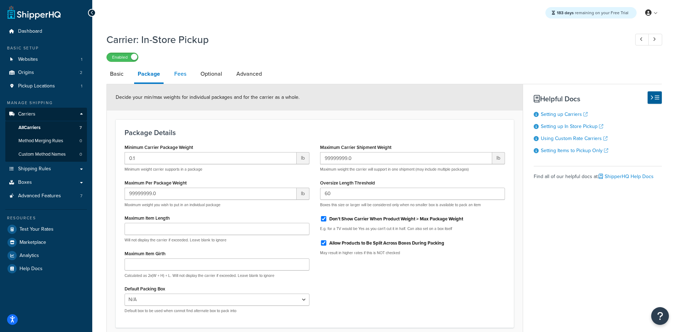
click at [176, 78] on link "Fees" at bounding box center [180, 73] width 19 height 17
select select "AFTER"
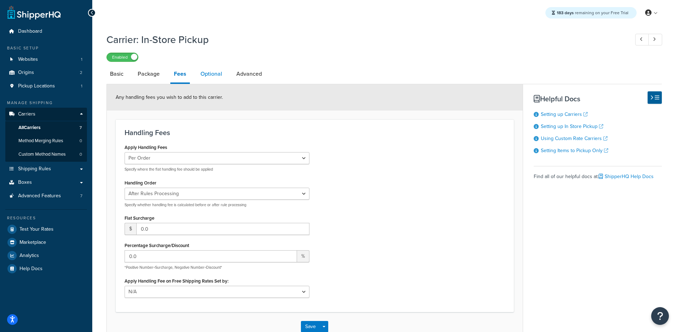
click at [209, 75] on link "Optional" at bounding box center [211, 73] width 29 height 17
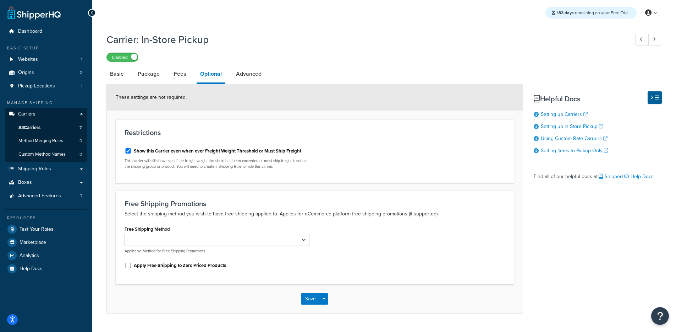
click at [128, 78] on li "Basic" at bounding box center [121, 73] width 28 height 17
click at [126, 78] on link "Basic" at bounding box center [117, 73] width 21 height 17
select select "pickup"
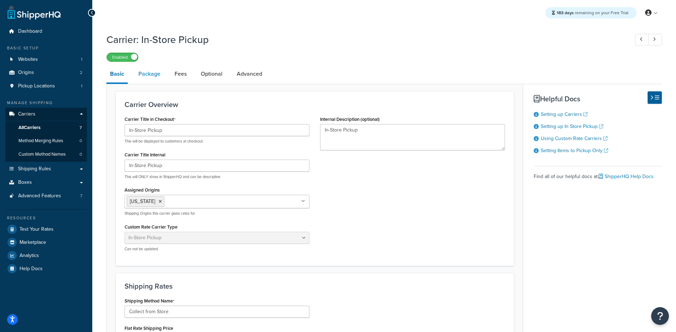
click at [148, 77] on link "Package" at bounding box center [149, 73] width 29 height 17
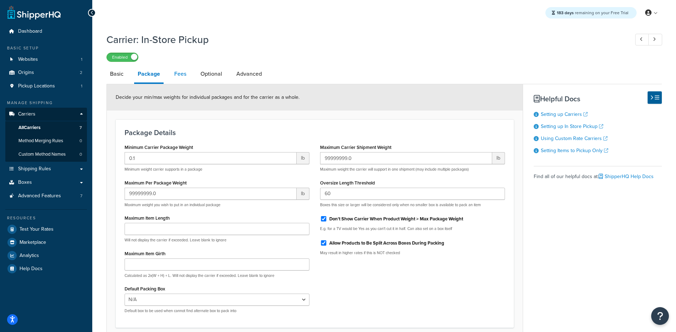
drag, startPoint x: 175, startPoint y: 77, endPoint x: 189, endPoint y: 77, distance: 13.8
click at [175, 77] on link "Fees" at bounding box center [180, 73] width 19 height 17
select select "AFTER"
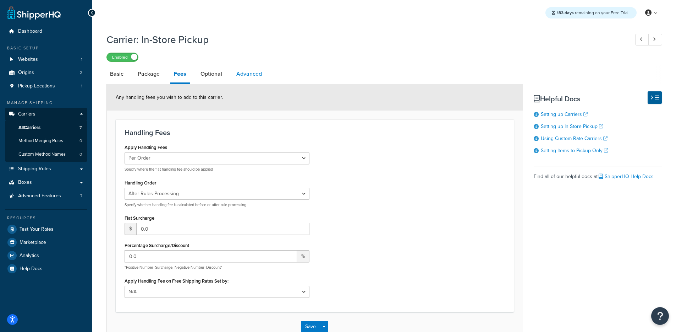
click at [245, 77] on link "Advanced" at bounding box center [249, 73] width 33 height 17
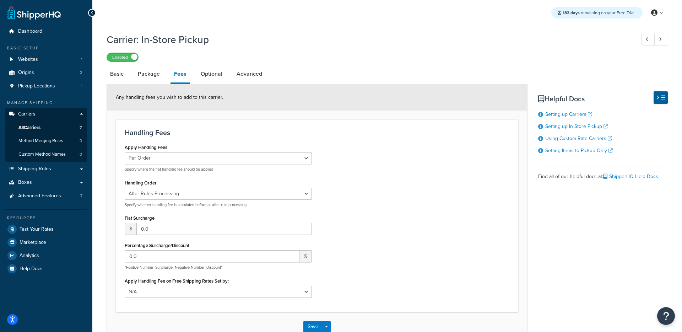
select select "false"
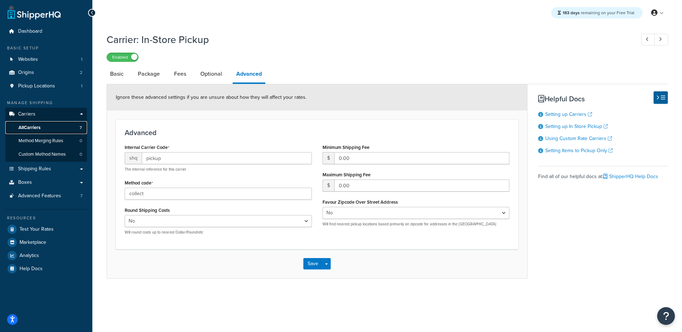
click at [58, 129] on link "All Carriers 7" at bounding box center [46, 127] width 82 height 13
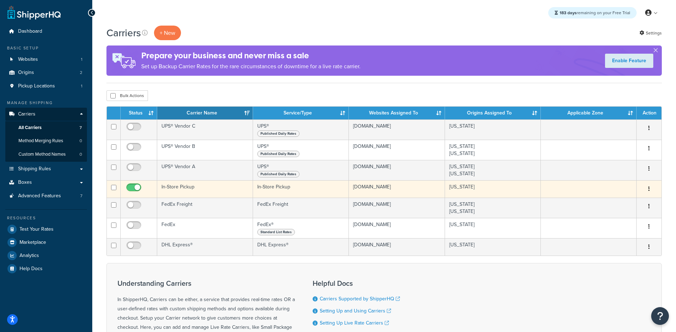
click at [192, 187] on td "In-Store Pickup" at bounding box center [205, 188] width 96 height 17
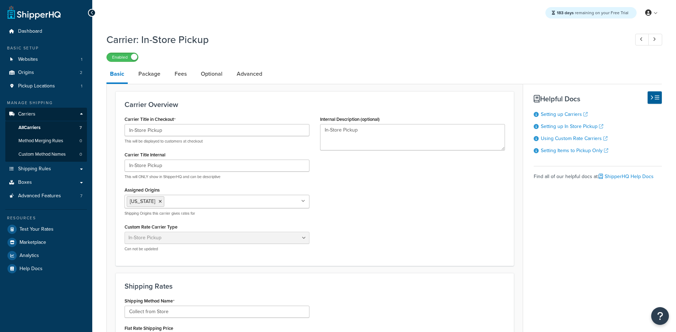
select select "pickup"
click at [56, 61] on link "Websites 1" at bounding box center [46, 59] width 82 height 13
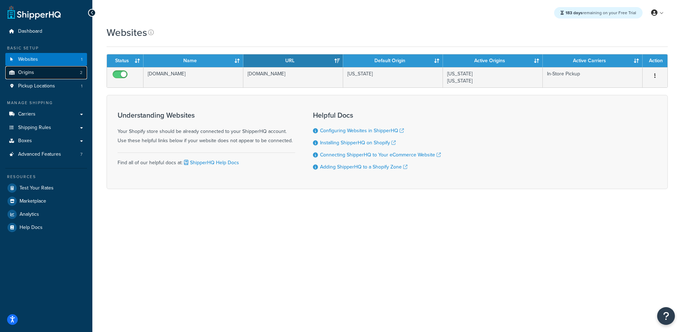
click at [51, 70] on link "Origins 2" at bounding box center [46, 72] width 82 height 13
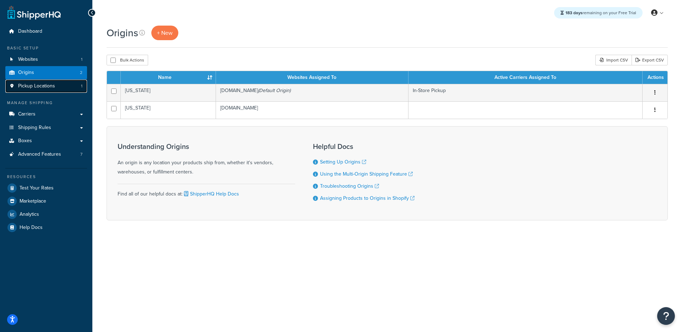
click at [63, 84] on link "Pickup Locations 1" at bounding box center [46, 86] width 82 height 13
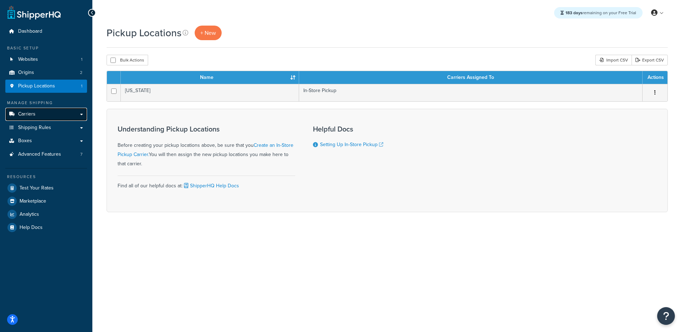
click at [44, 114] on link "Carriers" at bounding box center [46, 114] width 82 height 13
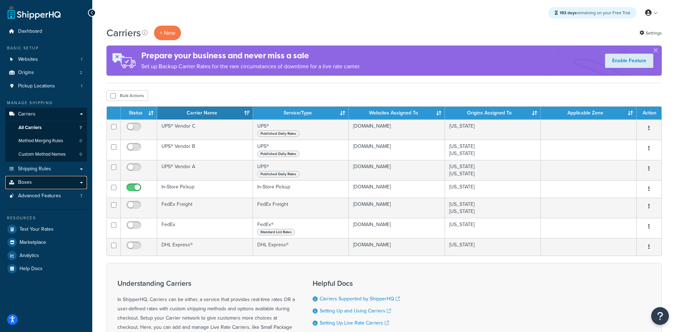
click at [47, 179] on link "Boxes" at bounding box center [46, 182] width 82 height 13
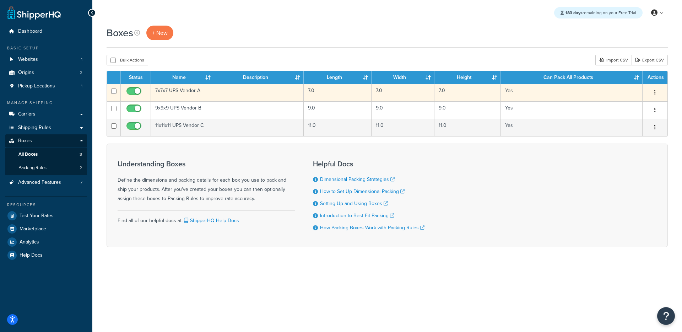
click at [130, 92] on input "checkbox" at bounding box center [135, 92] width 20 height 9
checkbox input "false"
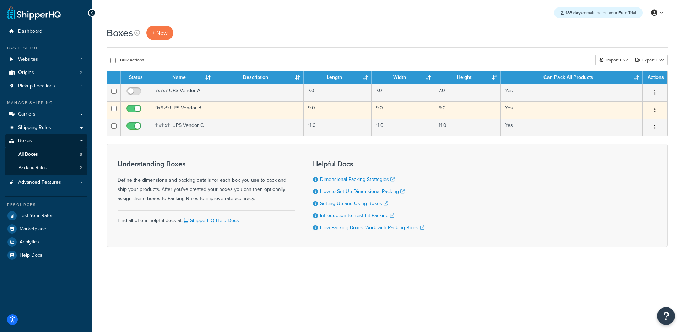
click at [134, 109] on input "checkbox" at bounding box center [135, 110] width 20 height 9
checkbox input "false"
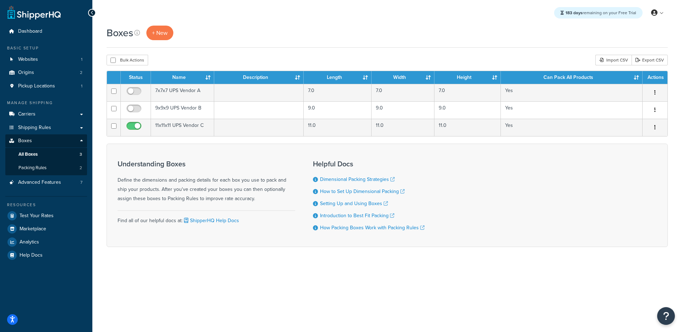
drag, startPoint x: 133, startPoint y: 126, endPoint x: 118, endPoint y: 139, distance: 20.1
click at [133, 126] on input "checkbox" at bounding box center [135, 127] width 20 height 9
checkbox input "false"
click at [35, 167] on span "Packing Rules" at bounding box center [32, 168] width 28 height 6
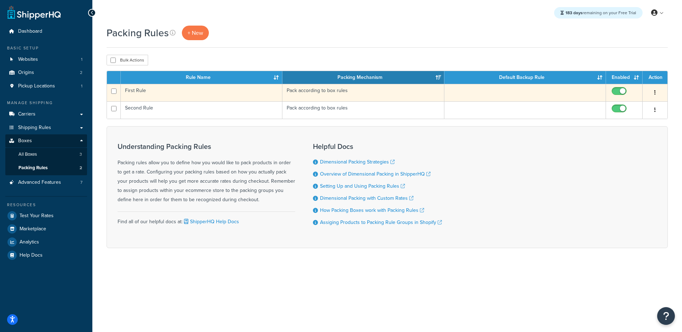
click at [616, 92] on input "checkbox" at bounding box center [620, 92] width 20 height 9
checkbox input "false"
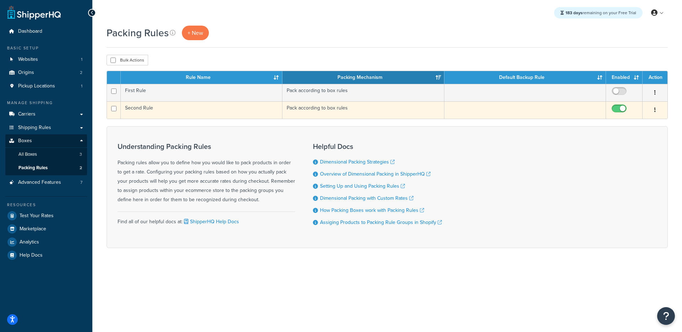
click at [615, 107] on input "checkbox" at bounding box center [620, 110] width 20 height 9
checkbox input "false"
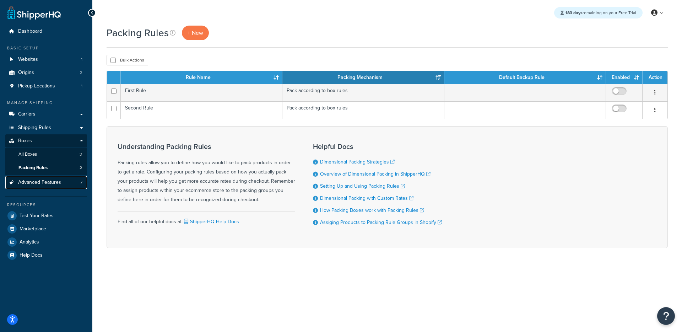
click at [42, 184] on span "Advanced Features" at bounding box center [39, 182] width 43 height 6
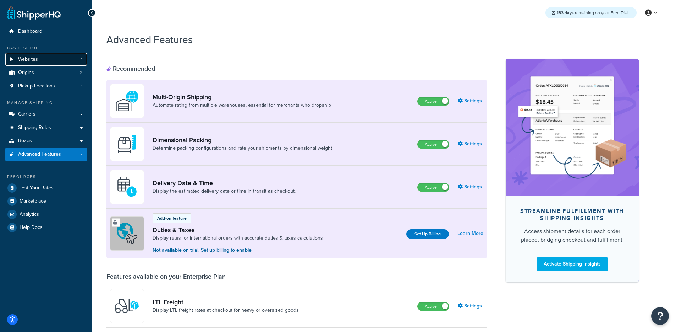
click at [52, 60] on link "Websites 1" at bounding box center [46, 59] width 82 height 13
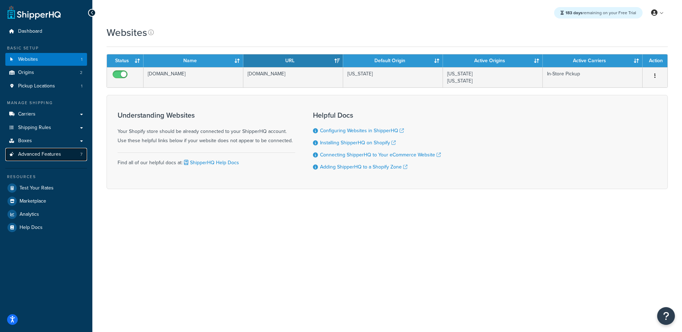
click at [42, 153] on span "Advanced Features" at bounding box center [39, 154] width 43 height 6
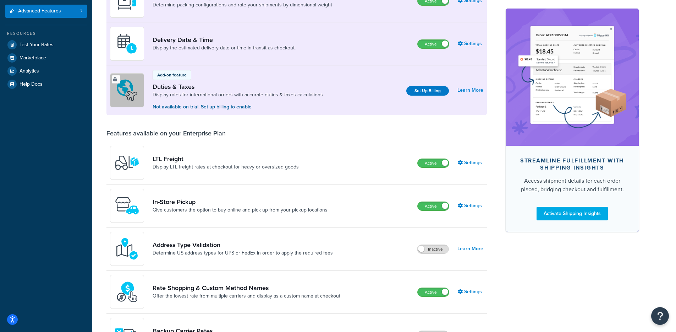
scroll to position [135, 0]
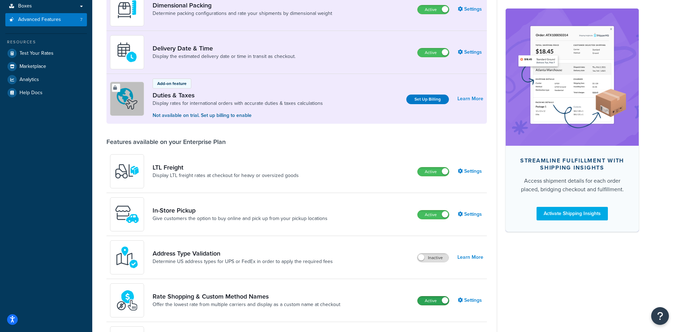
click at [436, 300] on label "Active" at bounding box center [433, 300] width 31 height 9
click at [471, 213] on link "Settings" at bounding box center [471, 214] width 26 height 10
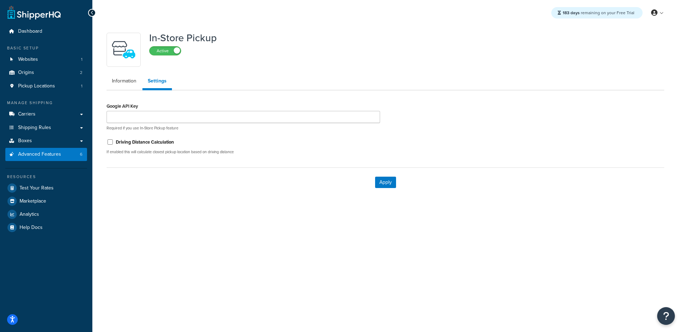
click at [207, 123] on div "Required if you use In-Store Pickup feature" at bounding box center [243, 121] width 273 height 20
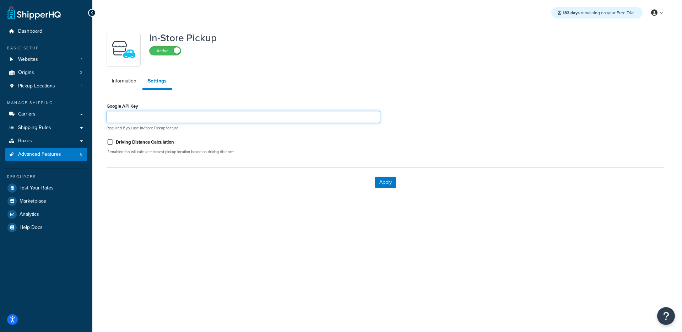
click at [153, 120] on input "Google API Key" at bounding box center [243, 117] width 273 height 12
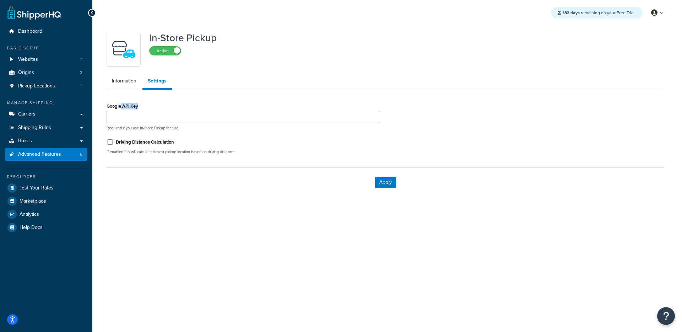
drag, startPoint x: 121, startPoint y: 108, endPoint x: 174, endPoint y: 110, distance: 53.0
click at [174, 110] on div "Google API Key Required if you use In-Store Pickup feature" at bounding box center [243, 116] width 273 height 30
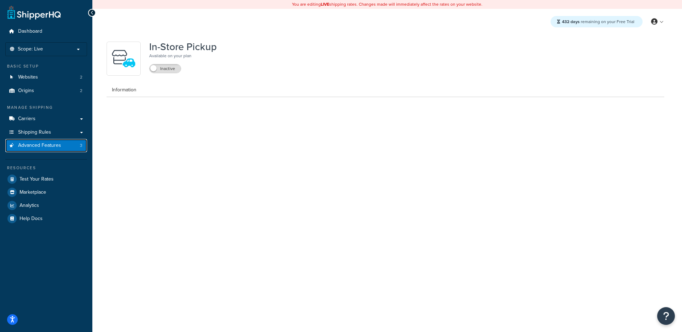
click at [47, 145] on span "Advanced Features" at bounding box center [39, 145] width 43 height 6
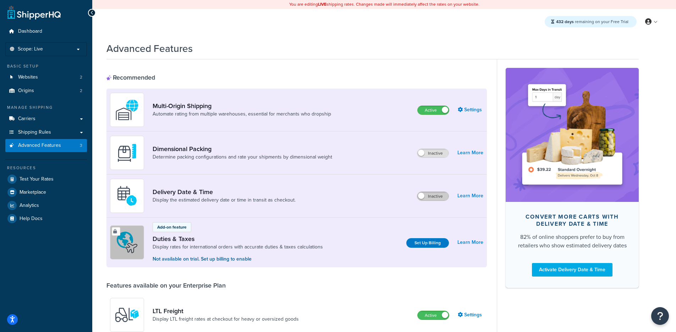
click at [433, 194] on label "Inactive" at bounding box center [433, 196] width 31 height 9
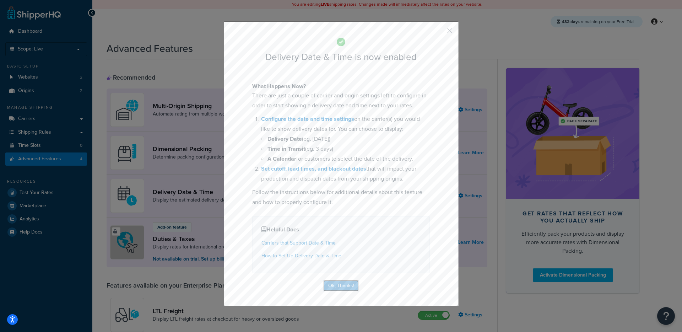
drag, startPoint x: 342, startPoint y: 289, endPoint x: 347, endPoint y: 277, distance: 13.6
click at [342, 289] on button "Ok, Thanks!" at bounding box center [341, 285] width 36 height 11
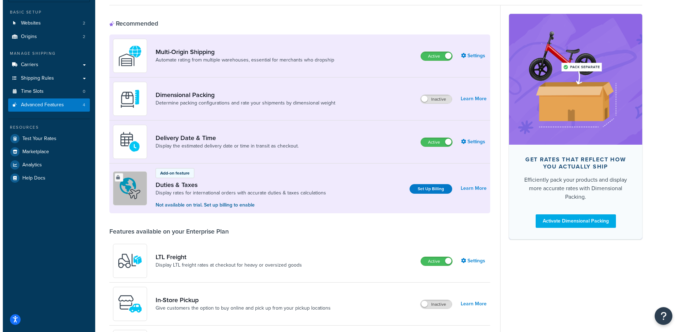
scroll to position [211, 0]
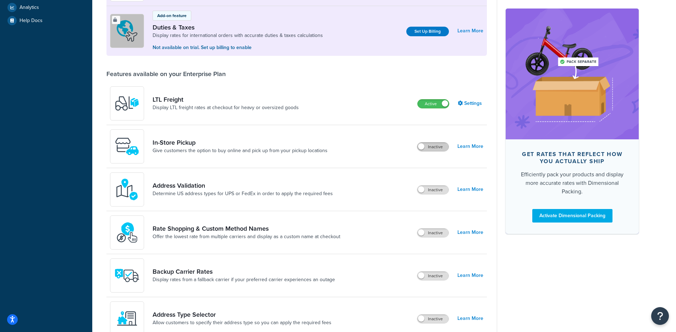
click at [430, 146] on label "Inactive" at bounding box center [433, 146] width 31 height 9
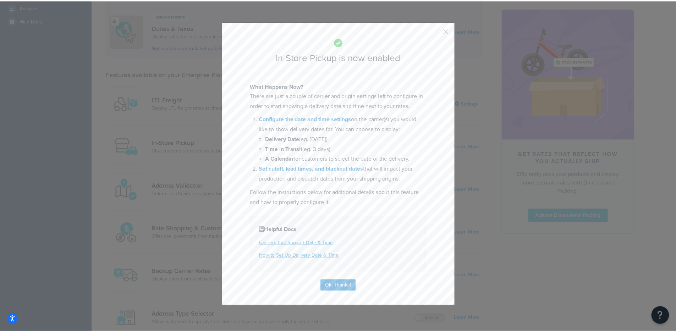
scroll to position [225, 0]
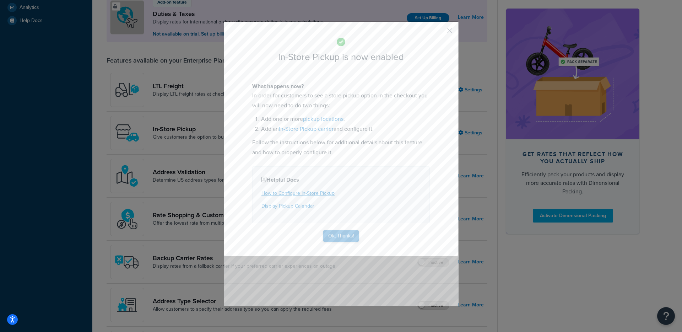
click at [336, 230] on div "In-Store Pickup is now enabled What happens now? In order for customers to see …" at bounding box center [341, 138] width 234 height 235
drag, startPoint x: 338, startPoint y: 232, endPoint x: 344, endPoint y: 232, distance: 6.7
click at [338, 232] on button "Ok, Thanks!" at bounding box center [341, 235] width 36 height 11
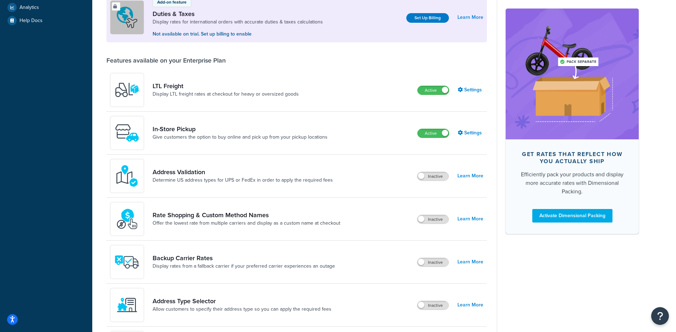
scroll to position [0, 0]
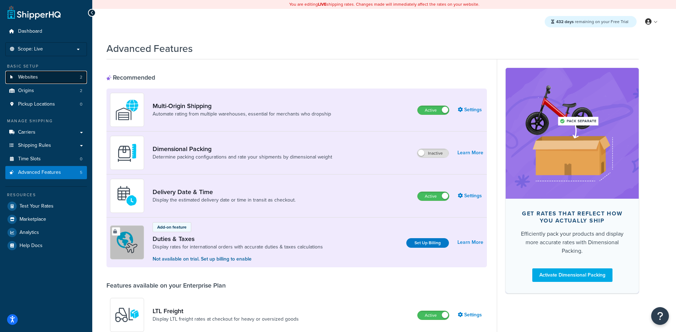
click at [30, 76] on span "Websites" at bounding box center [28, 77] width 20 height 6
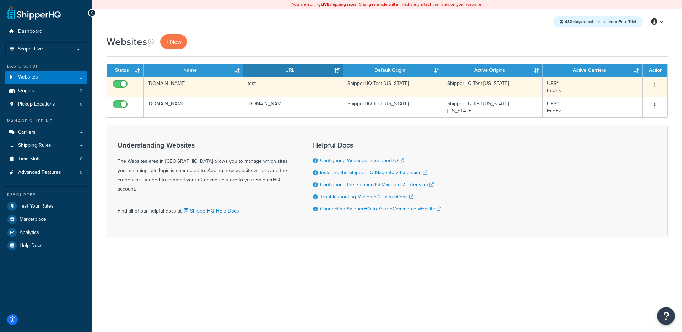
click at [289, 88] on td "test" at bounding box center [293, 87] width 100 height 20
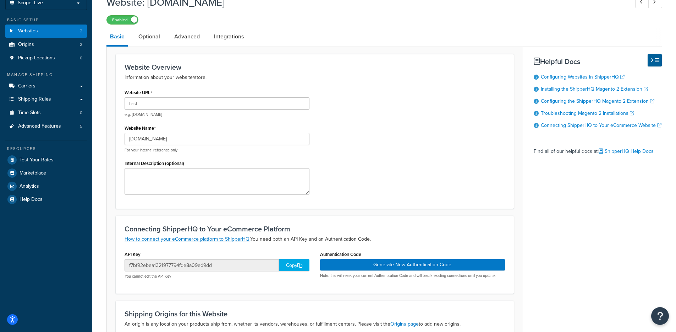
scroll to position [125, 0]
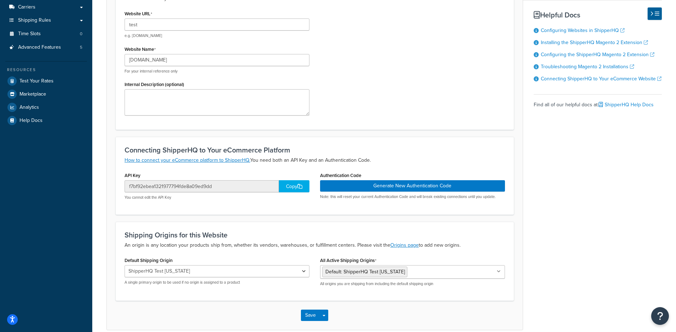
click at [285, 187] on div "Copy" at bounding box center [294, 186] width 31 height 12
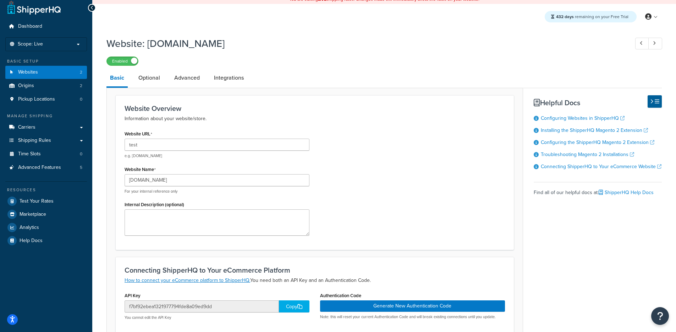
scroll to position [0, 0]
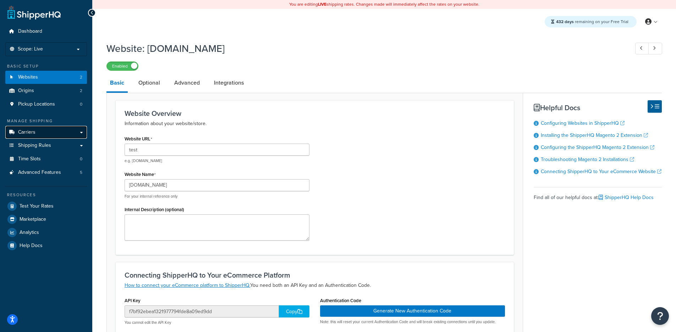
click at [33, 131] on span "Carriers" at bounding box center [26, 132] width 17 height 6
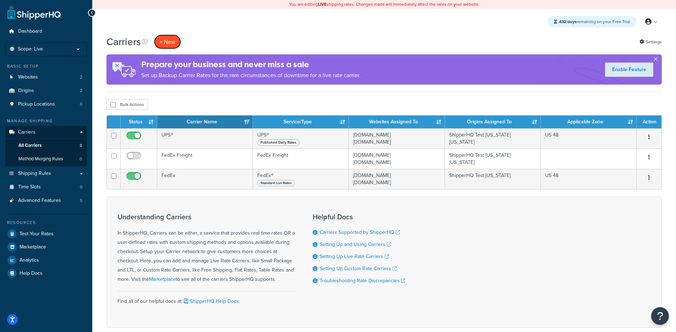
click at [170, 43] on button "+ New" at bounding box center [167, 41] width 27 height 15
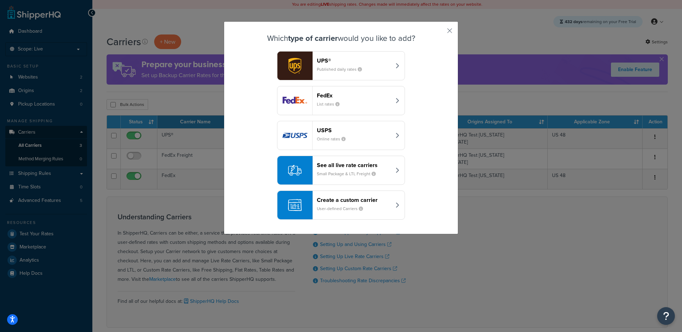
click at [354, 203] on div "Create a custom carrier User-defined Carriers" at bounding box center [354, 204] width 74 height 17
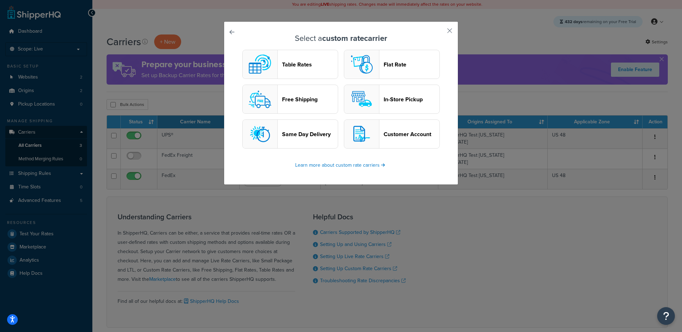
click at [386, 96] on header "In-Store Pickup" at bounding box center [412, 99] width 56 height 7
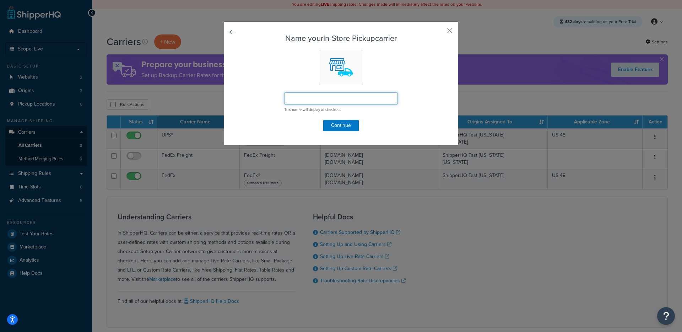
click at [340, 99] on input "text" at bounding box center [341, 98] width 114 height 12
type input "Pick up"
click at [340, 133] on div "Name your In-Store Pickup carrier Pick up This name will display at checkout Co…" at bounding box center [341, 83] width 234 height 124
click at [341, 127] on button "Continue" at bounding box center [341, 125] width 36 height 11
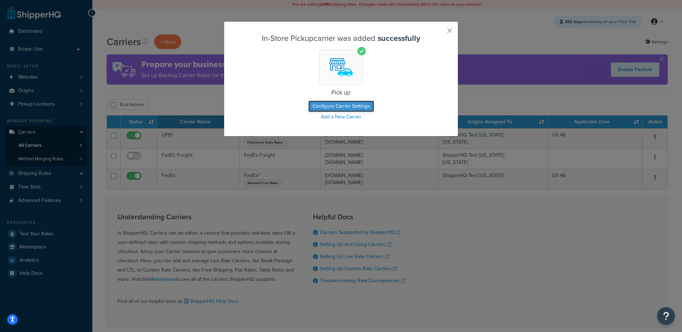
click at [320, 109] on button "Configure Carrier Settings" at bounding box center [341, 105] width 66 height 11
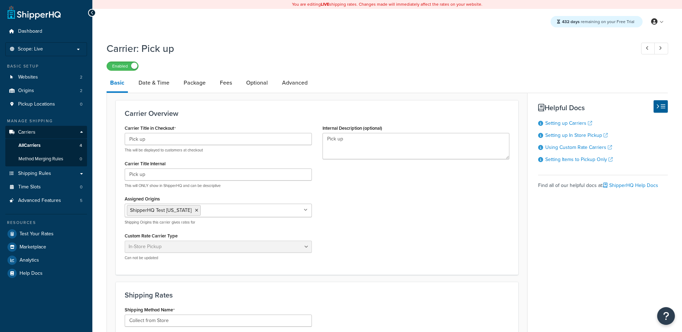
select select "pickup"
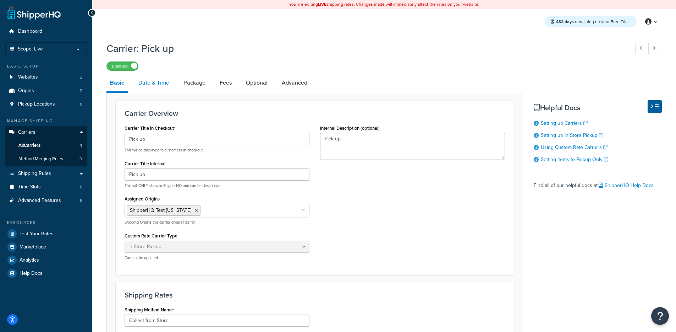
click at [158, 87] on link "Date & Time" at bounding box center [154, 82] width 38 height 17
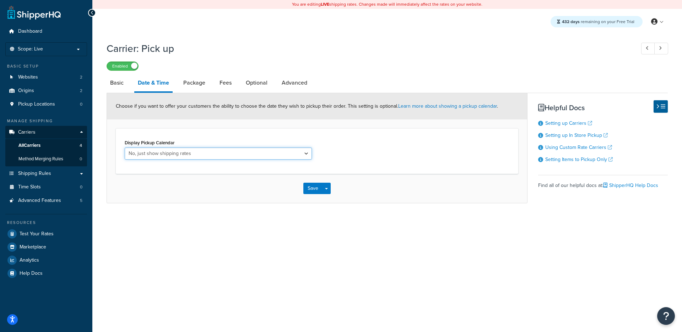
click at [162, 155] on select "No, just show shipping rates Yes, show pickup calendar" at bounding box center [218, 153] width 187 height 12
select select "calendar"
click at [125, 148] on select "No, just show shipping rates Yes, show pickup calendar" at bounding box center [218, 153] width 187 height 12
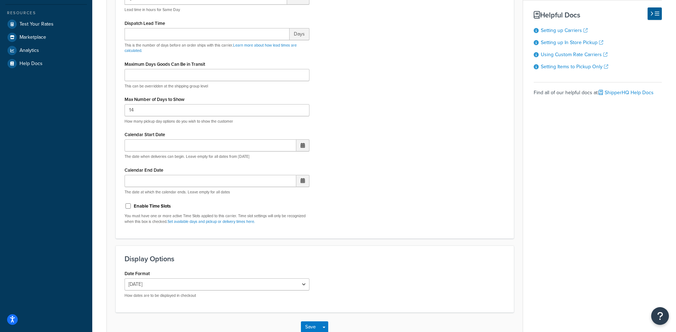
scroll to position [209, 0]
drag, startPoint x: 130, startPoint y: 217, endPoint x: 325, endPoint y: 223, distance: 194.7
click at [325, 223] on div "Display Pickup Calendar No, just show shipping rates Yes, show pickup calendar …" at bounding box center [314, 79] width 391 height 301
click at [332, 224] on div "Display Pickup Calendar No, just show shipping rates Yes, show pickup calendar …" at bounding box center [314, 79] width 391 height 301
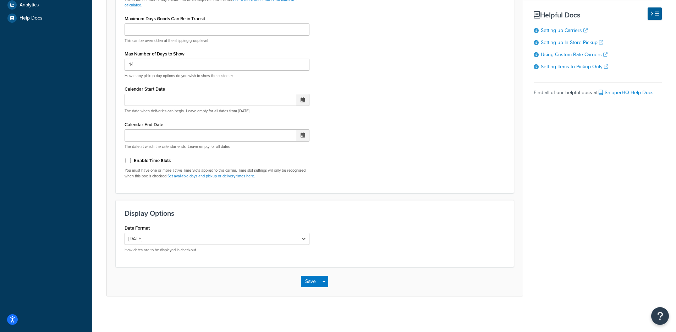
scroll to position [256, 0]
click at [303, 281] on button "Save" at bounding box center [310, 281] width 19 height 11
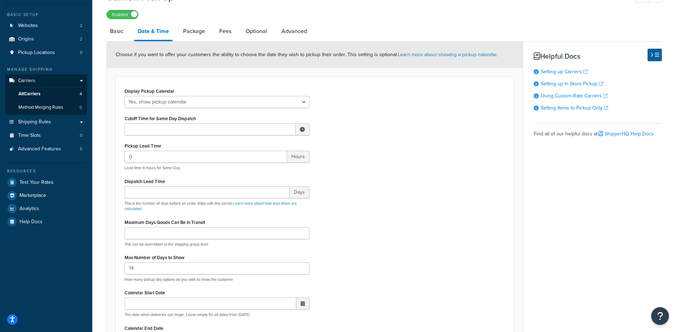
scroll to position [134, 0]
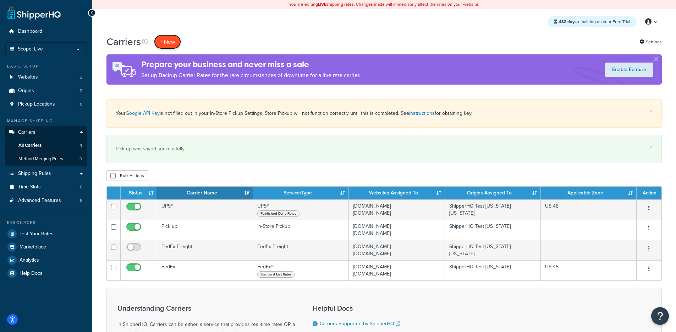
click at [165, 38] on button "+ New" at bounding box center [167, 41] width 27 height 15
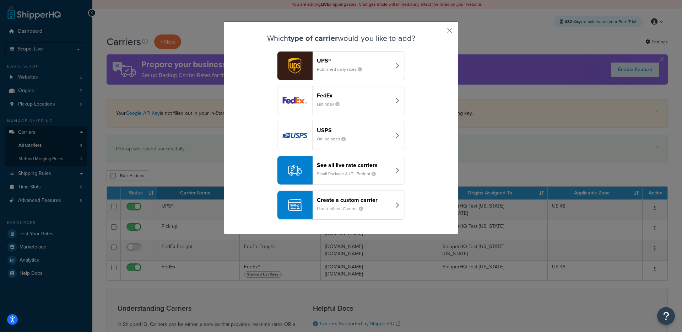
click at [346, 207] on small "User-defined Carriers" at bounding box center [343, 208] width 52 height 6
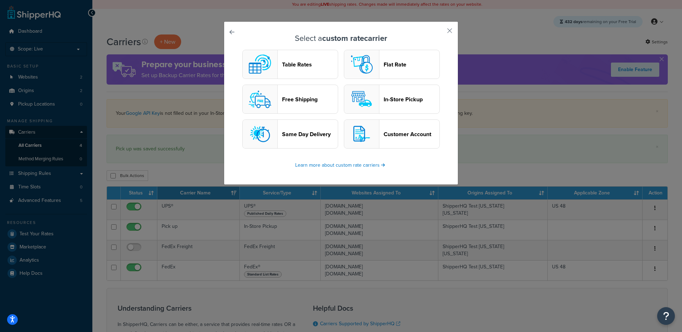
click at [374, 98] on div "button" at bounding box center [361, 99] width 35 height 28
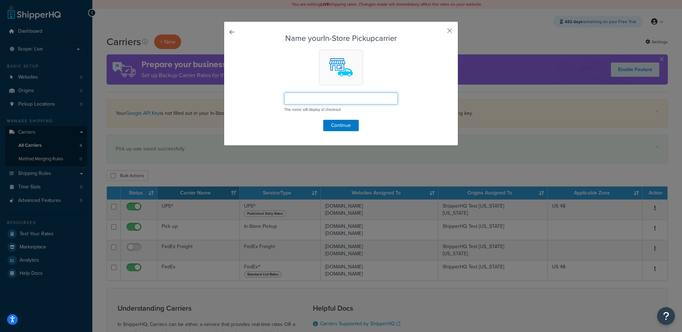
click at [329, 102] on input "text" at bounding box center [341, 98] width 114 height 12
type input "Pickup"
click at [337, 123] on button "Continue" at bounding box center [341, 125] width 36 height 11
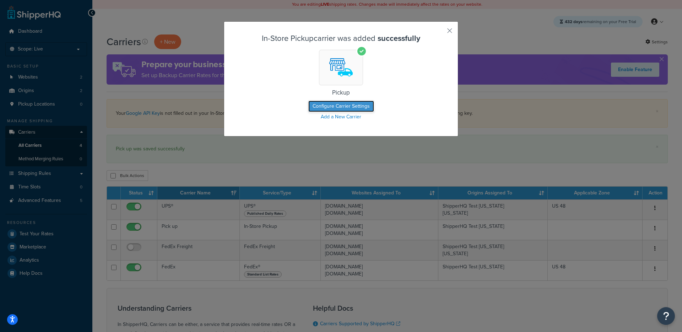
click at [325, 108] on button "Configure Carrier Settings" at bounding box center [341, 105] width 66 height 11
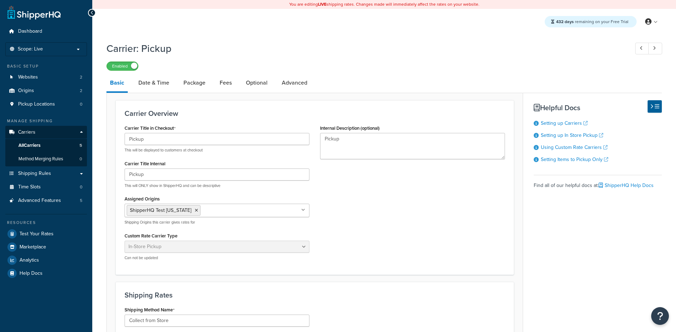
select select "pickup"
click at [153, 83] on link "Date & Time" at bounding box center [154, 82] width 38 height 17
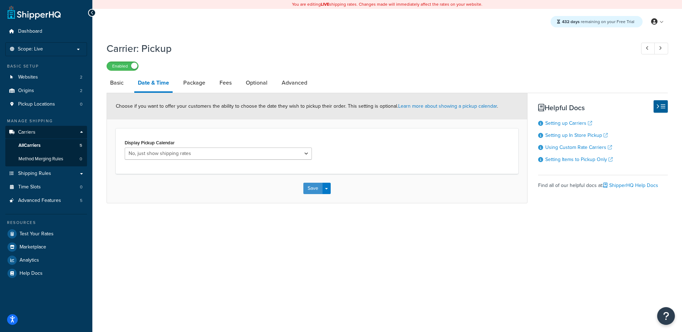
click at [306, 185] on button "Save" at bounding box center [312, 188] width 19 height 11
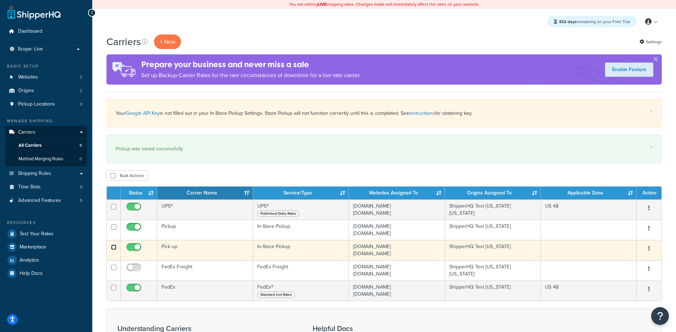
click at [115, 248] on input "checkbox" at bounding box center [113, 246] width 5 height 5
checkbox input "true"
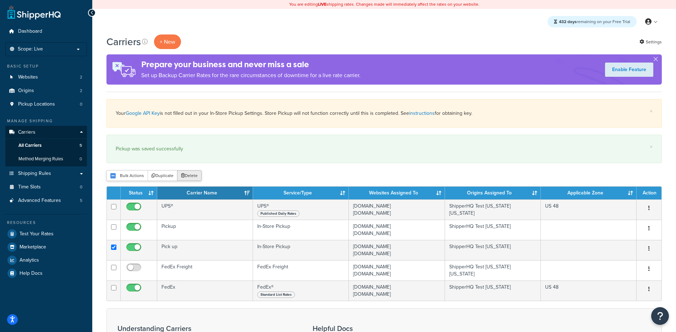
click at [191, 177] on button "Delete" at bounding box center [189, 175] width 25 height 11
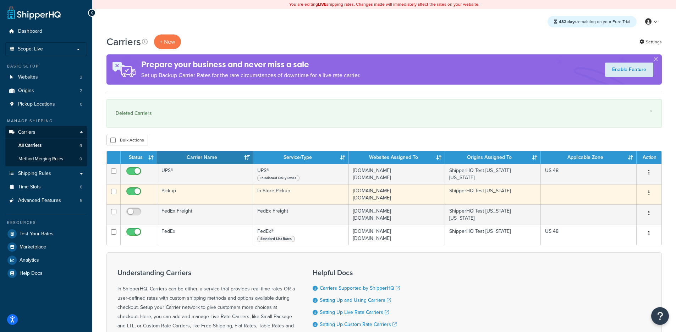
click at [219, 191] on td "Pickup" at bounding box center [205, 194] width 96 height 20
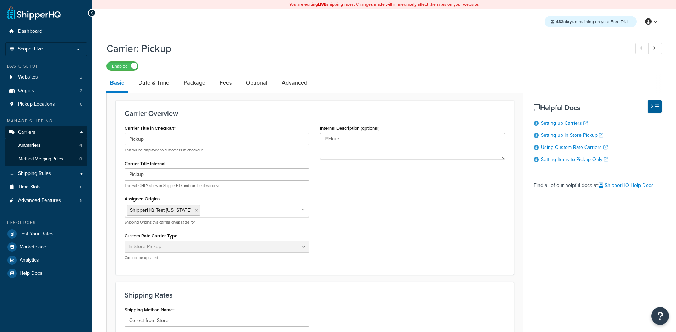
select select "pickup"
click at [157, 89] on link "Date & Time" at bounding box center [154, 82] width 38 height 17
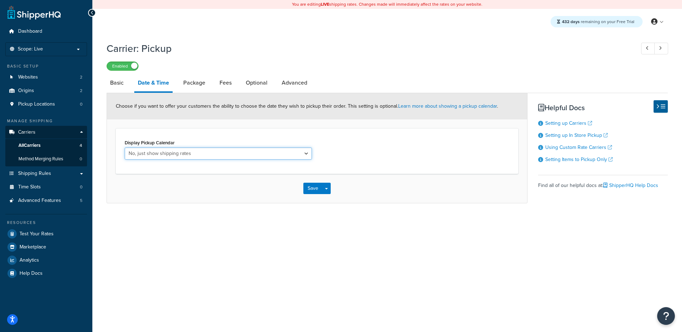
click at [170, 150] on select "No, just show shipping rates Yes, show pickup calendar" at bounding box center [218, 153] width 187 height 12
select select "calendar"
click at [125, 148] on select "No, just show shipping rates Yes, show pickup calendar" at bounding box center [218, 153] width 187 height 12
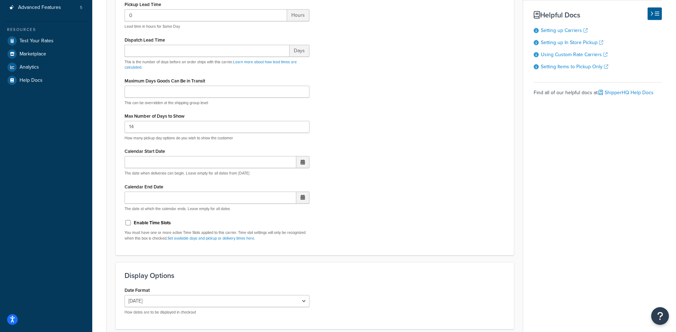
scroll to position [256, 0]
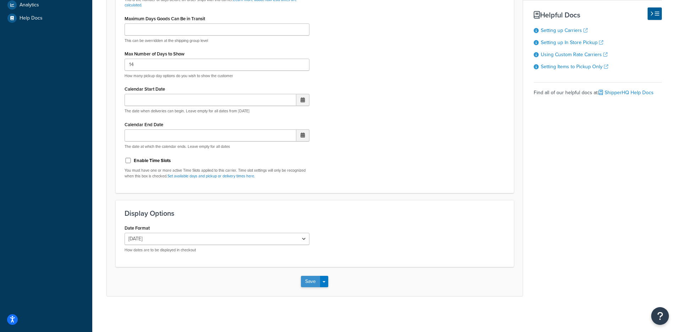
click at [303, 283] on button "Save" at bounding box center [310, 281] width 19 height 11
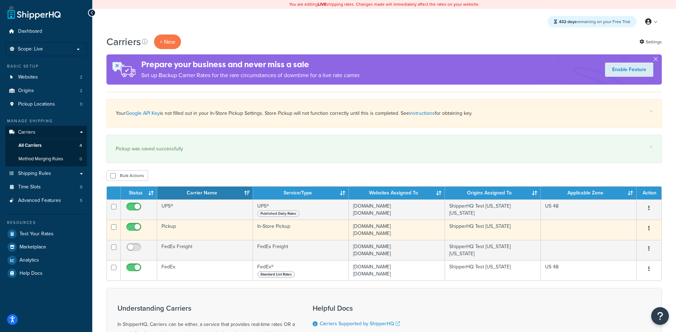
click at [202, 235] on td "Pickup" at bounding box center [205, 229] width 96 height 20
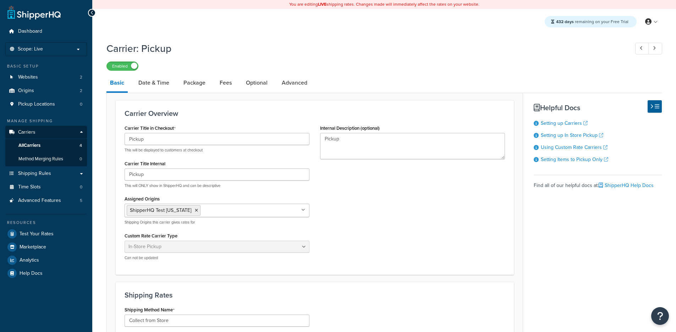
select select "pickup"
click at [154, 87] on link "Date & Time" at bounding box center [154, 82] width 38 height 17
select select "calendar"
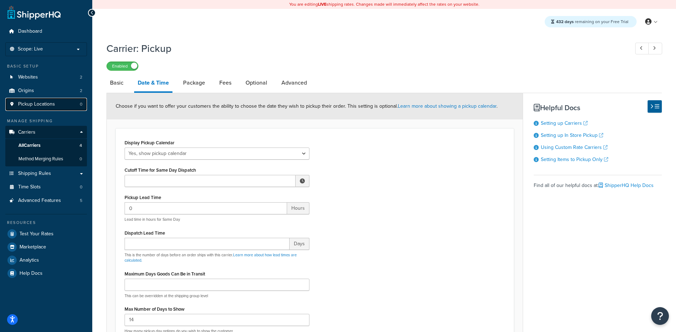
click at [66, 103] on link "Pickup Locations 0" at bounding box center [46, 104] width 82 height 13
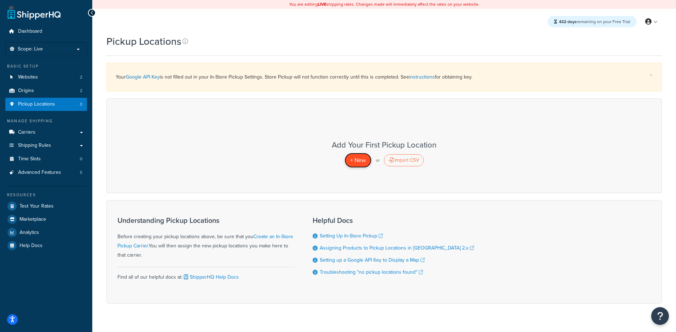
click at [346, 164] on link "+ New" at bounding box center [358, 160] width 27 height 15
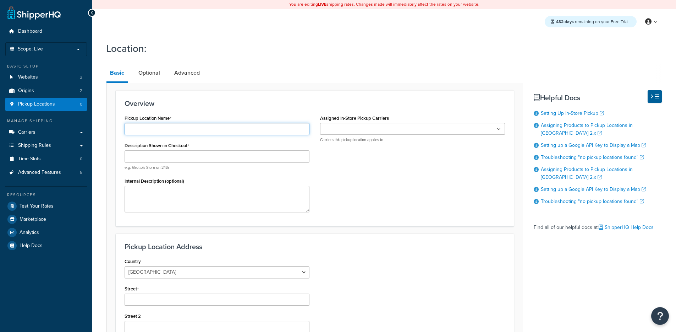
click at [205, 131] on input "Pickup Location Name" at bounding box center [217, 129] width 185 height 12
type input "[US_STATE]"
click at [190, 294] on input "Street" at bounding box center [217, 299] width 185 height 12
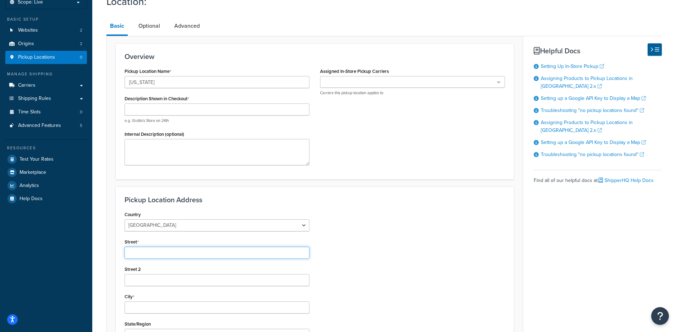
scroll to position [148, 0]
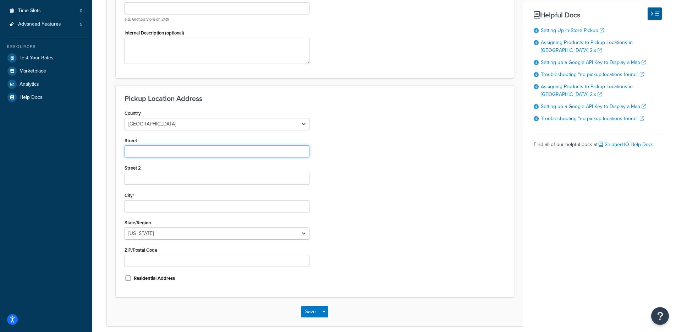
click at [218, 154] on input "Street" at bounding box center [217, 151] width 185 height 12
type input "[GEOGRAPHIC_DATA]"
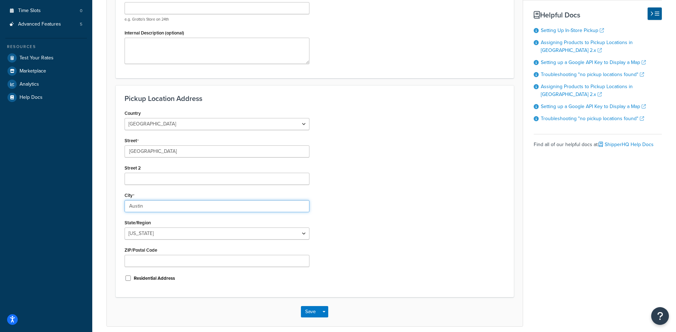
type input "Austin"
select select "43"
type input "78759"
drag, startPoint x: 387, startPoint y: 206, endPoint x: 370, endPoint y: 225, distance: 26.2
click at [384, 208] on div "Country [GEOGRAPHIC_DATA] [GEOGRAPHIC_DATA] [GEOGRAPHIC_DATA] [GEOGRAPHIC_DATA]…" at bounding box center [314, 198] width 391 height 180
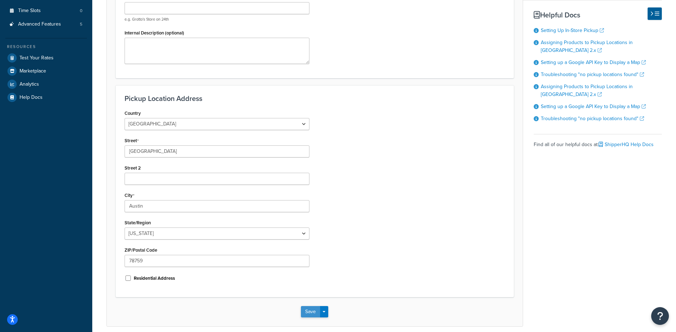
click at [304, 312] on button "Save" at bounding box center [310, 311] width 19 height 11
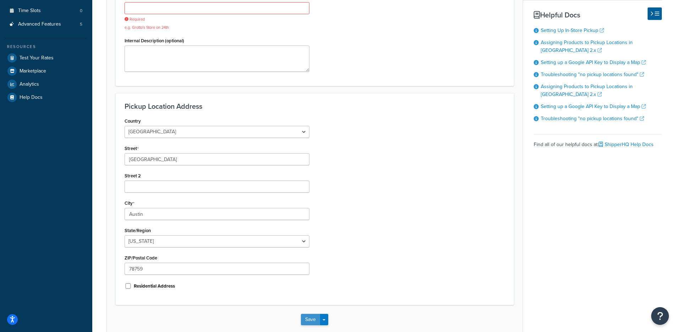
click at [307, 320] on button "Save" at bounding box center [310, 319] width 19 height 11
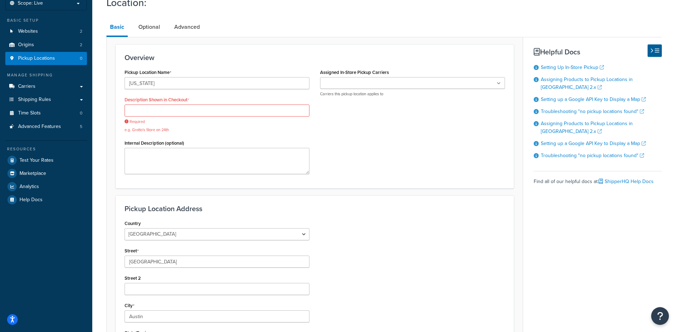
scroll to position [0, 0]
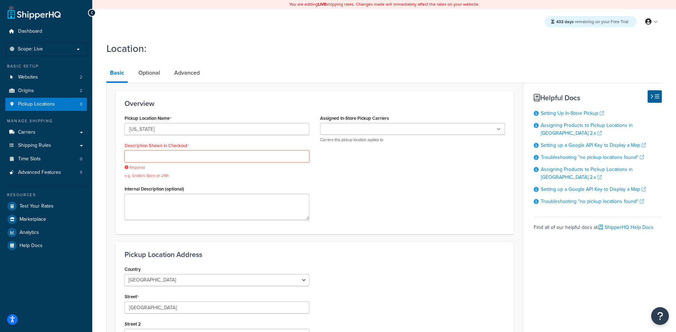
click at [196, 153] on input "Description Shown in Checkout" at bounding box center [217, 156] width 185 height 12
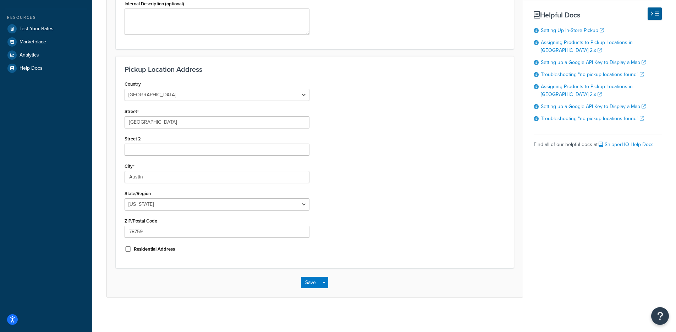
scroll to position [153, 0]
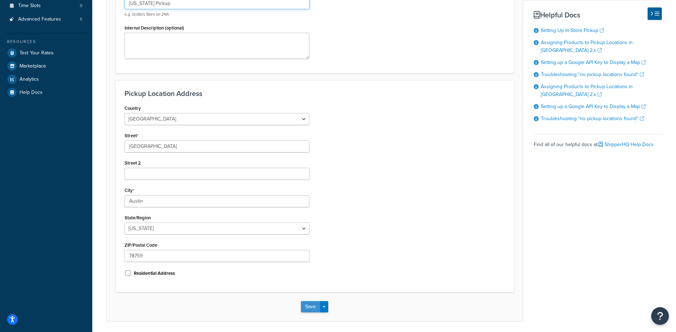
type input "[US_STATE] Pickup"
click at [312, 310] on button "Save" at bounding box center [310, 306] width 19 height 11
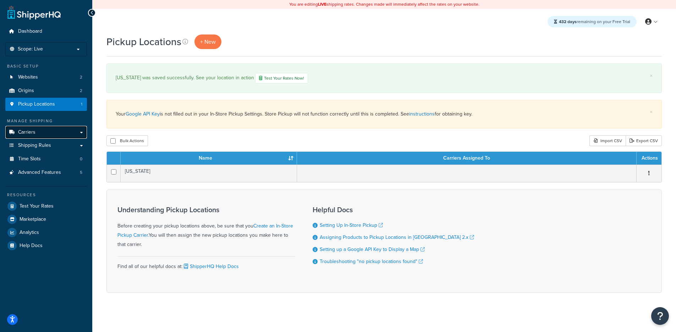
click at [36, 132] on link "Carriers" at bounding box center [46, 132] width 82 height 13
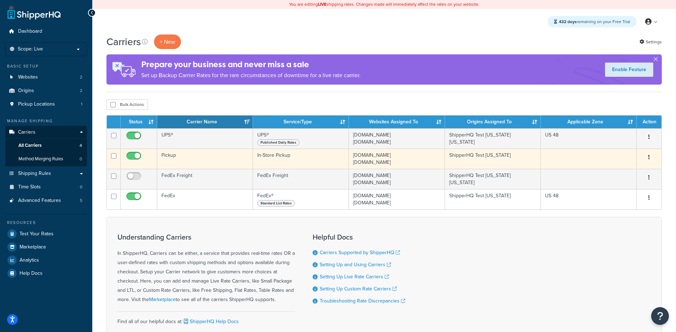
click at [279, 157] on td "In-Store Pickup" at bounding box center [301, 158] width 96 height 20
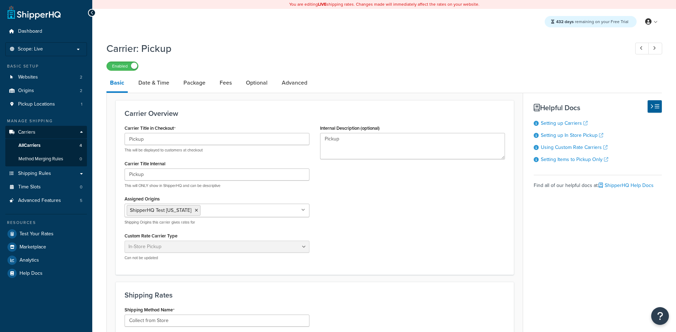
select select "pickup"
click at [260, 213] on input "Assigned Origins" at bounding box center [233, 210] width 63 height 8
click at [233, 217] on div "ShipperHQ Test South Carolina All Origins Texas" at bounding box center [217, 209] width 185 height 13
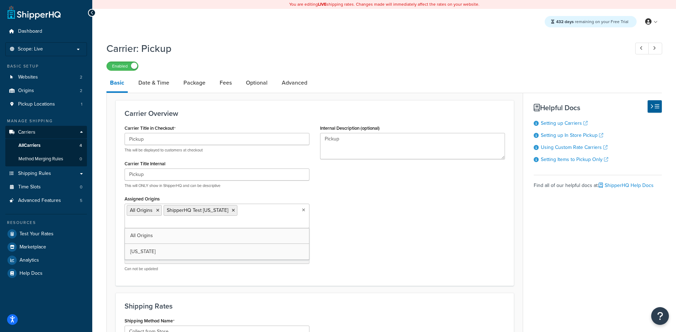
click at [348, 192] on div "Carrier Title in Checkout Pickup This will be displayed to customers at checkou…" at bounding box center [314, 200] width 391 height 154
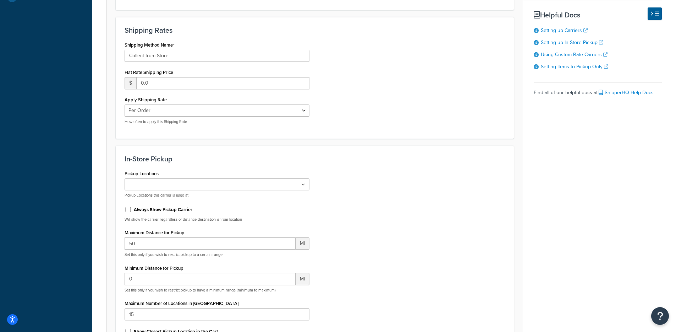
scroll to position [279, 0]
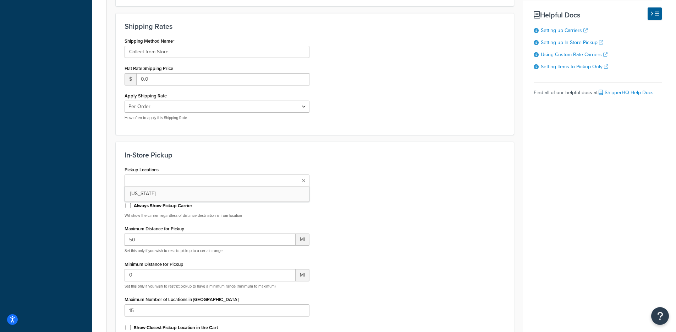
click at [187, 176] on ul at bounding box center [217, 180] width 185 height 12
click at [341, 174] on div "Pickup Locations Texas No results found Pickup Locations this carrier is used a…" at bounding box center [314, 255] width 391 height 183
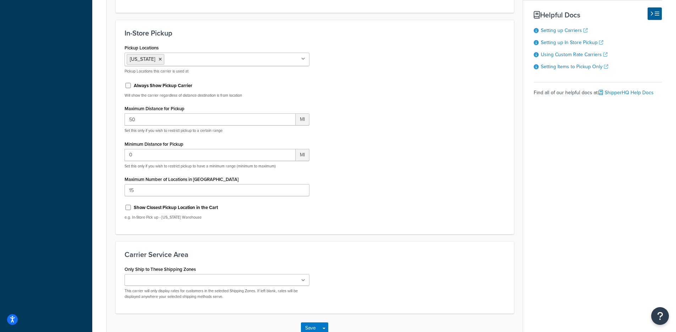
scroll to position [449, 0]
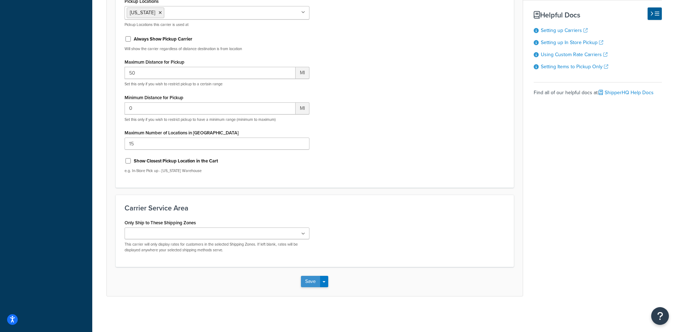
click at [306, 285] on button "Save" at bounding box center [310, 281] width 19 height 11
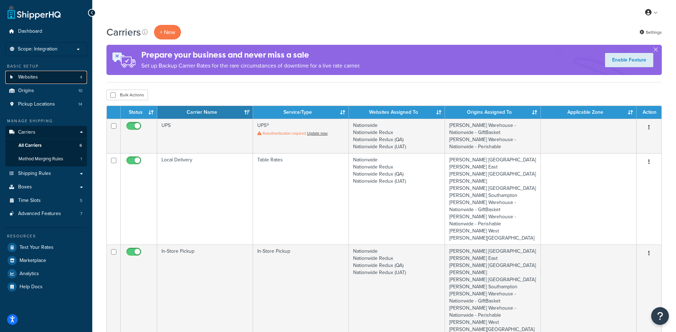
click at [62, 77] on link "Websites 4" at bounding box center [46, 77] width 82 height 13
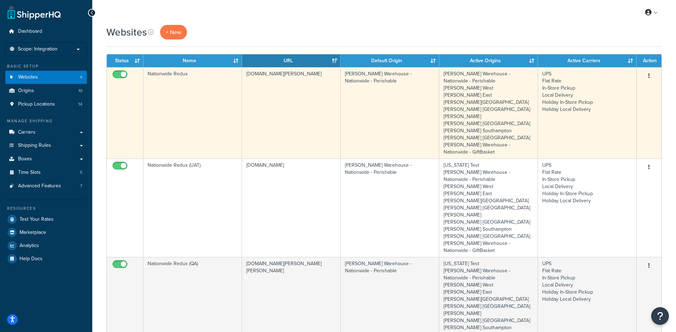
click at [298, 140] on td "[DOMAIN_NAME][PERSON_NAME]" at bounding box center [291, 112] width 99 height 91
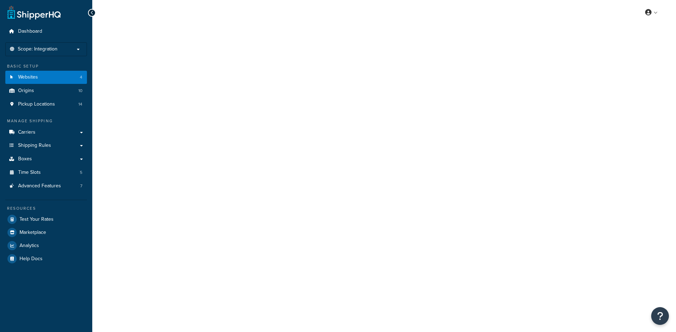
select select "84562"
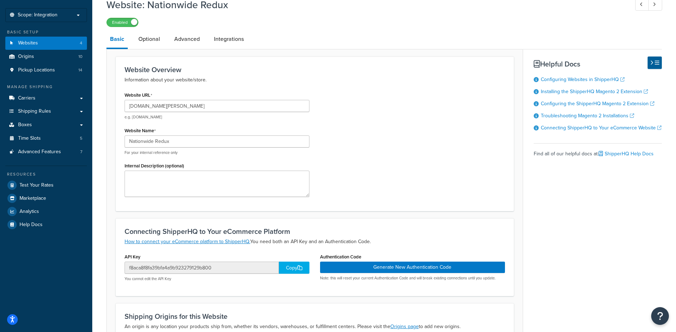
scroll to position [39, 0]
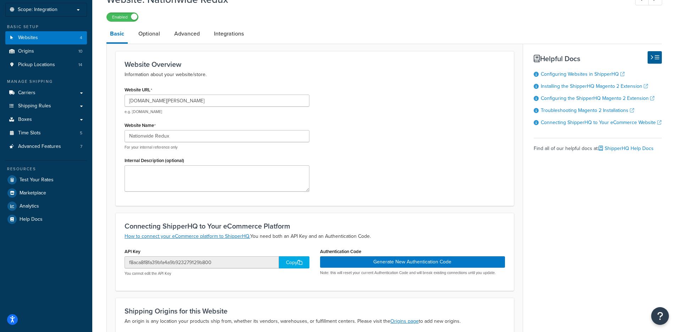
click at [284, 266] on div "Copy" at bounding box center [294, 262] width 31 height 12
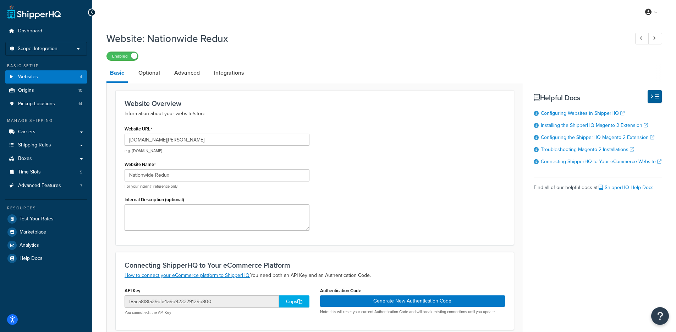
scroll to position [0, 0]
click at [52, 52] on span "Scope: Integration" at bounding box center [38, 49] width 40 height 6
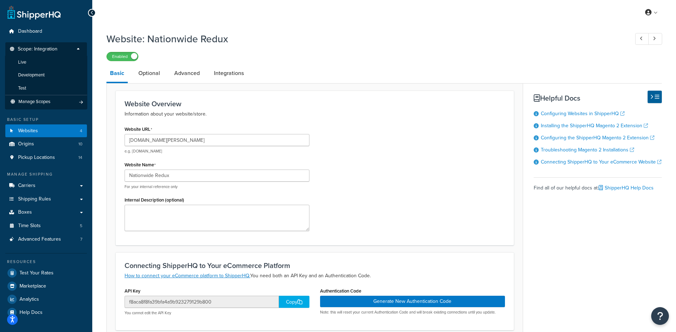
click at [49, 64] on li "Live" at bounding box center [46, 62] width 82 height 13
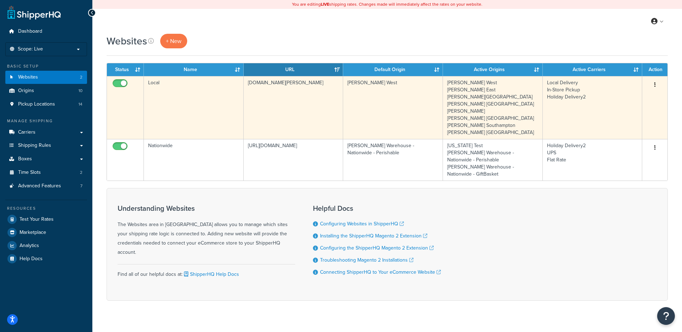
click at [203, 127] on td "Local" at bounding box center [194, 107] width 100 height 63
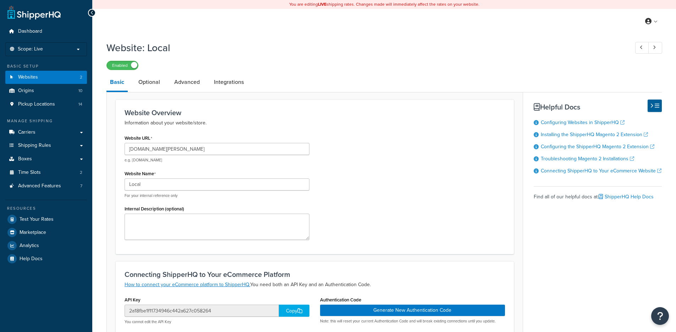
select select "53490"
click at [37, 53] on li "Scope: Live" at bounding box center [46, 49] width 82 height 14
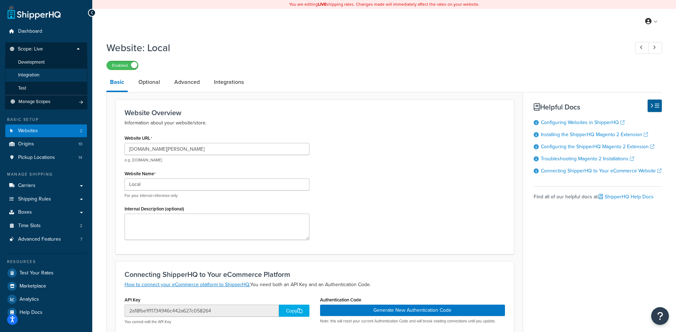
click at [46, 74] on li "Integration" at bounding box center [46, 75] width 82 height 13
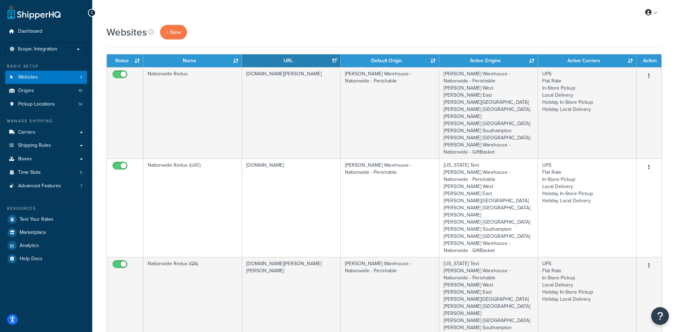
drag, startPoint x: 263, startPoint y: 38, endPoint x: 267, endPoint y: 46, distance: 8.8
click at [263, 38] on div "Websites + New" at bounding box center [385, 32] width 556 height 15
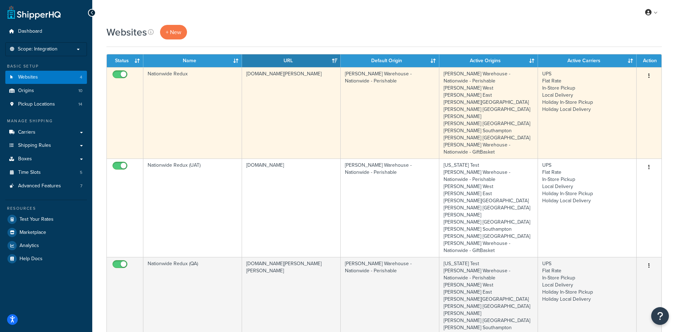
click at [276, 116] on td "[DOMAIN_NAME][PERSON_NAME]" at bounding box center [291, 112] width 99 height 91
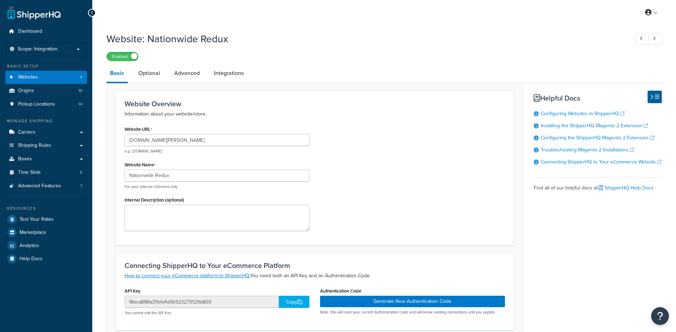
select select "84562"
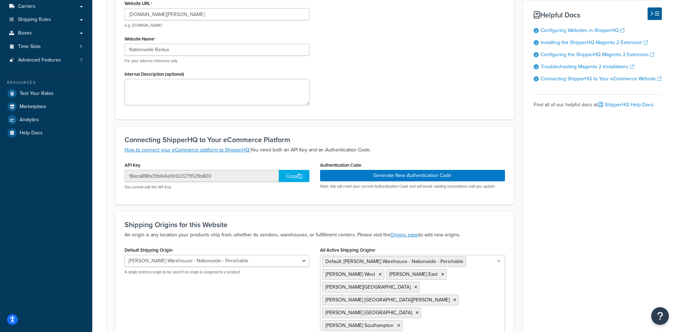
scroll to position [127, 0]
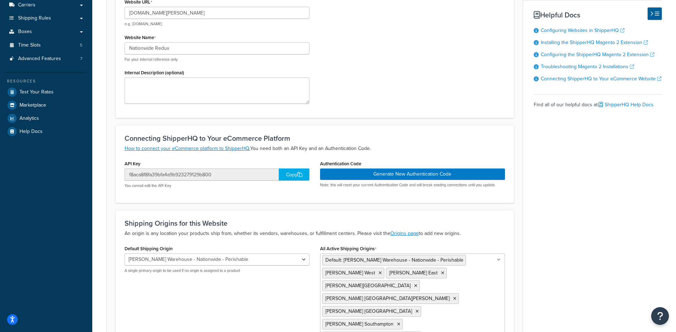
click at [288, 173] on div "Copy" at bounding box center [294, 174] width 31 height 12
click at [337, 96] on div "Website URL www.citarella.com e.g. mywebsite.com Website Name Nationwide Redux …" at bounding box center [314, 53] width 391 height 112
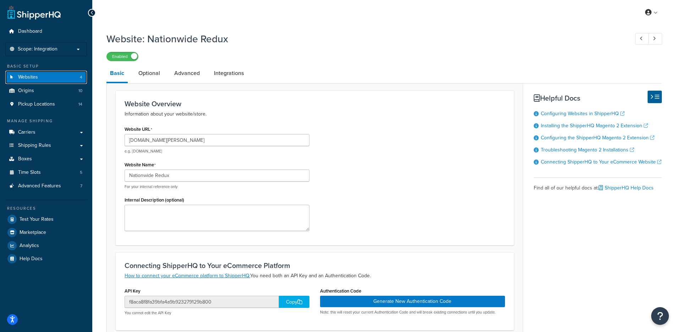
click at [51, 74] on link "Websites 4" at bounding box center [46, 77] width 82 height 13
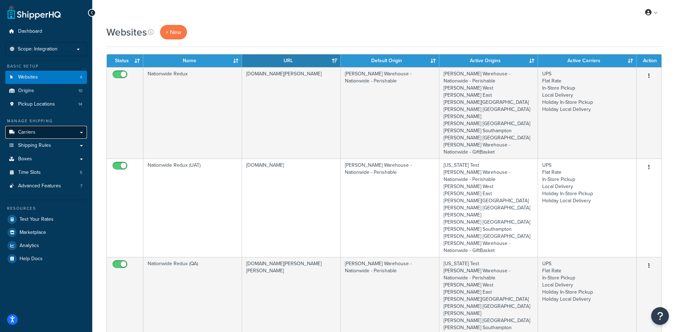
click at [55, 132] on link "Carriers" at bounding box center [46, 132] width 82 height 13
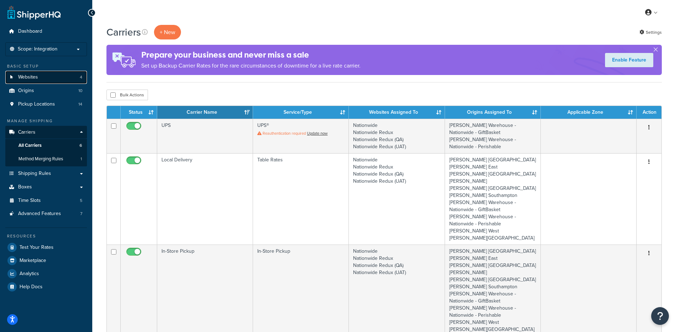
click at [54, 77] on link "Websites 4" at bounding box center [46, 77] width 82 height 13
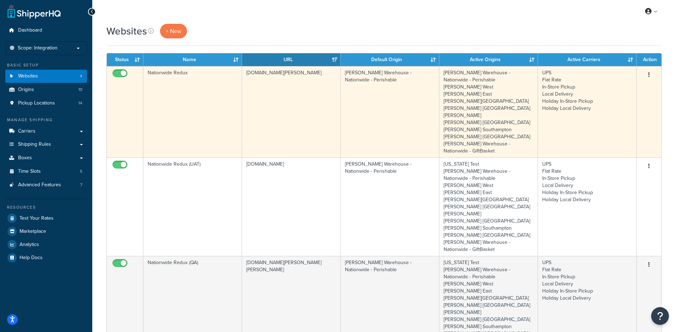
scroll to position [1, 0]
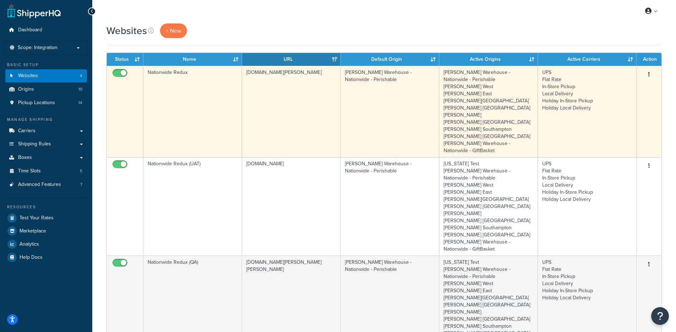
click at [297, 117] on td "www.citarella.com" at bounding box center [291, 111] width 99 height 91
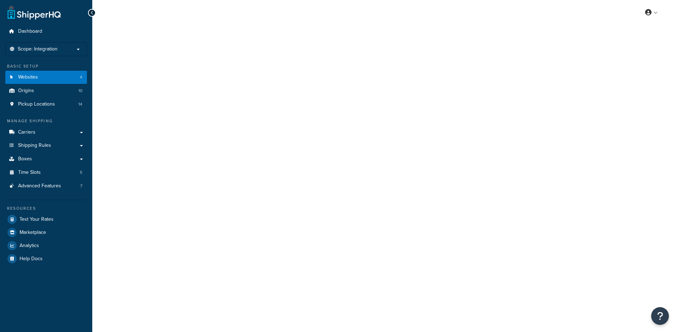
select select "84562"
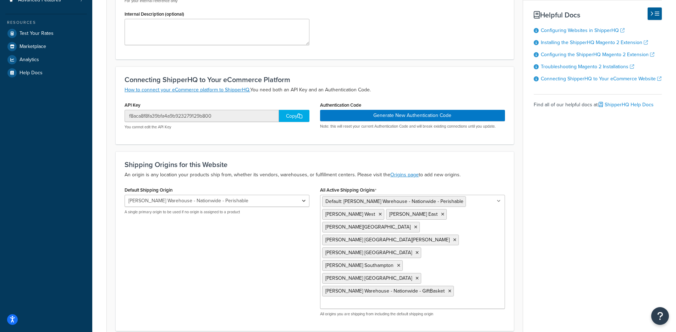
scroll to position [201, 0]
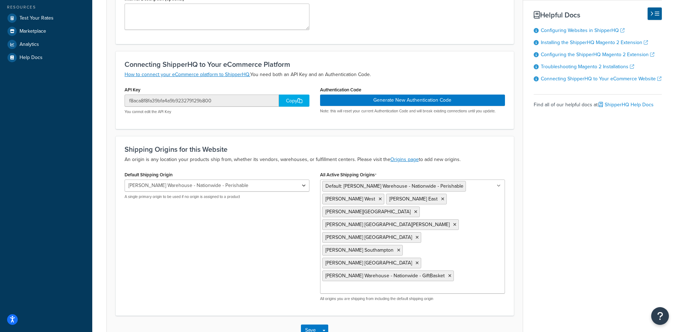
click at [286, 108] on div "f8aca8f8fa39bfa4a9b923279129b800 Copy You cannot edit the API Key" at bounding box center [217, 104] width 185 height 20
click at [287, 106] on div "Copy" at bounding box center [294, 100] width 31 height 12
click at [289, 102] on div "Copy" at bounding box center [294, 100] width 31 height 12
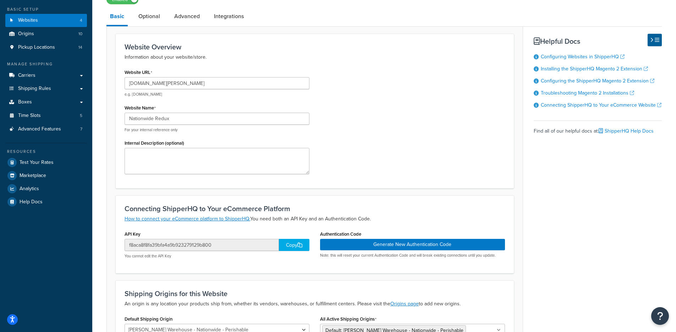
scroll to position [0, 0]
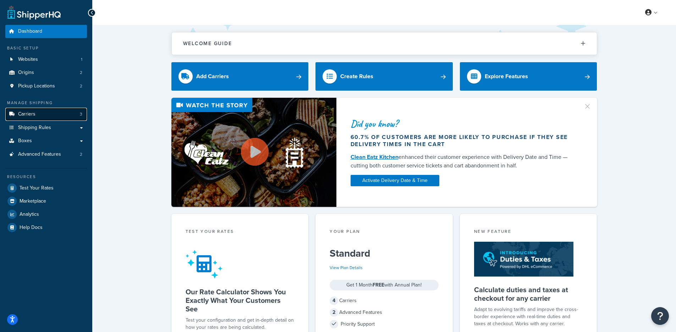
click at [32, 111] on span "Carriers" at bounding box center [26, 114] width 17 height 6
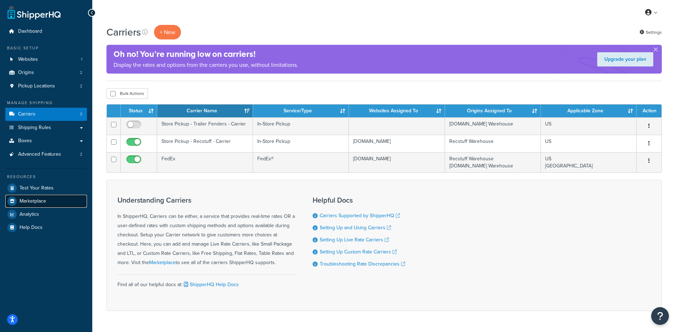
click at [54, 199] on link "Marketplace" at bounding box center [46, 201] width 82 height 13
click at [55, 190] on link "Test Your Rates" at bounding box center [46, 187] width 82 height 13
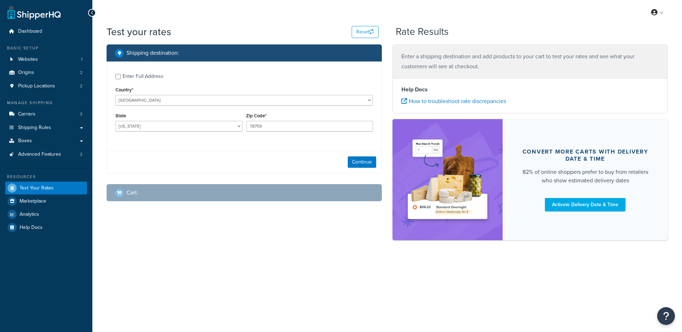
select select "TX"
checkbox input "true"
type input "45767"
select select "NV"
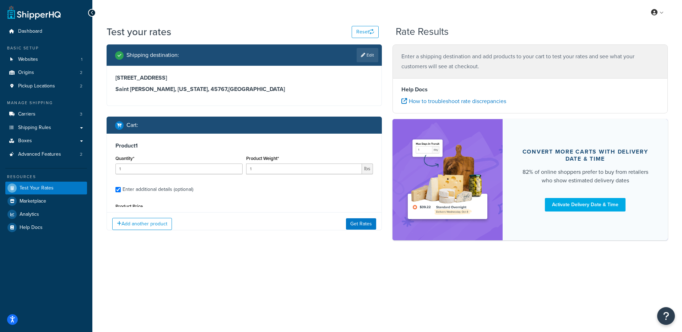
type input "4"
type input "10"
type input "39.99"
type input "20.0000"
type input "36.0000"
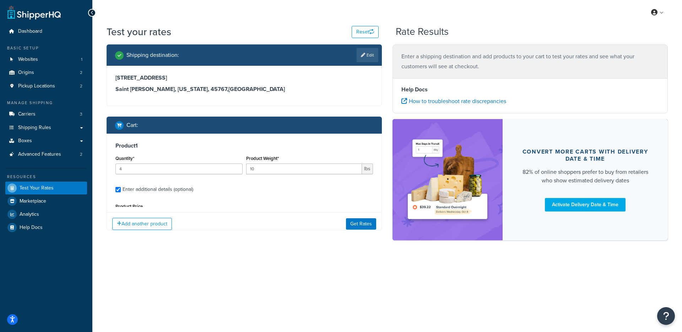
type input "11.0000"
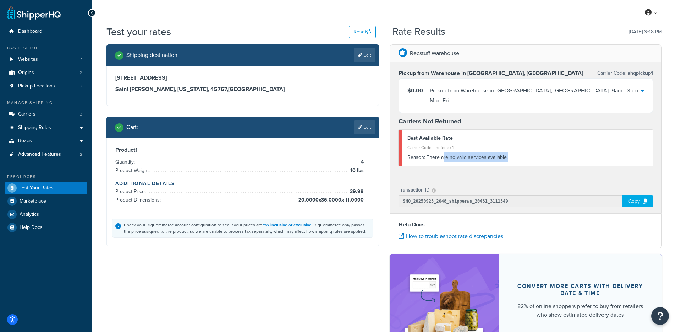
drag, startPoint x: 510, startPoint y: 155, endPoint x: 421, endPoint y: 157, distance: 88.4
click at [442, 152] on div "Best Available Rate Carrier Code: shqfedex4 Reason: There are no valid services…" at bounding box center [526, 148] width 255 height 36
click at [181, 88] on h3 "Saint Paul, Nevada, 45767 , United States" at bounding box center [242, 89] width 255 height 7
drag, startPoint x: 183, startPoint y: 87, endPoint x: 173, endPoint y: 91, distance: 10.2
click at [167, 86] on h3 "Saint Paul, Nevada, 45767 , United States" at bounding box center [242, 89] width 255 height 7
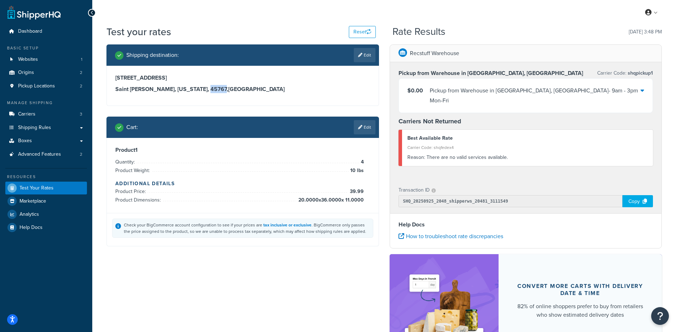
copy h3 "45767"
click at [365, 58] on link "Edit" at bounding box center [365, 55] width 22 height 14
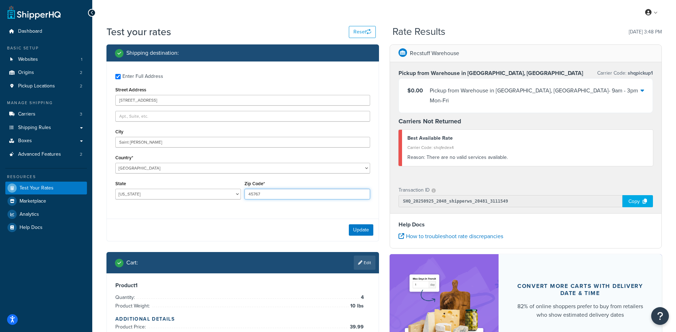
click at [284, 195] on input "45767" at bounding box center [308, 194] width 126 height 11
click at [194, 195] on select "Alabama Alaska American Samoa Arizona Arkansas Armed Forces Americas Armed Forc…" at bounding box center [178, 194] width 126 height 11
click at [163, 187] on div "State Alabama Alaska American Samoa Arizona Arkansas Armed Forces Americas Arme…" at bounding box center [178, 189] width 126 height 21
click at [162, 190] on select "Alabama Alaska American Samoa Arizona Arkansas Armed Forces Americas Armed Forc…" at bounding box center [178, 194] width 126 height 11
select select "OH"
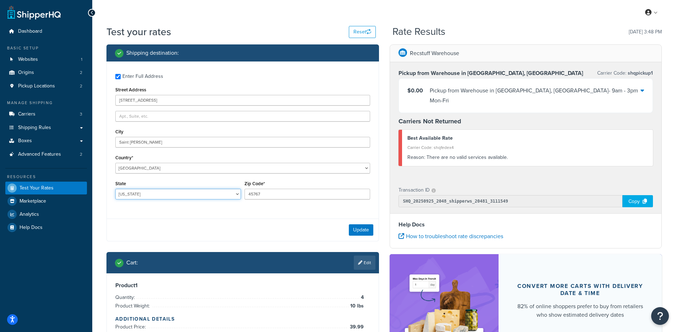
click at [115, 189] on select "Alabama Alaska American Samoa Arizona Arkansas Armed Forces Americas Armed Forc…" at bounding box center [178, 194] width 126 height 11
click at [412, 232] on div "Help Docs How to troubleshoot rate discrepancies" at bounding box center [526, 230] width 273 height 35
click at [366, 232] on button "Update" at bounding box center [361, 229] width 25 height 11
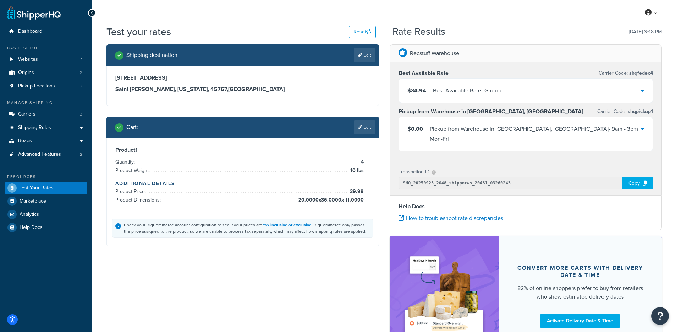
click at [366, 53] on link "Edit" at bounding box center [365, 55] width 22 height 14
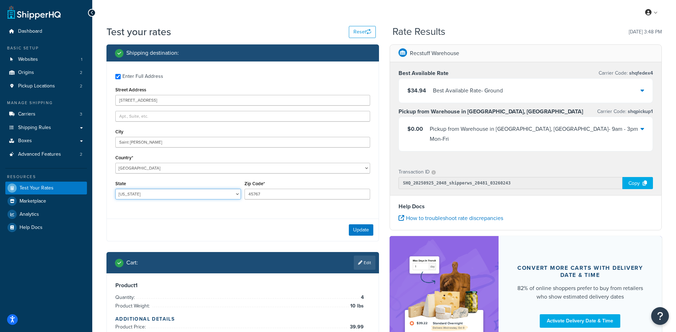
click at [147, 195] on select "Alabama Alaska American Samoa Arizona Arkansas Armed Forces Americas Armed Forc…" at bounding box center [178, 194] width 126 height 11
click at [146, 196] on select "Alabama Alaska American Samoa Arizona Arkansas Armed Forces Americas Armed Forc…" at bounding box center [178, 194] width 126 height 11
select select "NV"
click at [115, 189] on select "Alabama Alaska American Samoa Arizona Arkansas Armed Forces Americas Armed Forc…" at bounding box center [178, 194] width 126 height 11
click at [371, 230] on button "Update" at bounding box center [361, 229] width 25 height 11
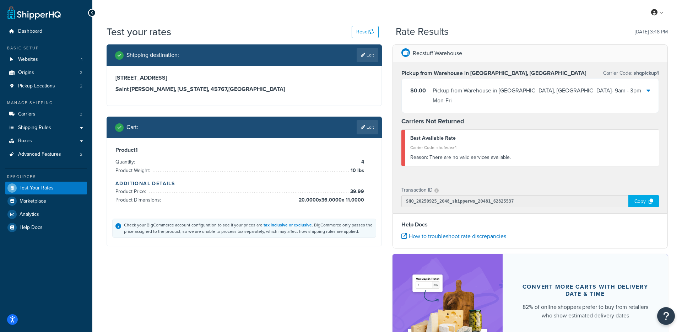
select select "TN"
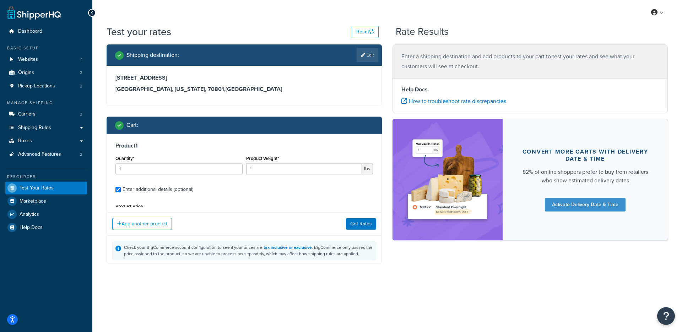
type input "2"
type input "14"
type input "40.99"
type input "36.0000"
type input "11.0000"
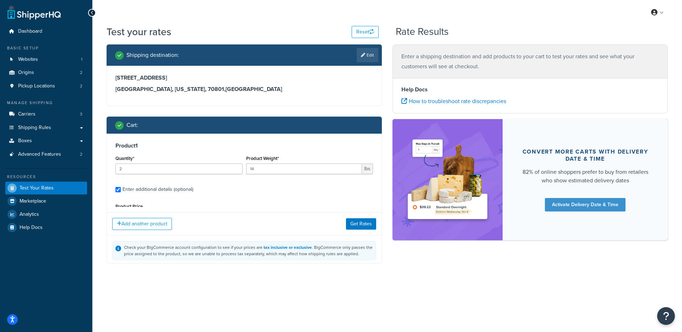
type input "19.0000"
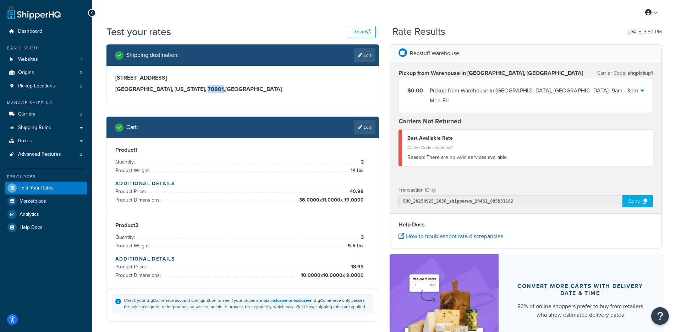
drag, startPoint x: 187, startPoint y: 87, endPoint x: 173, endPoint y: 88, distance: 14.6
click at [173, 88] on h3 "Memphis, Tennessee, 70801 , United States" at bounding box center [242, 89] width 255 height 7
copy h3 "70801"
click at [360, 54] on icon at bounding box center [360, 55] width 4 height 4
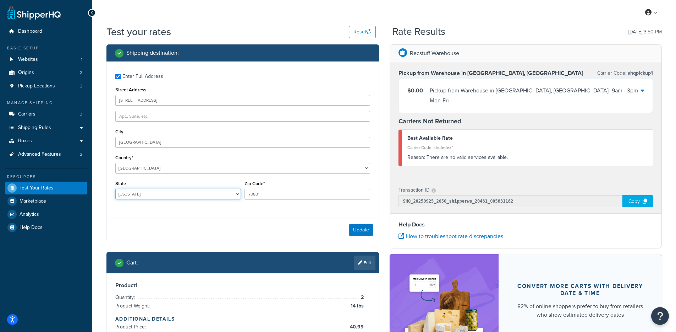
click at [203, 194] on select "Alabama Alaska American Samoa Arizona Arkansas Armed Forces Americas Armed Forc…" at bounding box center [178, 194] width 126 height 11
select select "LA"
click at [115, 189] on select "Alabama Alaska American Samoa Arizona Arkansas Armed Forces Americas Armed Forc…" at bounding box center [178, 194] width 126 height 11
click at [357, 231] on button "Update" at bounding box center [361, 229] width 25 height 11
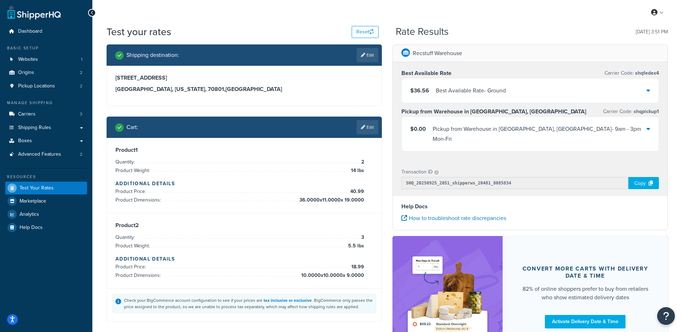
select select "MN"
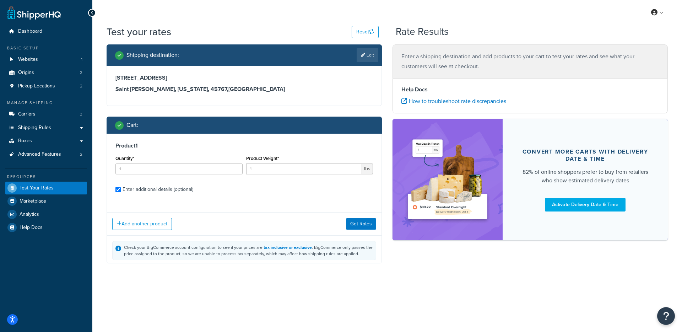
checkbox input "true"
type input "4"
type input "10"
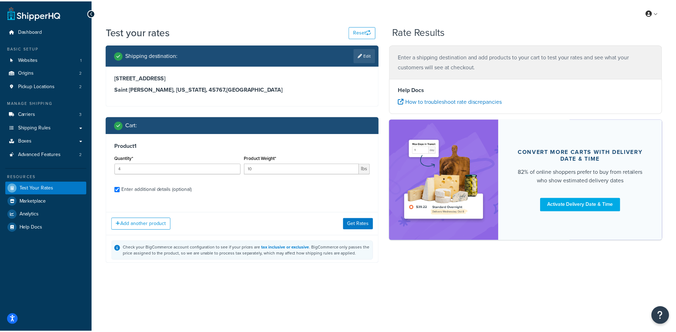
scroll to position [67, 0]
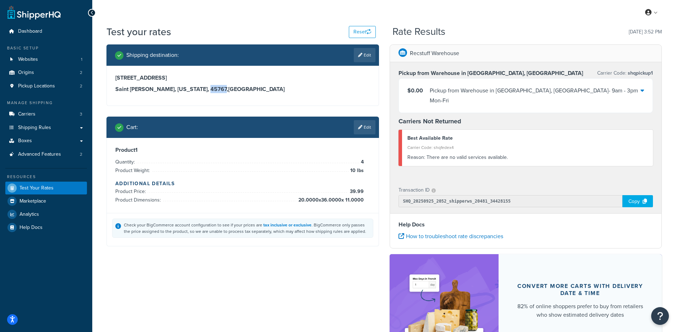
drag, startPoint x: 190, startPoint y: 88, endPoint x: 174, endPoint y: 88, distance: 16.0
click at [174, 88] on h3 "Saint Paul, Minnesota, 45767 , United States" at bounding box center [242, 89] width 255 height 7
copy h3 "45767"
click at [359, 59] on link "Edit" at bounding box center [365, 55] width 22 height 14
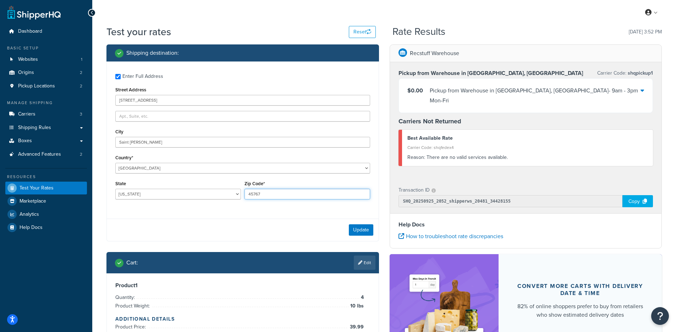
click at [273, 196] on input "45767" at bounding box center [308, 194] width 126 height 11
click at [204, 196] on select "Alabama Alaska American Samoa Arizona Arkansas Armed Forces Americas Armed Forc…" at bounding box center [178, 194] width 126 height 11
select select "OH"
click at [115, 189] on select "Alabama Alaska American Samoa Arizona Arkansas Armed Forces Americas Armed Forc…" at bounding box center [178, 194] width 126 height 11
click at [371, 230] on button "Update" at bounding box center [361, 229] width 25 height 11
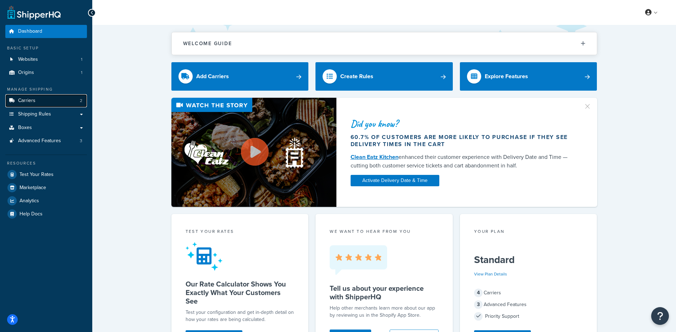
click at [49, 102] on link "Carriers 2" at bounding box center [46, 100] width 82 height 13
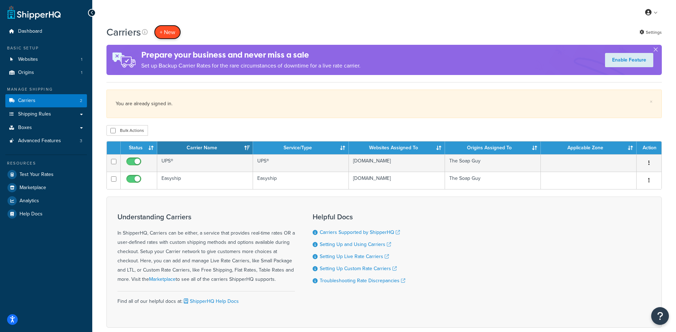
click at [162, 36] on button "+ New" at bounding box center [167, 32] width 27 height 15
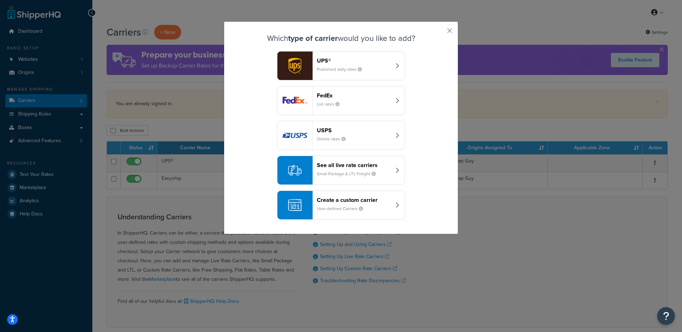
click at [362, 179] on button "See all live rate carriers Small Package & LTL Freight" at bounding box center [341, 170] width 128 height 29
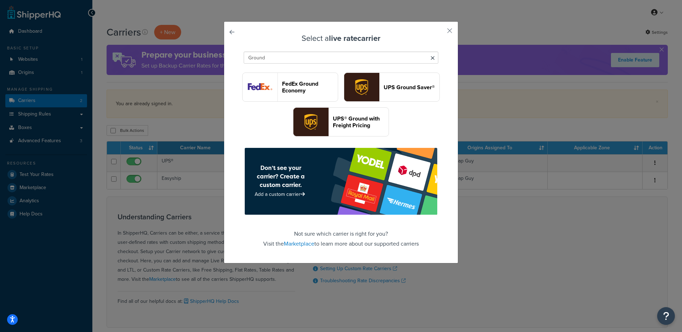
type input "Ground"
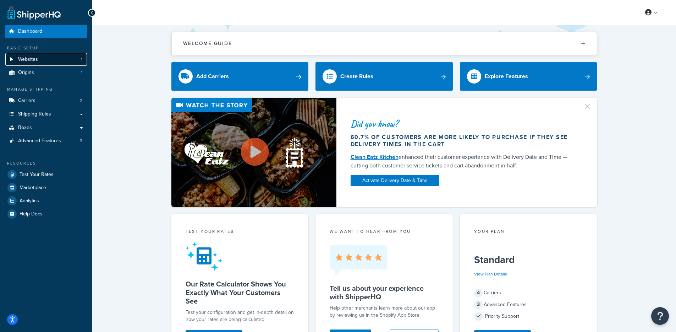
click at [68, 56] on link "Websites 1" at bounding box center [46, 59] width 82 height 13
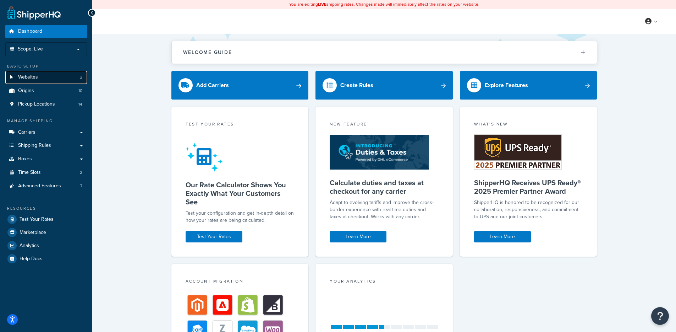
click at [27, 79] on span "Websites" at bounding box center [28, 77] width 20 height 6
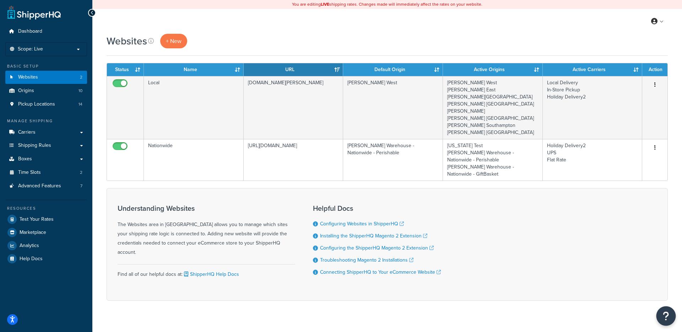
click at [670, 319] on button "Open Resource Center" at bounding box center [666, 316] width 20 height 20
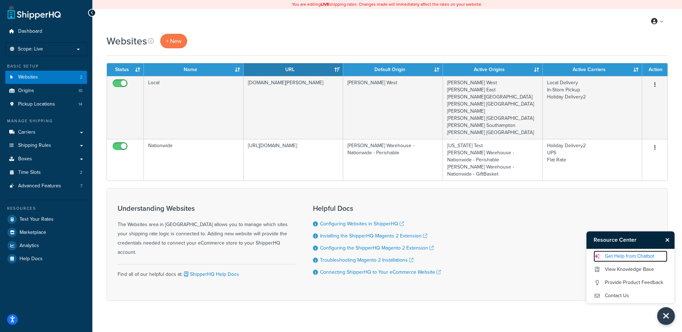
click at [628, 253] on link "Get Help from Chatbot" at bounding box center [630, 255] width 74 height 11
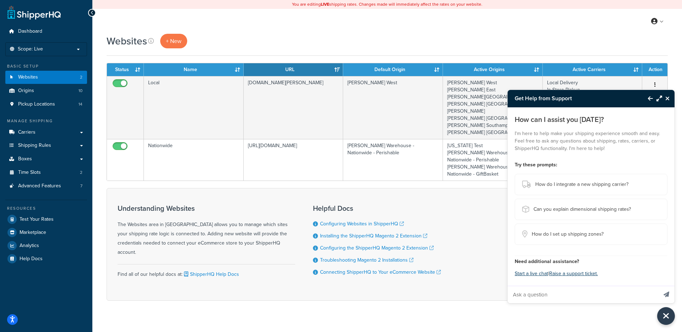
click at [556, 292] on input "Ask a question" at bounding box center [582, 294] width 150 height 17
paste input "The ERP should be fine, we get the dates from Shipping Insights. But the issue …"
drag, startPoint x: 630, startPoint y: 291, endPoint x: 405, endPoint y: 290, distance: 225.5
click at [405, 290] on body "Accessibility Screen-Reader Guide, Feedback, and Issue Reporting | New window $…" at bounding box center [341, 171] width 682 height 343
click at [564, 291] on input "The ERP should be fine, we get the dates from Shipping Insights. But the issue …" at bounding box center [582, 294] width 150 height 17
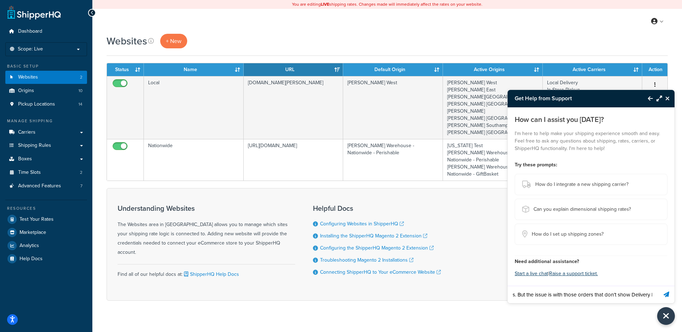
scroll to position [0, 288]
drag, startPoint x: 600, startPoint y: 297, endPoint x: 661, endPoint y: 298, distance: 61.4
click at [661, 298] on form "The ERP should be fine, we get the dates from Shipping Insights. But the issue …" at bounding box center [590, 294] width 167 height 17
click at [578, 295] on input "The ERP should be fine, we get the dates from Shipping Insights. But the issue …" at bounding box center [582, 294] width 150 height 17
drag, startPoint x: 594, startPoint y: 294, endPoint x: 649, endPoint y: 295, distance: 55.1
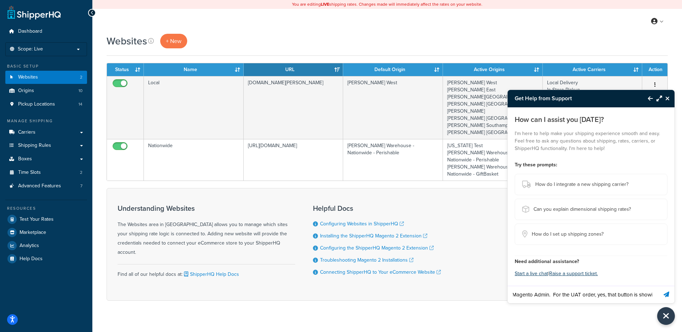
click at [649, 295] on input "The ERP should be fine, we get the dates from Shipping Insights. But the issue …" at bounding box center [582, 294] width 150 height 17
click at [559, 295] on input "The ERP should be fine, we get the dates from Shipping Insights. But the issue …" at bounding box center [582, 294] width 150 height 17
drag, startPoint x: 596, startPoint y: 294, endPoint x: 657, endPoint y: 295, distance: 61.1
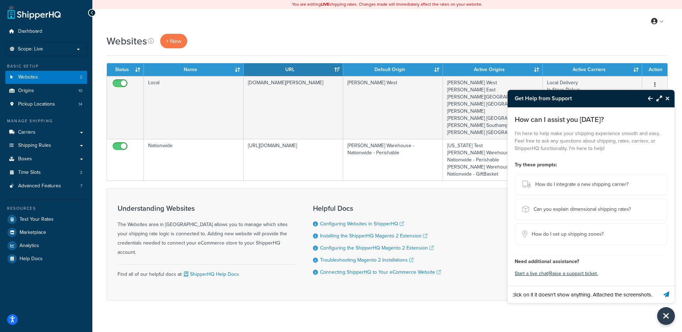
click at [657, 295] on div "The ERP should be fine, we get the dates from Shipping Insights. But the issue …" at bounding box center [582, 294] width 151 height 17
click at [578, 294] on input "The ERP should be fine, we get the dates from Shipping Insights. But the issue …" at bounding box center [582, 294] width 150 height 17
click at [588, 294] on input "The ERP should be fine, we get the dates from Shipping Insights. But the issue …" at bounding box center [582, 294] width 150 height 17
drag, startPoint x: 642, startPoint y: 293, endPoint x: 768, endPoint y: 317, distance: 128.1
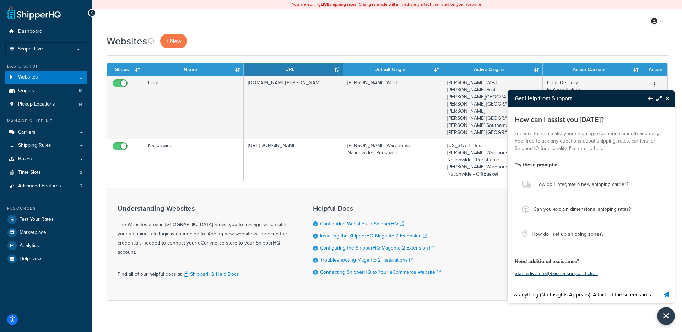
click at [681, 317] on html "Accessibility Screen-Reader Guide, Feedback, and Issue Reporting | New window $…" at bounding box center [341, 171] width 682 height 343
drag, startPoint x: 606, startPoint y: 296, endPoint x: 428, endPoint y: 292, distance: 177.9
click at [366, 289] on body "Accessibility Screen-Reader Guide, Feedback, and Issue Reporting | New window $…" at bounding box center [341, 171] width 682 height 343
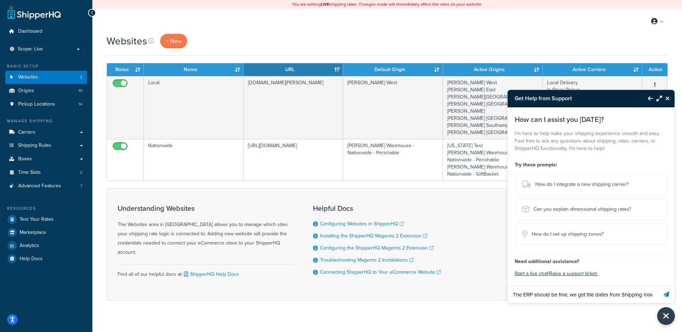
drag, startPoint x: 577, startPoint y: 295, endPoint x: 288, endPoint y: 295, distance: 289.8
click at [284, 294] on body "Accessibility Screen-Reader Guide, Feedback, and Issue Reporting | New window $…" at bounding box center [341, 171] width 682 height 343
click at [562, 297] on input "The ERP should be fine, we get the dates from Shipping Insights. But the issue …" at bounding box center [582, 294] width 150 height 17
click at [608, 295] on input "The ERP should be fine, we get the dates from Shipping Insights. But the issue …" at bounding box center [582, 294] width 150 height 17
drag, startPoint x: 540, startPoint y: 294, endPoint x: 441, endPoint y: 293, distance: 98.7
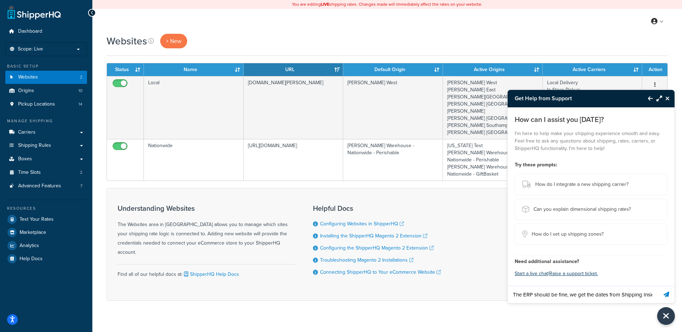
click at [441, 293] on body "Accessibility Screen-Reader Guide, Feedback, and Issue Reporting | New window $…" at bounding box center [341, 171] width 682 height 343
drag, startPoint x: 551, startPoint y: 295, endPoint x: 616, endPoint y: 296, distance: 64.6
click at [616, 296] on input "We get the dates from Shipping Insights. But the issue is with those orders tha…" at bounding box center [582, 294] width 150 height 17
drag, startPoint x: 620, startPoint y: 294, endPoint x: 477, endPoint y: 289, distance: 143.9
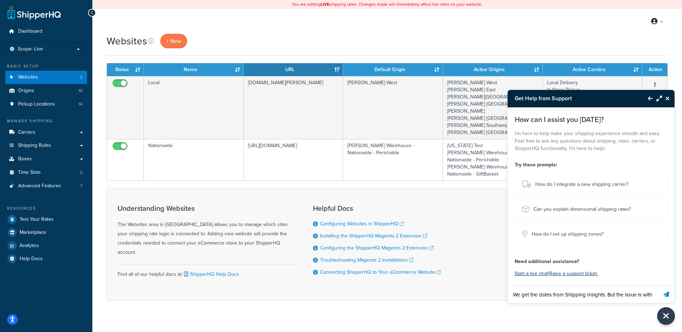
click at [477, 289] on body "Accessibility Screen-Reader Guide, Feedback, and Issue Reporting | New window $…" at bounding box center [341, 171] width 682 height 343
drag, startPoint x: 547, startPoint y: 295, endPoint x: 668, endPoint y: 295, distance: 121.1
click at [670, 296] on form "The issue is with those orders that don’t show Delivery Date/Pickup Date on the…" at bounding box center [590, 294] width 167 height 17
click at [605, 294] on input "The issue is with those orders that don’t show Delivery Date/Pickup Date on the…" at bounding box center [582, 294] width 150 height 17
drag, startPoint x: 547, startPoint y: 292, endPoint x: 429, endPoint y: 292, distance: 117.5
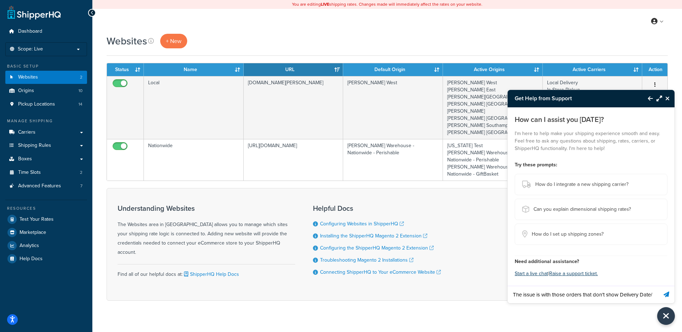
click at [422, 292] on body "Accessibility Screen-Reader Guide, Feedback, and Issue Reporting | New window $…" at bounding box center [341, 171] width 682 height 343
click at [570, 292] on input "The issue is with those orders that don’t show Delivery Date/Pickup Date on the…" at bounding box center [582, 294] width 150 height 17
drag, startPoint x: 567, startPoint y: 292, endPoint x: 643, endPoint y: 295, distance: 75.3
click at [617, 294] on input "The issue is with those orders that don’t show Delivery Date/Pickup Date on the…" at bounding box center [582, 294] width 150 height 17
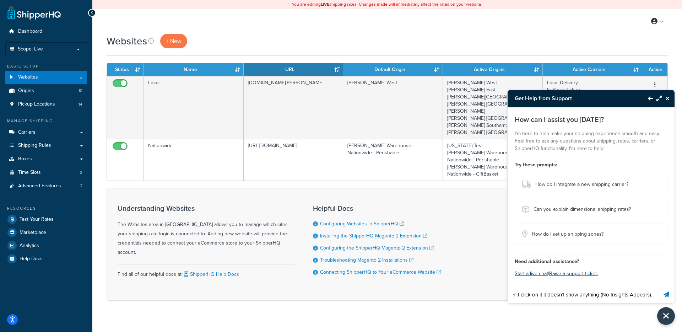
type input "The issue is with those orders that don’t show Delivery Date/Pickup Date on the…"
click at [663, 295] on icon "Send message" at bounding box center [666, 294] width 6 height 6
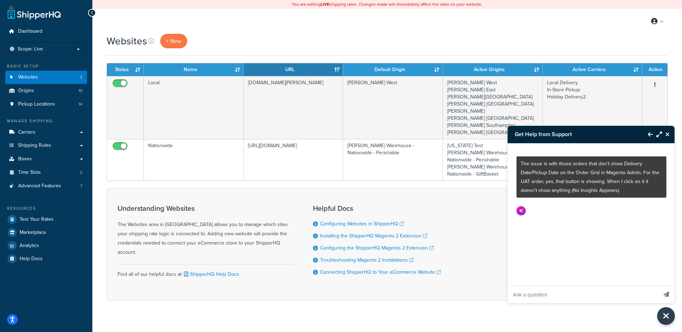
scroll to position [0, 0]
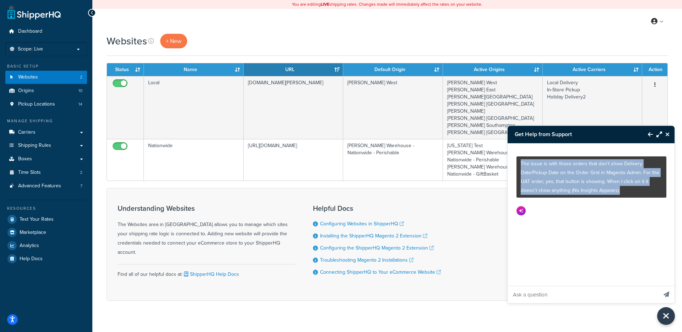
drag, startPoint x: 627, startPoint y: 187, endPoint x: 518, endPoint y: 167, distance: 110.7
click at [518, 167] on div "The issue is with those orders that don’t show Delivery Date/Pickup Date on the…" at bounding box center [591, 176] width 150 height 41
copy p "The issue is with those orders that don’t show Delivery Date/Pickup Date on the…"
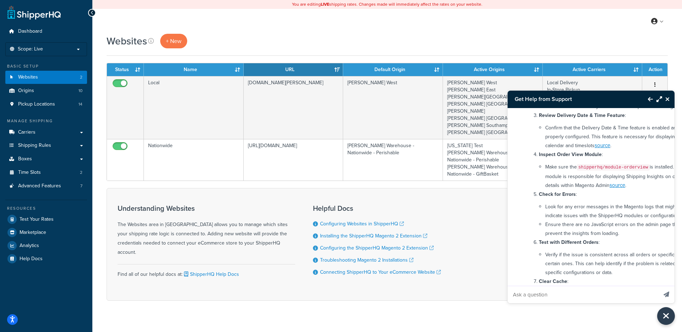
scroll to position [184, 0]
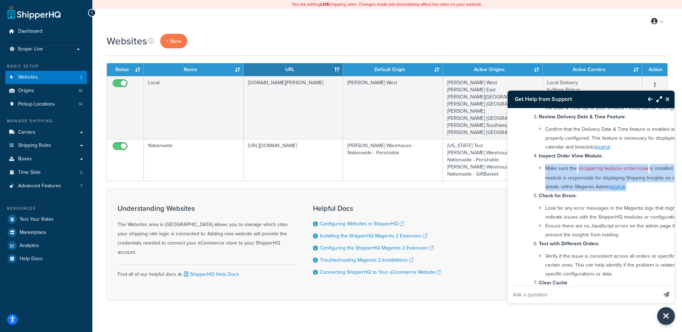
drag, startPoint x: 548, startPoint y: 214, endPoint x: 616, endPoint y: 237, distance: 72.2
click at [616, 191] on li "Make sure the shipperhq/module-orderview is installed. This module is responsib…" at bounding box center [620, 177] width 150 height 27
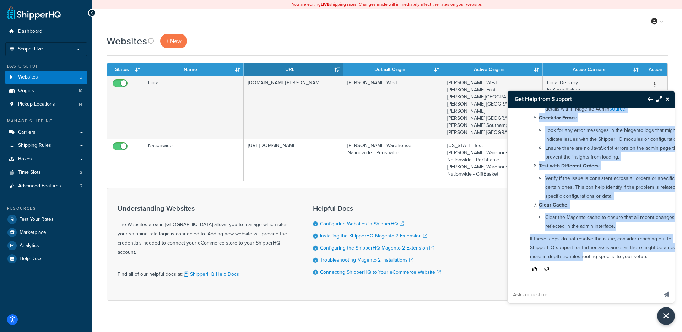
scroll to position [342, 0]
drag, startPoint x: 532, startPoint y: 167, endPoint x: 628, endPoint y: 254, distance: 130.0
click at [628, 254] on div "To address the issue where Delivery Date/Pickup Date is not appearing on the Or…" at bounding box center [612, 91] width 173 height 372
copy div "o address the issue where Delivery Date/Pickup Date is not appearing on the Ord…"
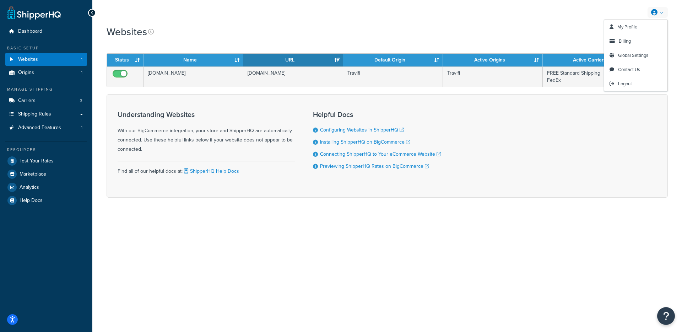
click at [660, 12] on link at bounding box center [657, 12] width 20 height 11
click at [633, 59] on link "Global Settings" at bounding box center [635, 55] width 63 height 14
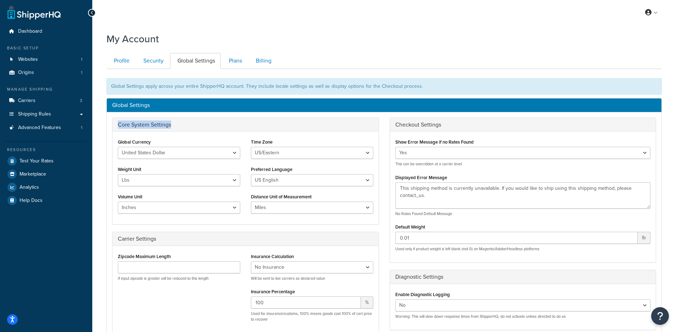
drag, startPoint x: 202, startPoint y: 122, endPoint x: 142, endPoint y: 115, distance: 60.4
click at [142, 116] on div "Core System Settings Global Currency United States Dollar Euro British Pound Au…" at bounding box center [384, 261] width 555 height 298
click at [142, 115] on div "Core System Settings Global Currency United States Dollar Euro British Pound Au…" at bounding box center [384, 261] width 555 height 298
click at [250, 61] on link "Billing" at bounding box center [263, 61] width 29 height 16
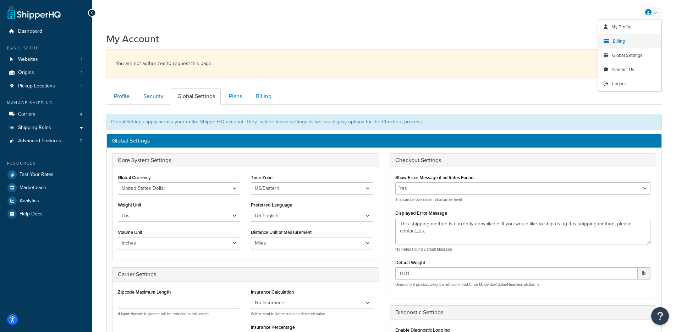
click at [623, 43] on span "Billing" at bounding box center [619, 41] width 12 height 7
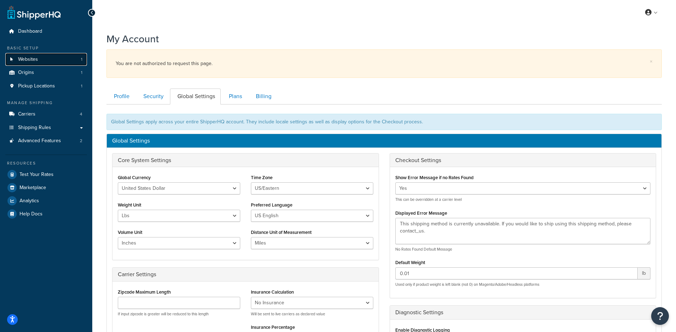
click at [17, 64] on link "Websites 1" at bounding box center [46, 59] width 82 height 13
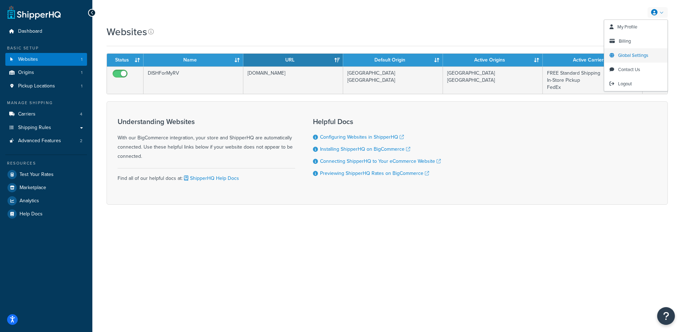
click at [629, 55] on span "Global Settings" at bounding box center [633, 55] width 30 height 7
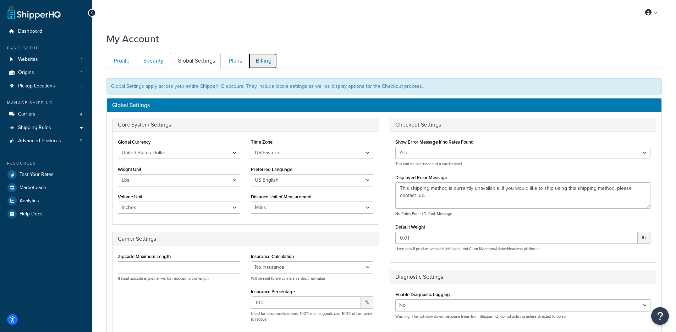
click at [263, 58] on link "Billing" at bounding box center [263, 61] width 29 height 16
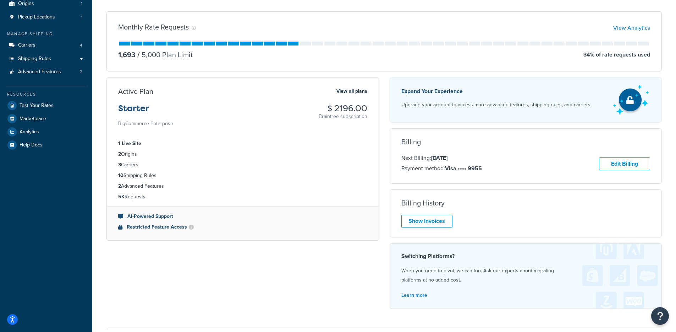
drag, startPoint x: 411, startPoint y: 160, endPoint x: 511, endPoint y: 181, distance: 102.6
click at [511, 181] on div "Billing Next Billing: [DATE] Payment method: Visa •••• 9955 Edit Billing Unfort…" at bounding box center [526, 155] width 273 height 55
drag, startPoint x: 464, startPoint y: 156, endPoint x: 453, endPoint y: 157, distance: 10.3
click at [453, 157] on p "Next Billing: [DATE]" at bounding box center [442, 157] width 81 height 9
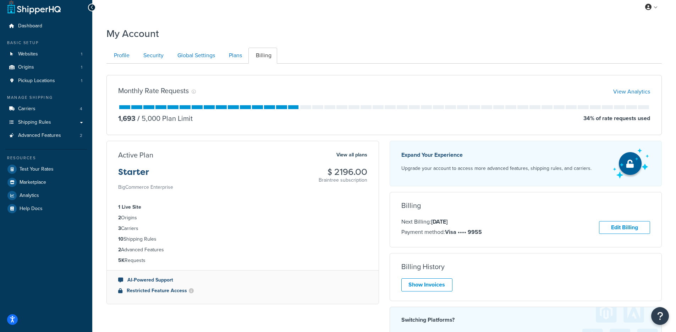
scroll to position [0, 0]
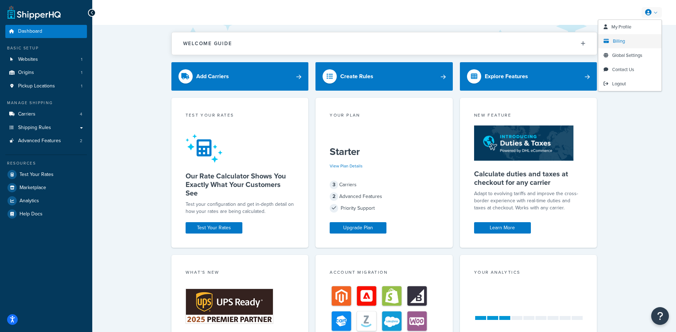
click at [623, 47] on link "Billing" at bounding box center [630, 41] width 63 height 14
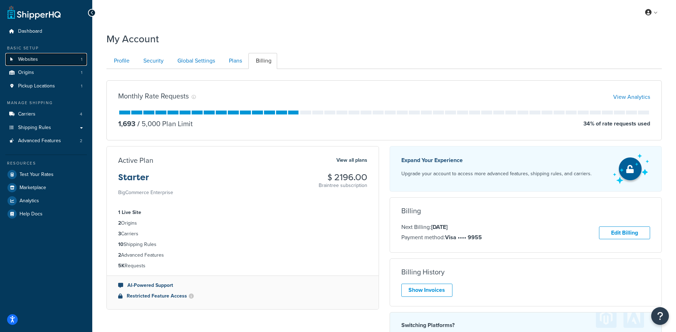
click at [65, 63] on link "Websites 1" at bounding box center [46, 59] width 82 height 13
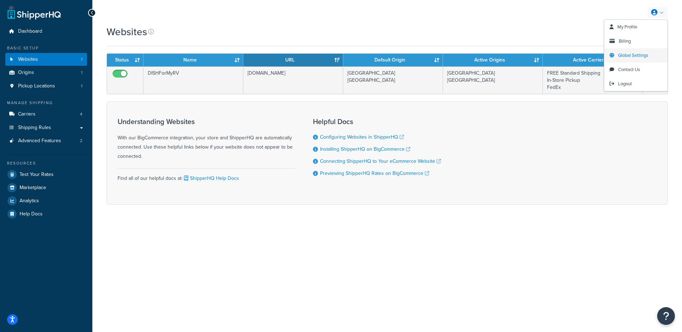
click at [624, 60] on link "Global Settings" at bounding box center [635, 55] width 63 height 14
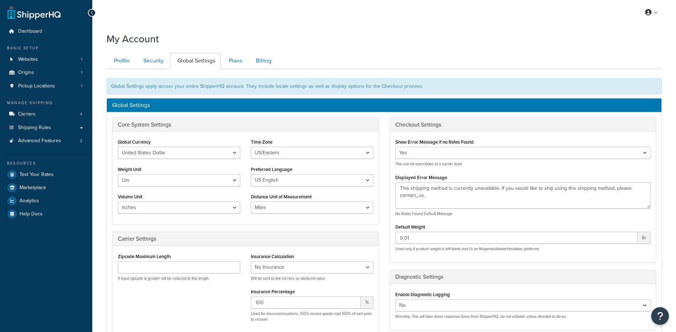
click at [280, 60] on ul "Profile Security Global Settings Plans Billing" at bounding box center [385, 61] width 556 height 16
click at [259, 62] on link "Billing" at bounding box center [263, 61] width 29 height 16
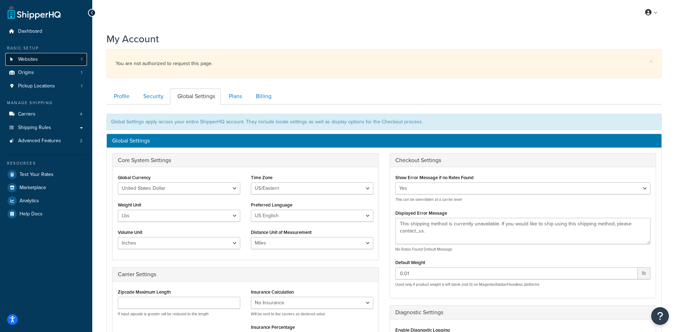
click at [37, 62] on span "Websites" at bounding box center [28, 59] width 20 height 6
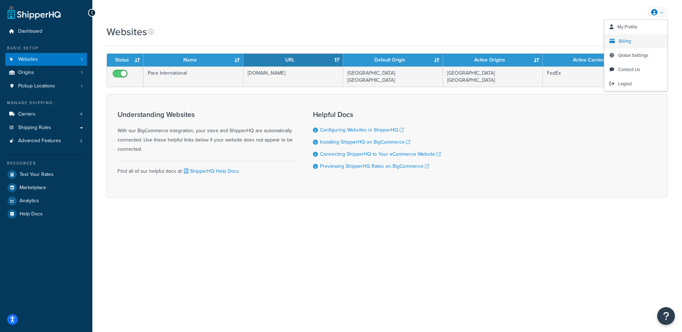
click at [628, 44] on link "Billing" at bounding box center [635, 41] width 63 height 14
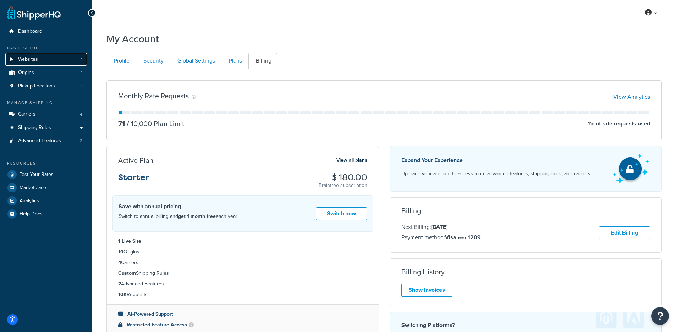
click at [55, 59] on link "Websites 1" at bounding box center [46, 59] width 82 height 13
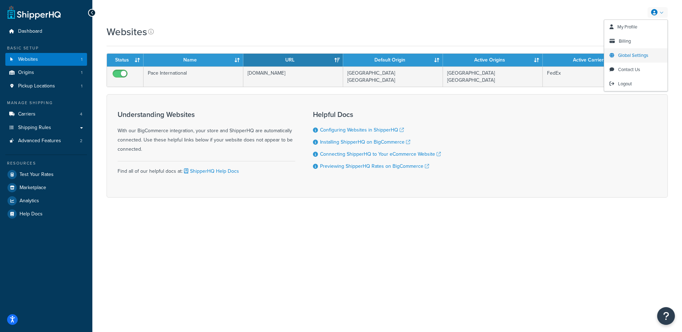
click at [633, 53] on span "Global Settings" at bounding box center [633, 55] width 30 height 7
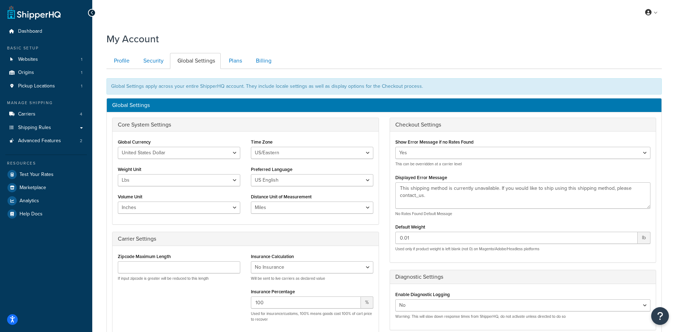
click at [283, 59] on ul "Profile Security Global Settings Plans Billing" at bounding box center [385, 61] width 556 height 16
click at [258, 62] on link "Billing" at bounding box center [263, 61] width 29 height 16
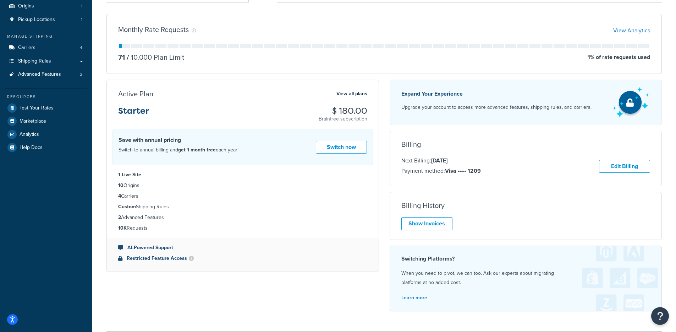
scroll to position [1, 0]
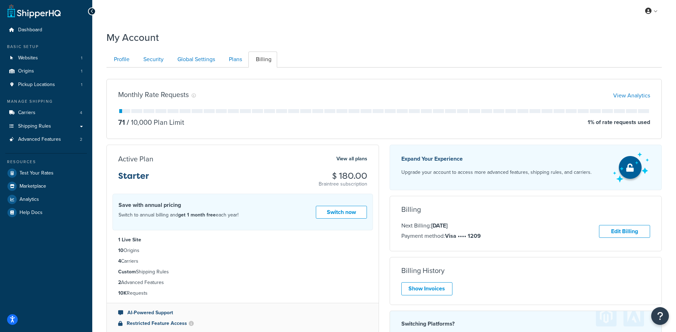
click at [474, 234] on p "Payment method: Visa •••• 1209" at bounding box center [442, 235] width 80 height 9
click at [469, 225] on p "Next Billing: Sep 28, 2025" at bounding box center [442, 225] width 80 height 9
click at [445, 225] on p "Next Billing: Sep 28, 2025" at bounding box center [442, 225] width 80 height 9
click at [459, 52] on ul "Profile Security Global Settings Plans Billing" at bounding box center [385, 59] width 556 height 16
click at [621, 79] on span "Logout" at bounding box center [620, 82] width 14 height 7
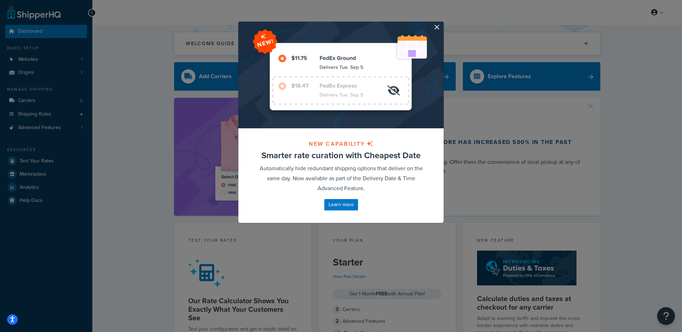
click at [434, 31] on div at bounding box center [340, 75] width 205 height 107
click at [439, 28] on div at bounding box center [340, 75] width 205 height 107
click at [442, 23] on button "button" at bounding box center [443, 23] width 2 height 2
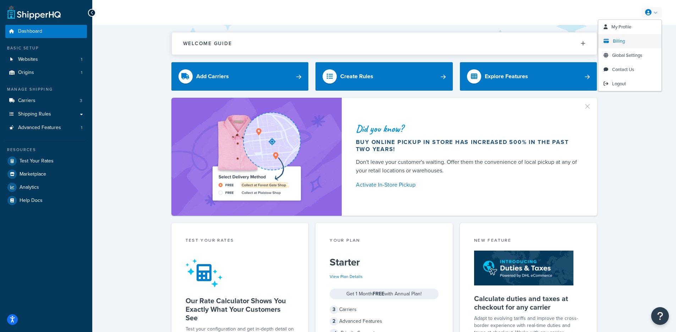
click at [624, 38] on span "Billing" at bounding box center [619, 41] width 12 height 7
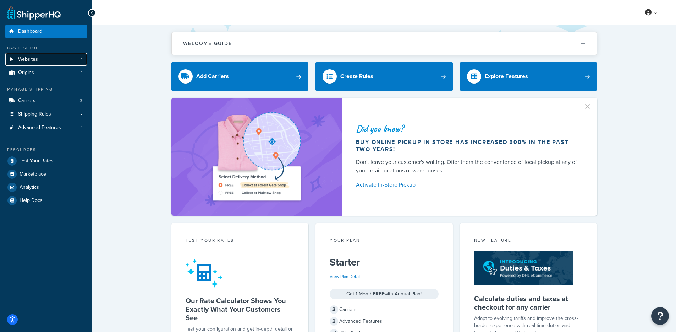
click at [69, 56] on link "Websites 1" at bounding box center [46, 59] width 82 height 13
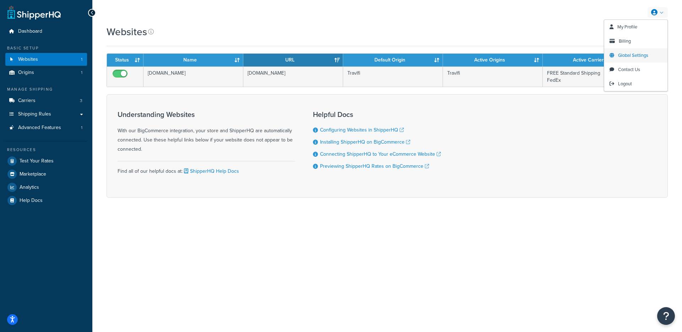
click at [641, 59] on link "Global Settings" at bounding box center [635, 55] width 63 height 14
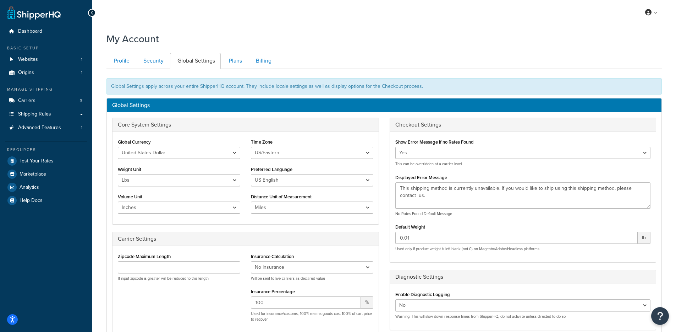
click at [279, 61] on ul "Profile Security Global Settings Plans Billing" at bounding box center [385, 61] width 556 height 16
click at [271, 66] on link "Billing" at bounding box center [263, 61] width 29 height 16
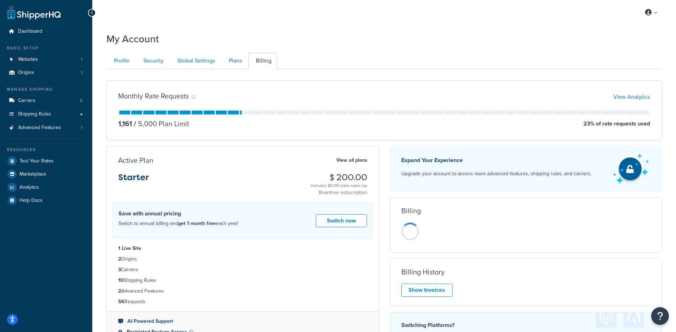
scroll to position [69, 0]
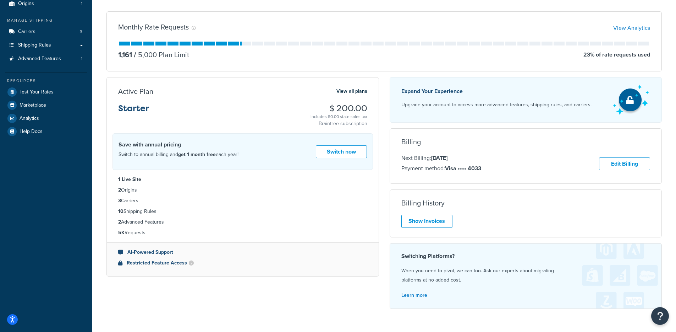
drag, startPoint x: 480, startPoint y: 158, endPoint x: 395, endPoint y: 138, distance: 87.9
click at [395, 138] on div "Billing Next Billing: Sep 26, 2025 Payment method: Visa •••• 4033 Edit Billing …" at bounding box center [526, 156] width 272 height 36
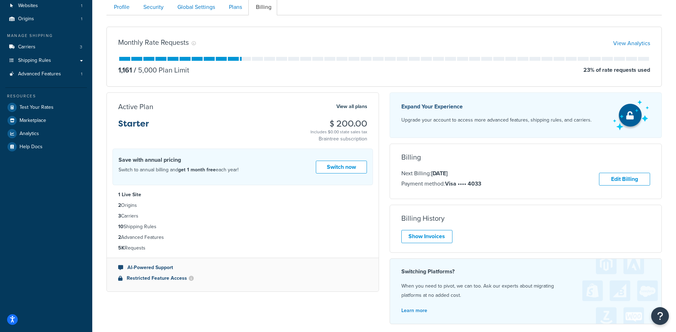
scroll to position [0, 0]
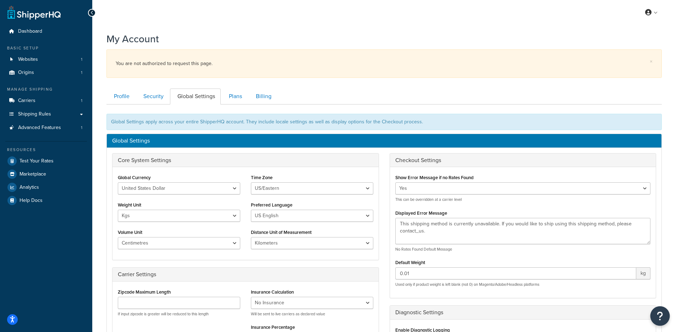
click at [666, 322] on button "Open Resource Center" at bounding box center [661, 316] width 20 height 20
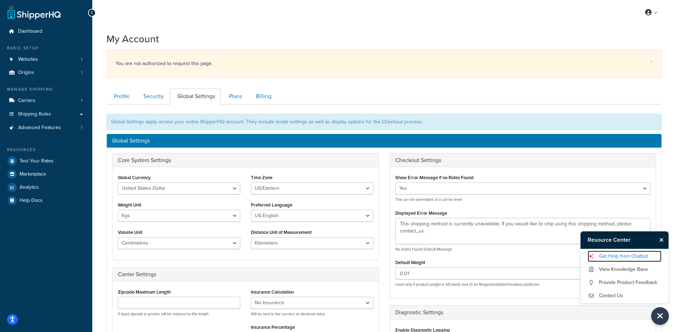
click at [626, 256] on link "Get Help from Chatbot" at bounding box center [625, 255] width 74 height 11
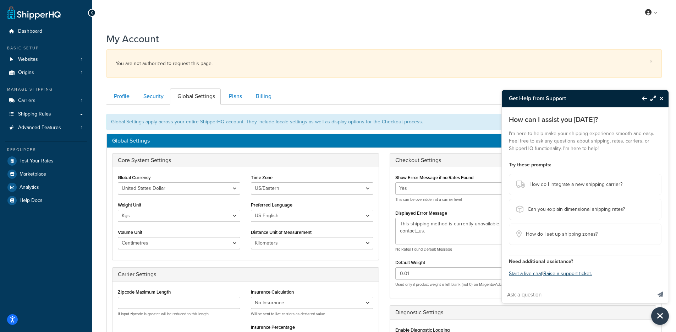
click at [572, 294] on input "Ask a question" at bounding box center [577, 294] width 150 height 17
paste input "Hi Fernando, Thank you for the detailed explanation, I am no longer getting the…"
type input "Hi Fernando, Thank you for the detailed explanation, I am no longer getting the…"
click at [653, 286] on button "Send message" at bounding box center [661, 294] width 16 height 17
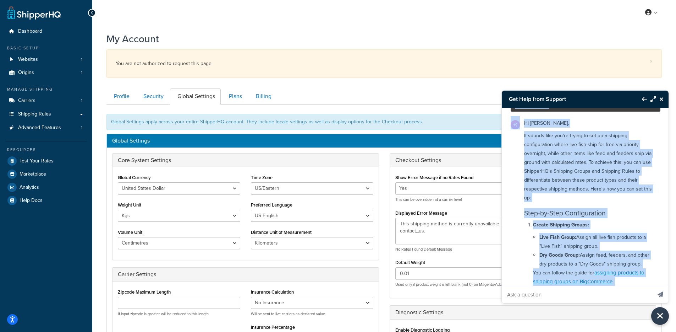
scroll to position [48, 0]
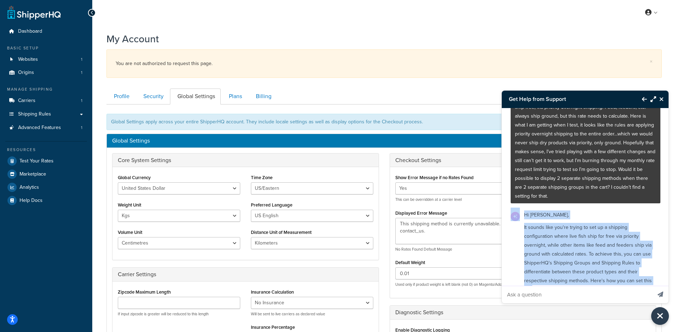
drag, startPoint x: 576, startPoint y: 254, endPoint x: 520, endPoint y: 221, distance: 65.5
copy div "Hi Talia, It sounds like you're trying to set up a shipping configuration where…"
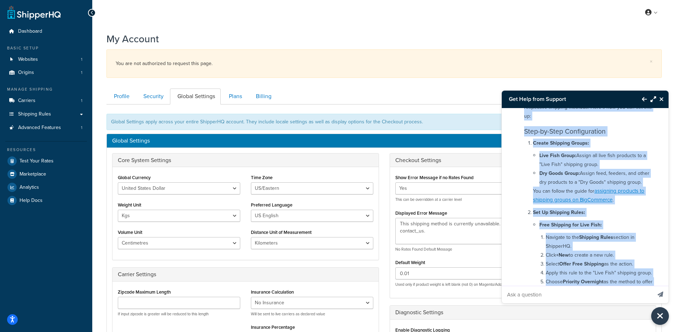
click at [560, 222] on strong "Free Shipping for Live Fish:" at bounding box center [571, 224] width 62 height 7
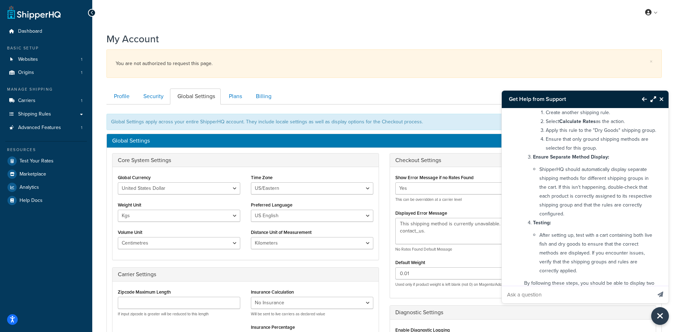
scroll to position [473, 0]
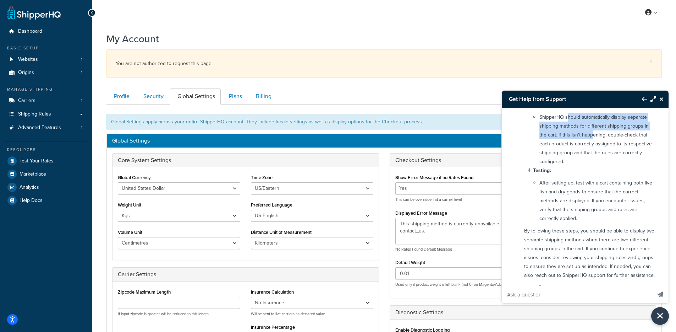
drag, startPoint x: 568, startPoint y: 125, endPoint x: 594, endPoint y: 153, distance: 37.7
click at [594, 150] on li "ShipperHQ should automatically display separate shipping methods for different …" at bounding box center [598, 139] width 117 height 53
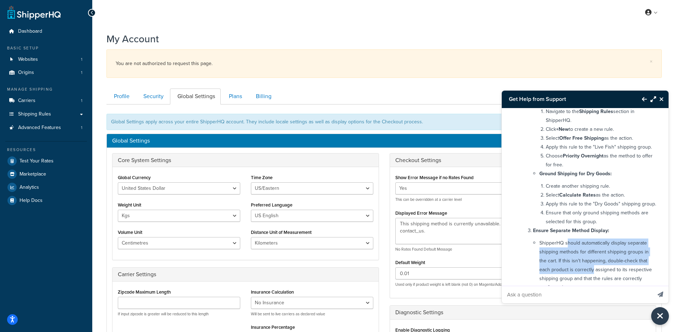
scroll to position [215, 0]
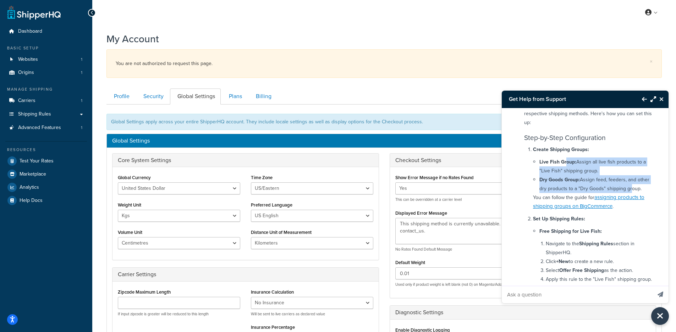
drag, startPoint x: 567, startPoint y: 162, endPoint x: 629, endPoint y: 187, distance: 65.9
click at [629, 187] on ul "Live Fish Group: Assign all live fish products to a "Live Fish" shipping group.…" at bounding box center [598, 175] width 117 height 36
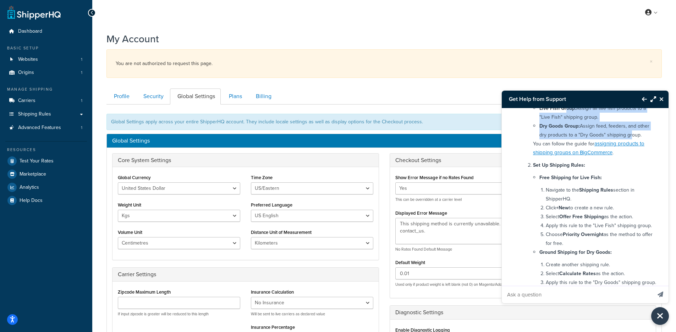
scroll to position [274, 0]
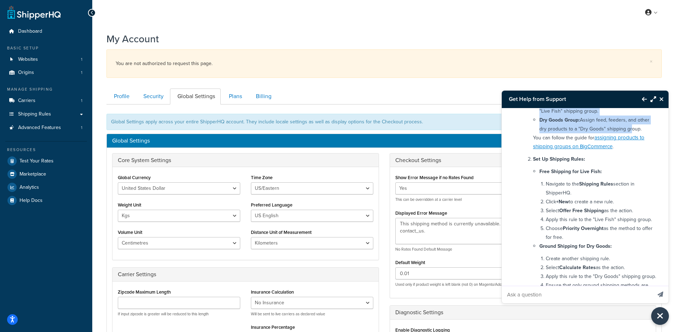
drag, startPoint x: 564, startPoint y: 185, endPoint x: 646, endPoint y: 240, distance: 98.4
click at [646, 240] on ol "Navigate to the Shipping Rules section in ShipperHQ. Click +New to create a new…" at bounding box center [601, 210] width 110 height 62
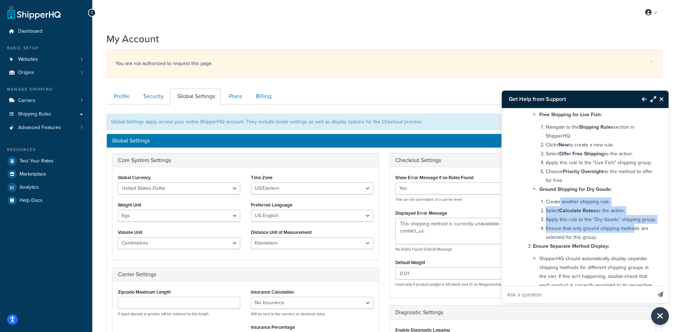
scroll to position [337, 0]
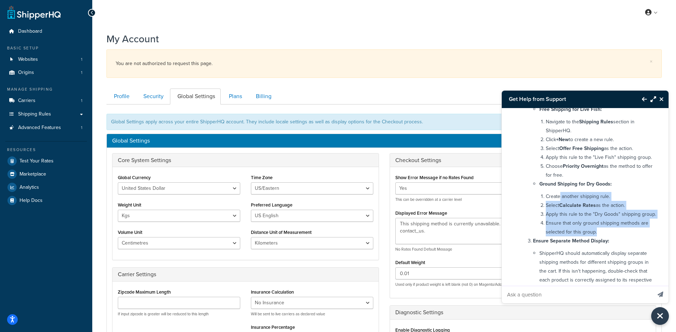
drag, startPoint x: 560, startPoint y: 204, endPoint x: 624, endPoint y: 241, distance: 74.4
click at [629, 236] on ol "Create another shipping rule. Select Calculate Rates as the action. Apply this …" at bounding box center [601, 214] width 110 height 44
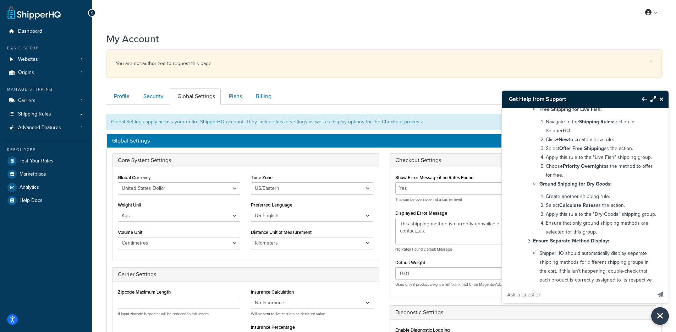
click at [619, 236] on li "Ensure that only ground shipping methods are selected for this group." at bounding box center [601, 227] width 110 height 18
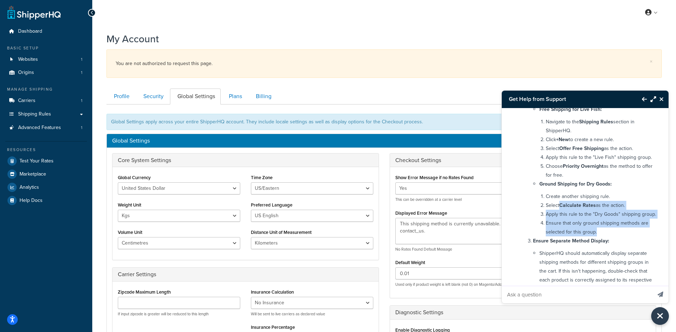
drag, startPoint x: 619, startPoint y: 237, endPoint x: 564, endPoint y: 202, distance: 65.5
click at [564, 202] on ol "Create another shipping rule. Select Calculate Rates as the action. Apply this …" at bounding box center [601, 214] width 110 height 44
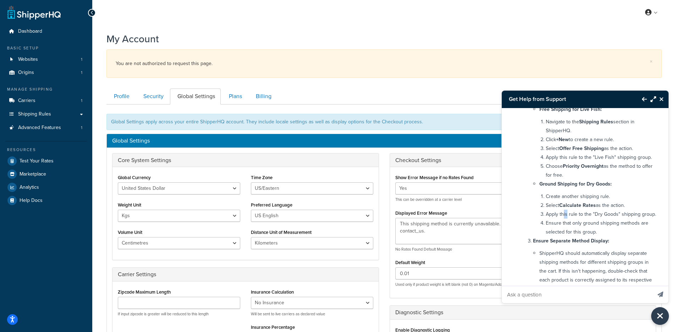
click at [564, 218] on li "Apply this rule to the "Dry Goods" shipping group." at bounding box center [601, 214] width 110 height 9
drag, startPoint x: 553, startPoint y: 230, endPoint x: 626, endPoint y: 244, distance: 74.2
click at [626, 236] on li "Ensure that only ground shipping methods are selected for this group." at bounding box center [601, 227] width 110 height 18
drag, startPoint x: 616, startPoint y: 243, endPoint x: 545, endPoint y: 234, distance: 71.1
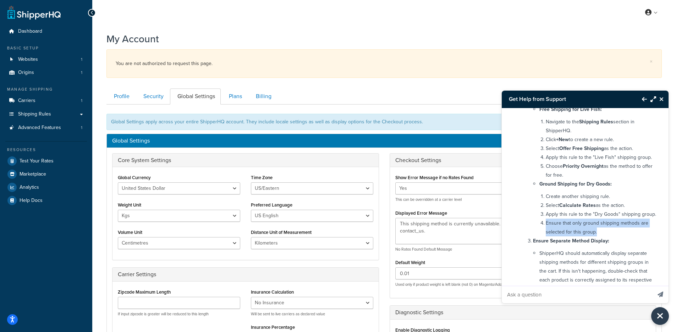
click at [546, 234] on li "Ensure that only ground shipping methods are selected for this group." at bounding box center [601, 227] width 110 height 18
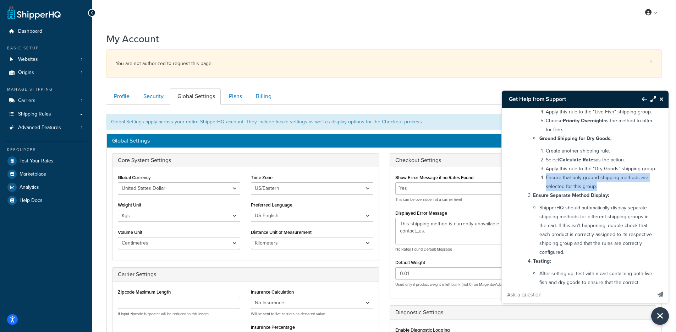
scroll to position [382, 0]
click at [544, 227] on li "ShipperHQ should automatically display separate shipping methods for different …" at bounding box center [598, 229] width 117 height 53
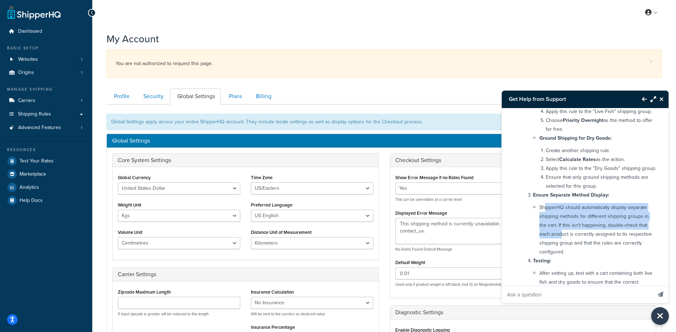
drag, startPoint x: 545, startPoint y: 220, endPoint x: 554, endPoint y: 247, distance: 28.2
click at [561, 248] on li "ShipperHQ should automatically display separate shipping methods for different …" at bounding box center [598, 229] width 117 height 53
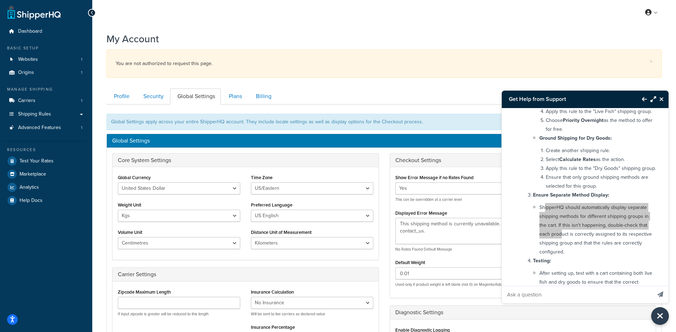
scroll to position [436, 0]
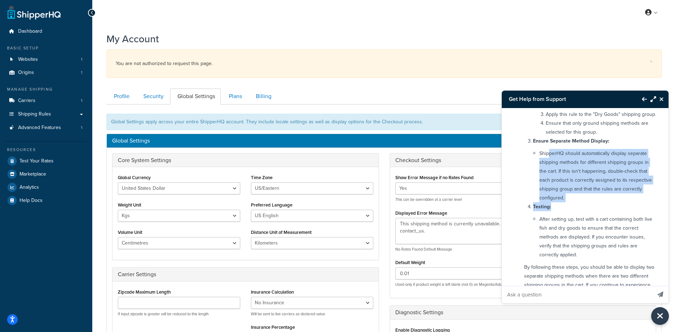
drag, startPoint x: 574, startPoint y: 220, endPoint x: 549, endPoint y: 162, distance: 63.2
click at [549, 162] on ol "Create Shipping Groups: Live Fish Group: Assign all live fish products to a "Li…" at bounding box center [594, 91] width 123 height 336
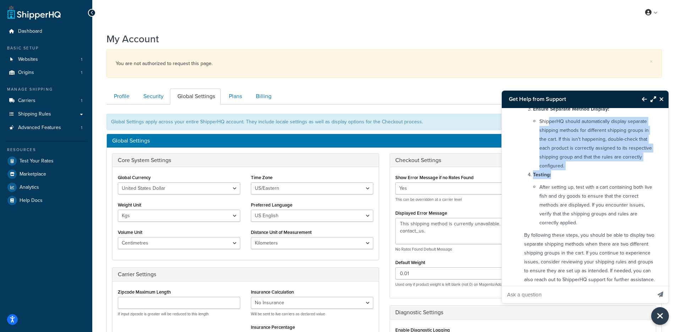
scroll to position [510, 0]
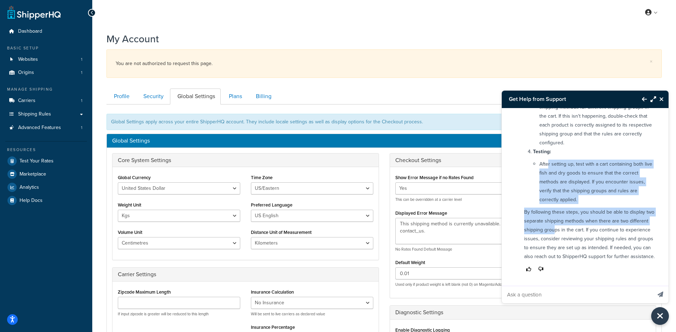
drag, startPoint x: 561, startPoint y: 182, endPoint x: 576, endPoint y: 222, distance: 42.5
click at [575, 221] on div "Hi Talia, It sounds like you're trying to set up a shipping configuration where…" at bounding box center [590, 20] width 141 height 513
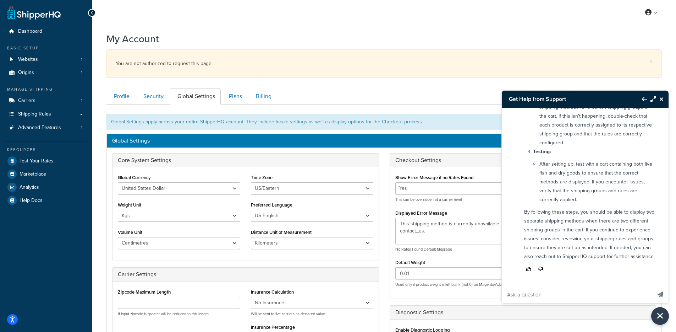
click at [574, 252] on p "By following these steps, you should be able to display two separate shipping m…" at bounding box center [590, 233] width 132 height 53
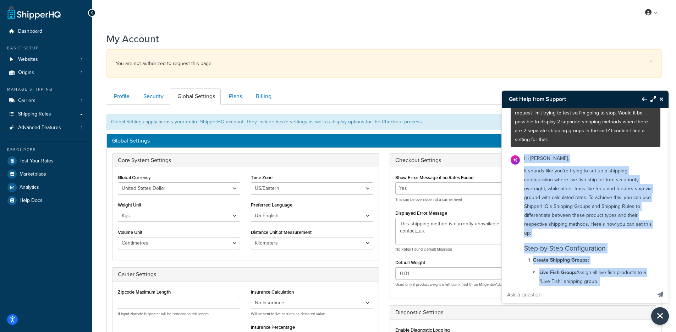
scroll to position [93, 0]
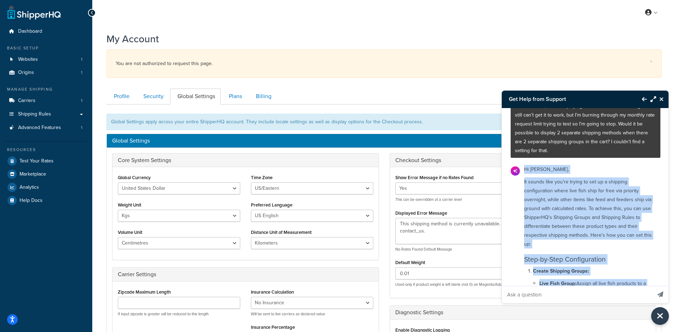
drag, startPoint x: 575, startPoint y: 252, endPoint x: 524, endPoint y: 170, distance: 96.6
click at [534, 201] on p "It sounds like you're trying to set up a shipping configuration where live fish…" at bounding box center [590, 212] width 132 height 71
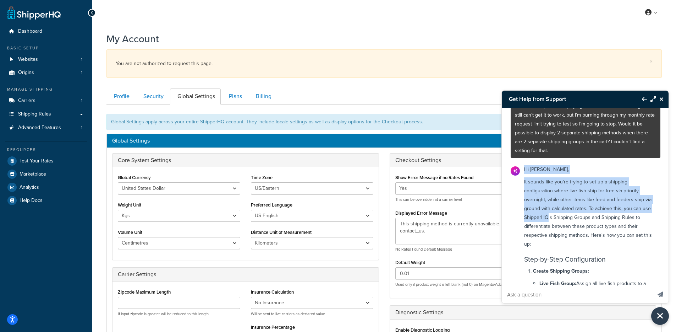
scroll to position [95, 0]
drag, startPoint x: 525, startPoint y: 171, endPoint x: 551, endPoint y: 216, distance: 52.5
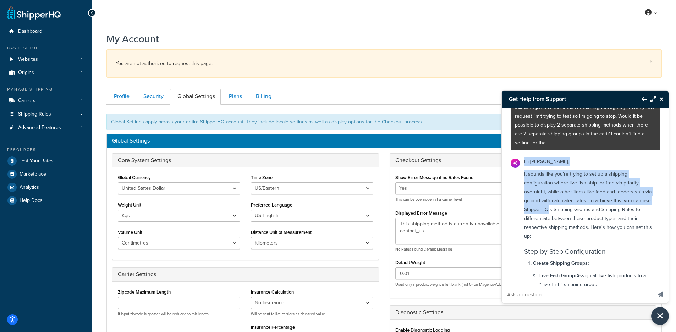
scroll to position [108, 0]
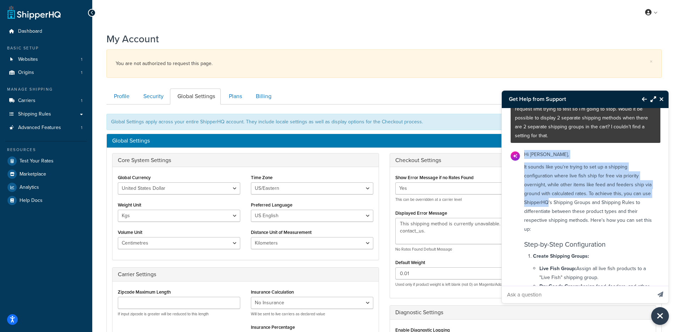
click at [545, 173] on p "It sounds like you're trying to set up a shipping configuration where live fish…" at bounding box center [590, 197] width 132 height 71
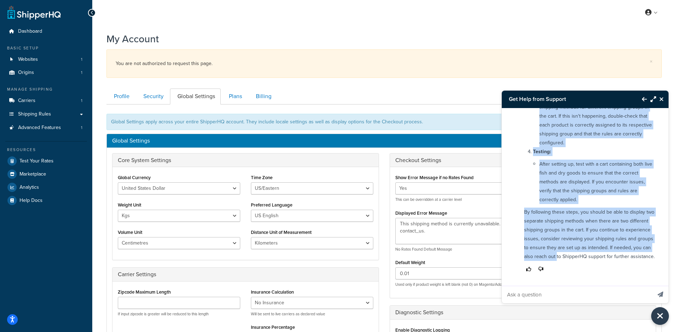
scroll to position [510, 0]
drag, startPoint x: 525, startPoint y: 154, endPoint x: 588, endPoint y: 255, distance: 119.0
click at [589, 254] on div "Hi Talia, It sounds like you're trying to set up a shipping configuration where…" at bounding box center [590, 20] width 141 height 513
click at [571, 219] on p "By following these steps, you should be able to display two separate shipping m…" at bounding box center [590, 233] width 132 height 53
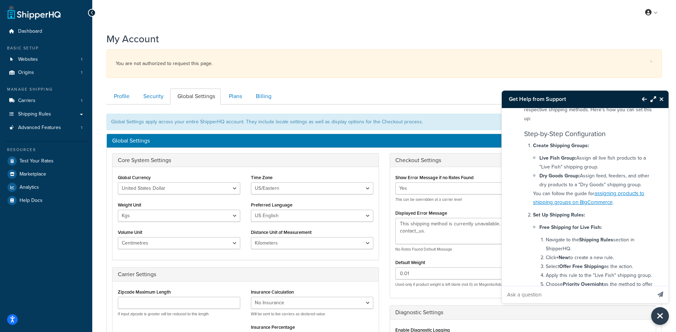
scroll to position [184, 0]
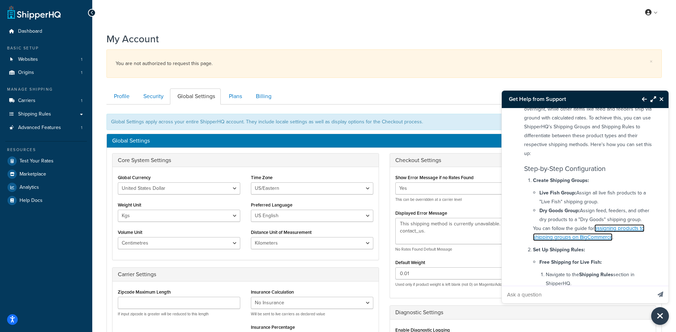
click at [605, 230] on link "assigning products to shipping groups on BigCommerce" at bounding box center [589, 232] width 112 height 17
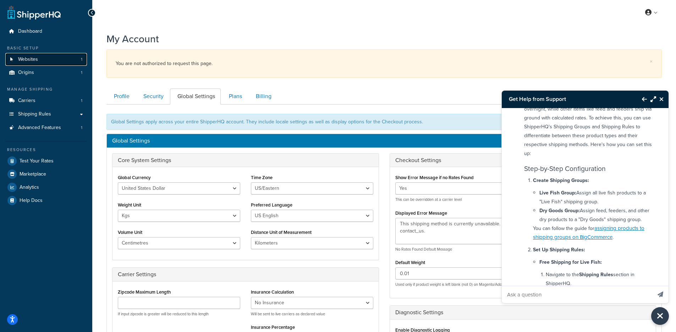
click at [42, 61] on link "Websites 1" at bounding box center [46, 59] width 82 height 13
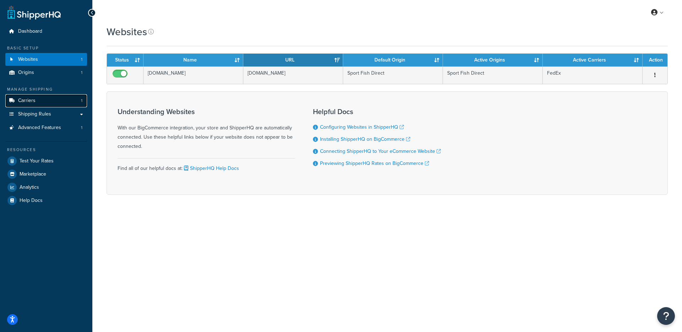
click at [52, 99] on link "Carriers 1" at bounding box center [46, 100] width 82 height 13
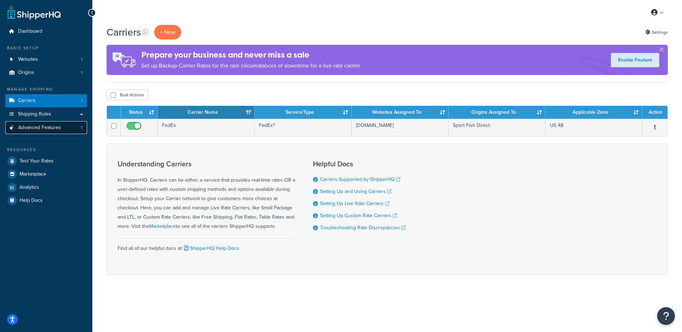
click at [39, 131] on span "Advanced Features" at bounding box center [39, 128] width 43 height 6
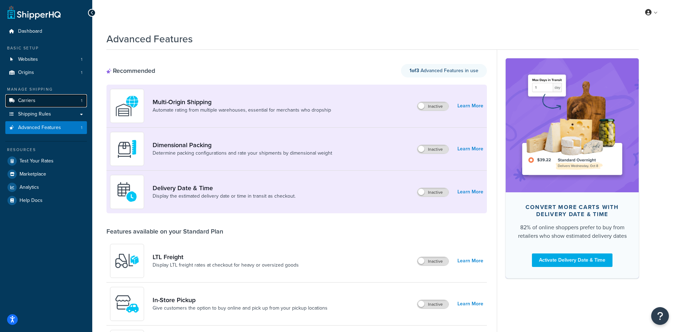
click at [55, 102] on link "Carriers 1" at bounding box center [46, 100] width 82 height 13
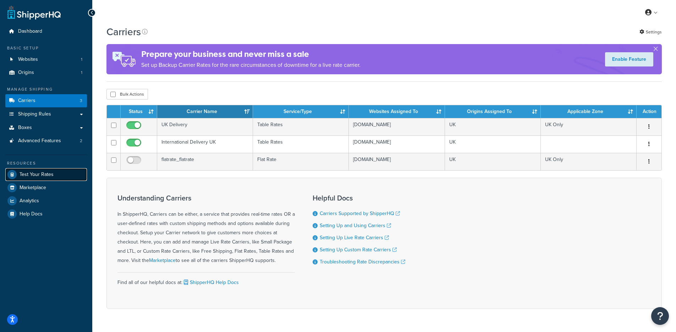
click at [53, 173] on link "Test Your Rates" at bounding box center [46, 174] width 82 height 13
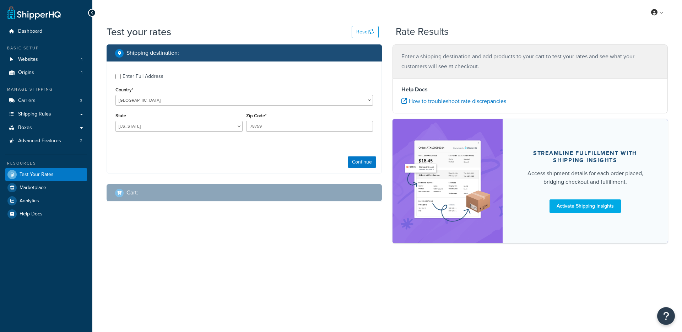
select select "[GEOGRAPHIC_DATA]"
